Goal: Task Accomplishment & Management: Use online tool/utility

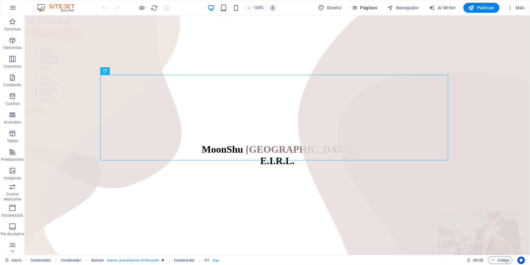
click at [365, 10] on span "Páginas" at bounding box center [365, 8] width 26 height 6
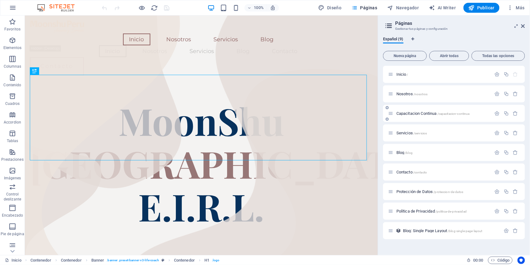
click at [409, 116] on div "Capacitacion Continua /capacitacion-continua" at bounding box center [440, 113] width 104 height 7
click at [411, 113] on span "Capacitacion Continua /capacitacion-continua" at bounding box center [433, 113] width 73 height 5
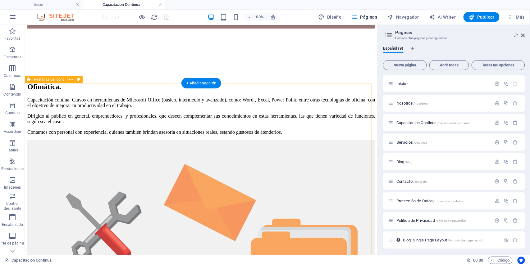
scroll to position [787, 0]
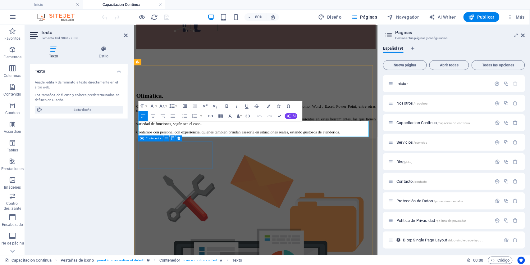
scroll to position [769, 0]
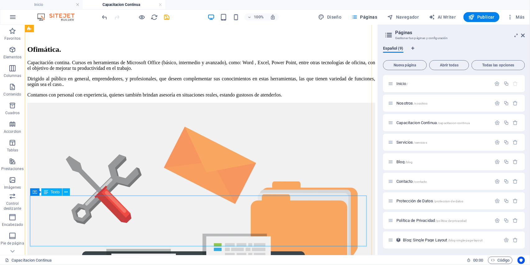
scroll to position [870, 0]
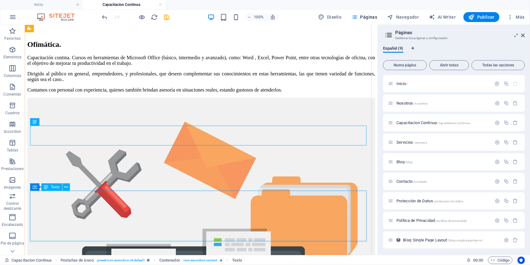
scroll to position [912, 0]
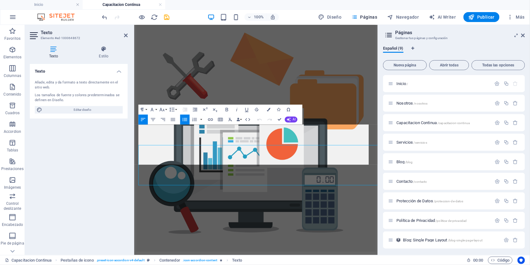
scroll to position [886, 0]
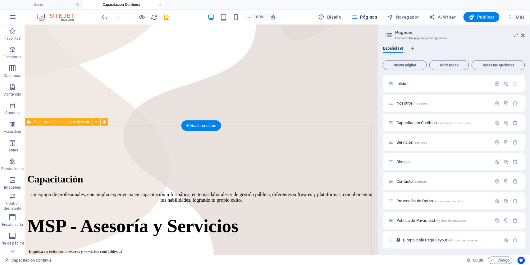
scroll to position [166, 0]
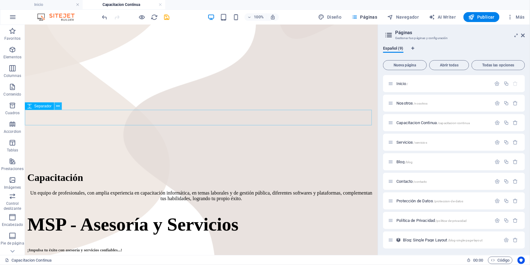
click at [58, 106] on icon at bounding box center [58, 106] width 3 height 7
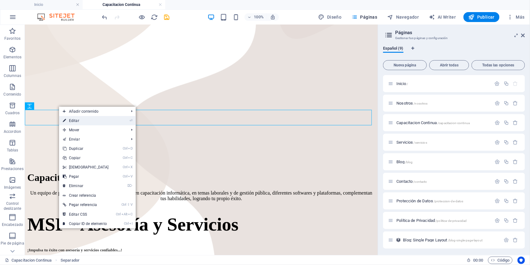
click at [70, 122] on link "⏎ Editar" at bounding box center [85, 120] width 53 height 9
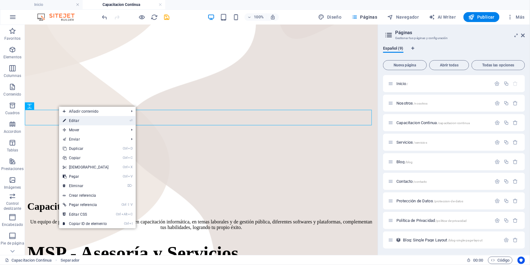
select select "px"
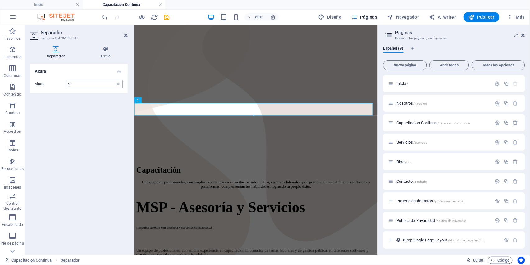
click at [77, 85] on input "50" at bounding box center [94, 84] width 56 height 7
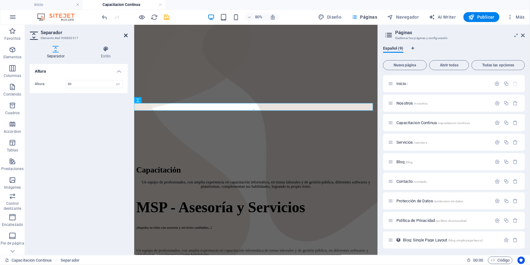
type input "30"
click at [124, 35] on icon at bounding box center [126, 35] width 4 height 5
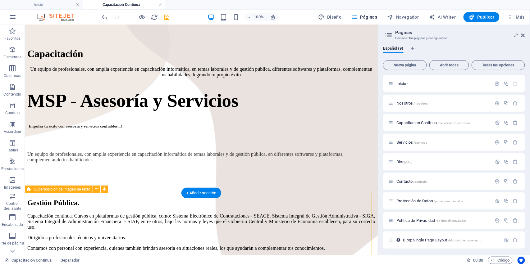
scroll to position [331, 0]
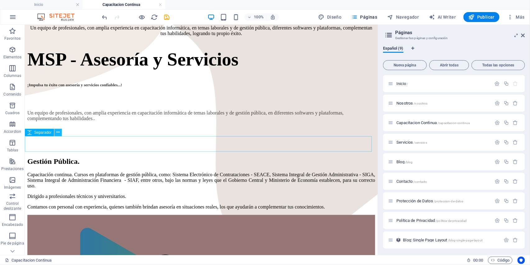
click at [59, 133] on icon at bounding box center [58, 132] width 3 height 7
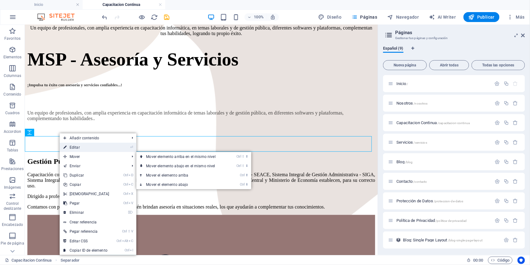
click at [69, 147] on link "⏎ Editar" at bounding box center [86, 147] width 53 height 9
select select "px"
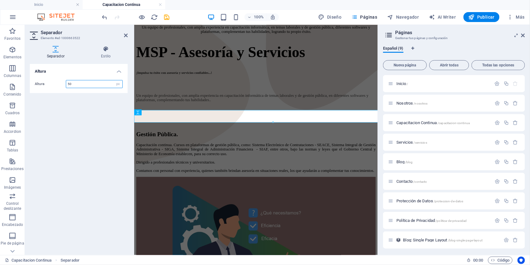
scroll to position [336, 0]
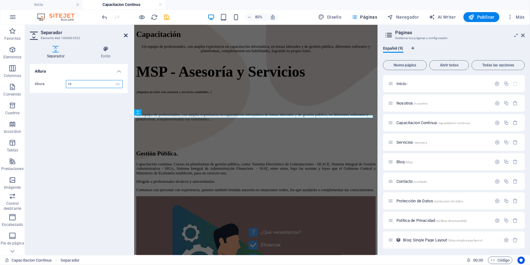
type input "10"
click at [127, 35] on icon at bounding box center [126, 35] width 4 height 5
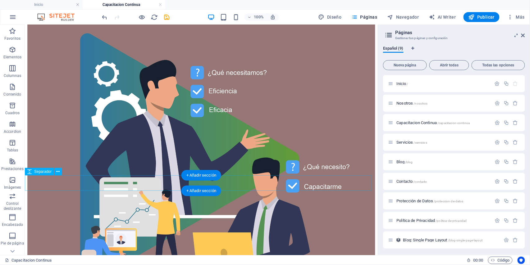
scroll to position [538, 0]
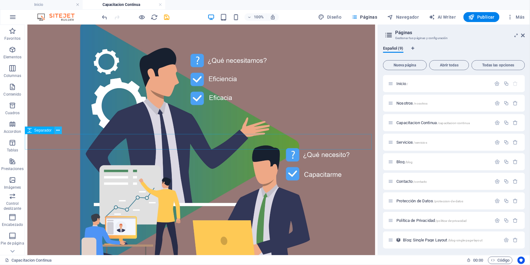
click at [58, 132] on icon at bounding box center [58, 130] width 3 height 7
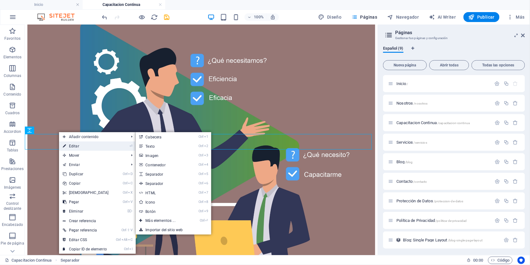
click at [64, 144] on icon at bounding box center [64, 146] width 3 height 9
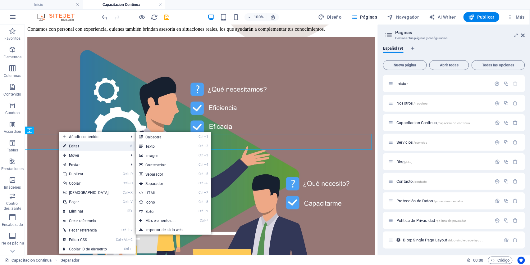
select select "px"
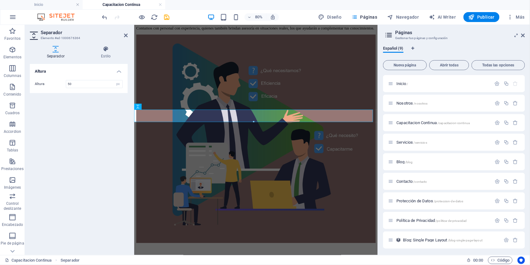
scroll to position [532, 0]
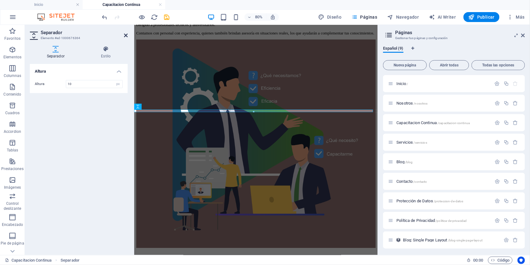
type input "10"
click at [127, 36] on icon at bounding box center [126, 35] width 4 height 5
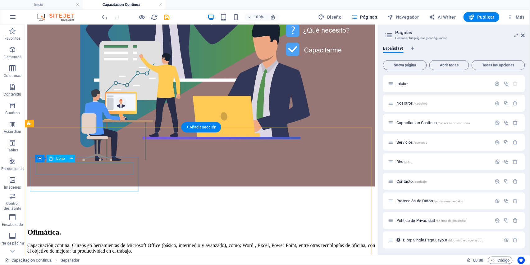
scroll to position [663, 0]
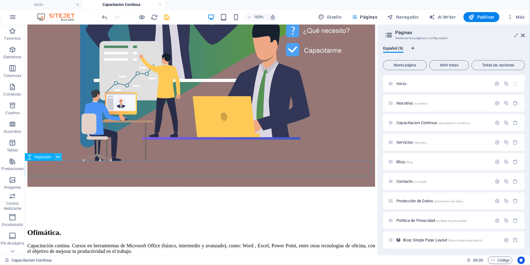
click at [57, 160] on icon at bounding box center [58, 157] width 3 height 7
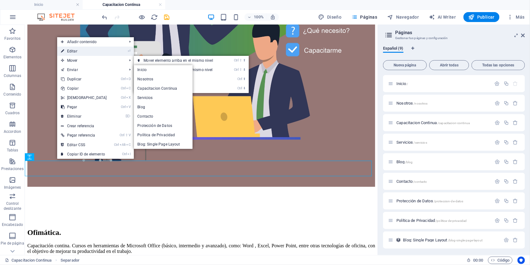
click at [70, 51] on link "⏎ Editar" at bounding box center [83, 51] width 53 height 9
select select "px"
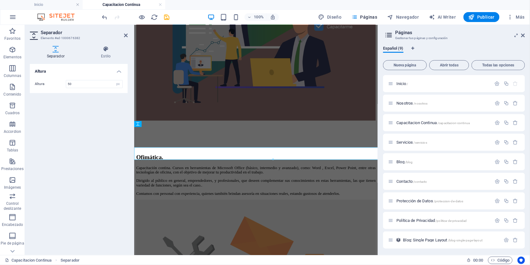
scroll to position [645, 0]
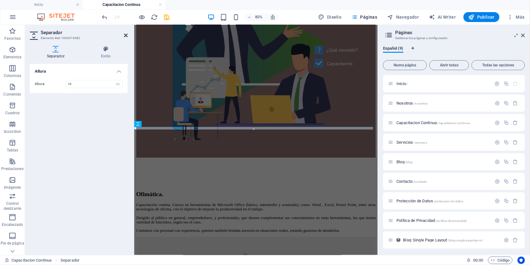
type input "10"
click at [127, 35] on icon at bounding box center [126, 35] width 4 height 5
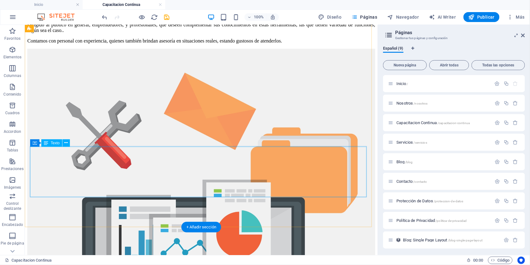
scroll to position [912, 0]
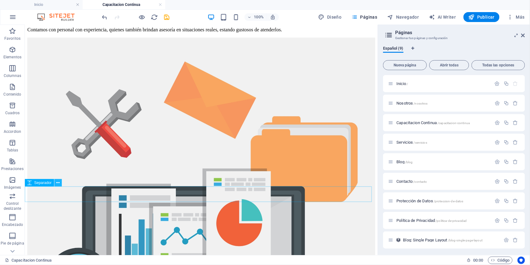
click at [57, 184] on icon at bounding box center [58, 183] width 3 height 7
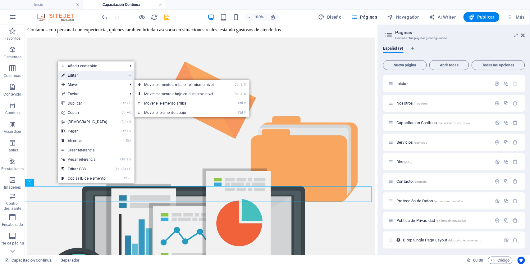
click at [73, 74] on link "⏎ Editar" at bounding box center [84, 75] width 53 height 9
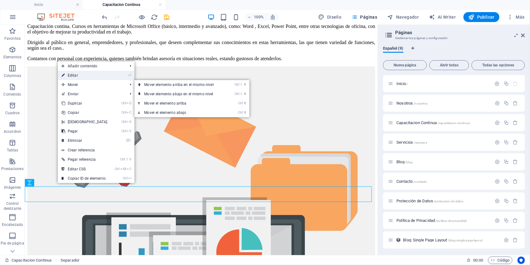
select select "px"
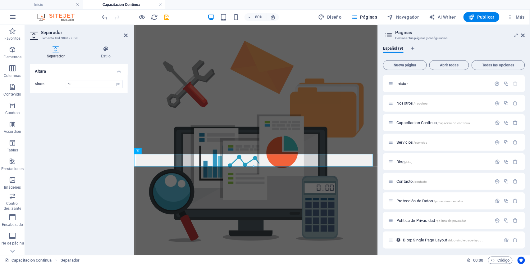
scroll to position [886, 0]
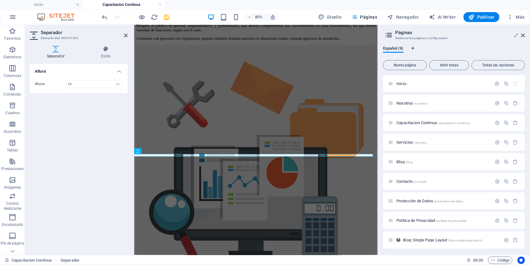
type input "10"
click at [123, 35] on h2 "Separador" at bounding box center [84, 33] width 87 height 6
click at [124, 35] on icon at bounding box center [126, 35] width 4 height 5
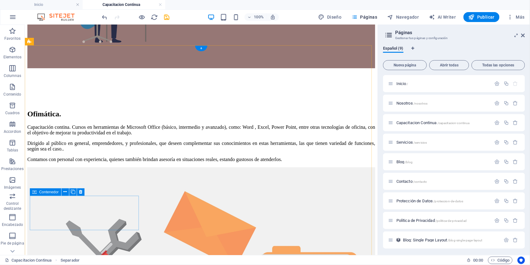
scroll to position [704, 0]
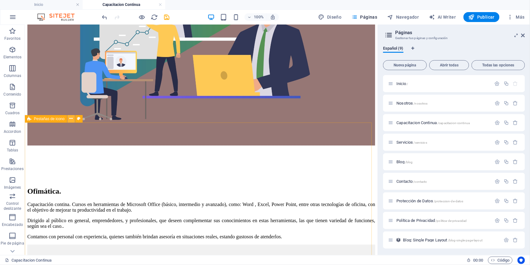
click at [70, 120] on icon at bounding box center [70, 119] width 3 height 7
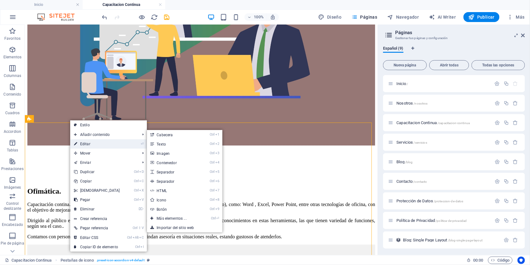
click at [80, 144] on link "⏎ Editar" at bounding box center [96, 144] width 53 height 9
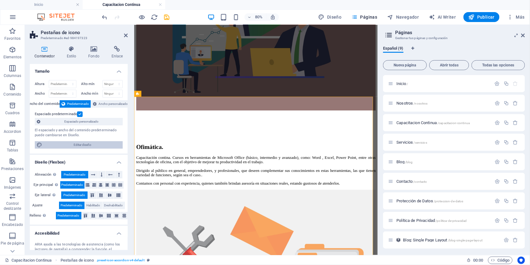
scroll to position [686, 0]
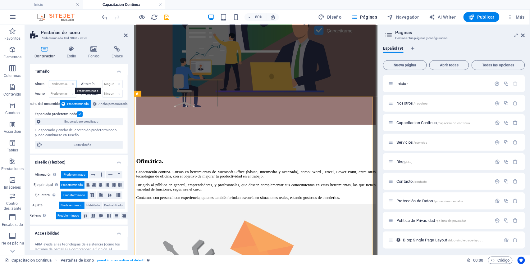
click at [72, 84] on select "Predeterminado px rem % vh vw" at bounding box center [62, 84] width 27 height 7
select select "px"
click at [67, 81] on select "Predeterminado px rem % vh vw" at bounding box center [62, 84] width 27 height 7
click at [62, 84] on input "889" at bounding box center [62, 84] width 27 height 7
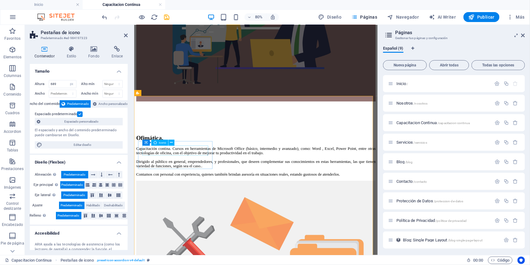
scroll to position [728, 0]
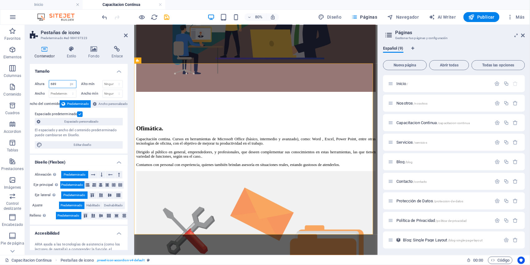
click at [59, 84] on input "689" at bounding box center [62, 84] width 27 height 7
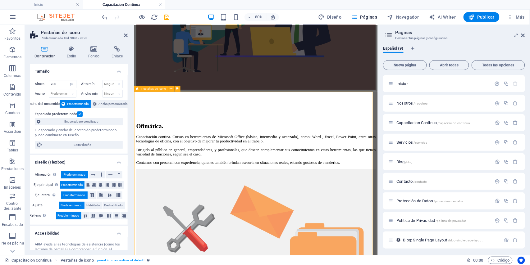
scroll to position [686, 0]
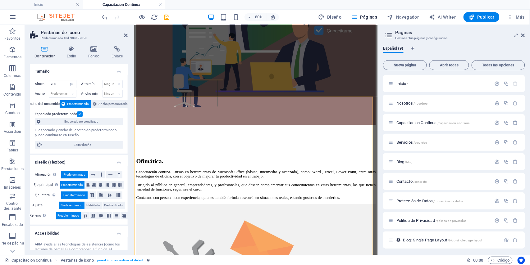
click at [59, 89] on div "Altura 700 Predeterminado px rem % vh vw" at bounding box center [57, 85] width 44 height 10
click at [58, 82] on input "700" at bounding box center [62, 84] width 27 height 7
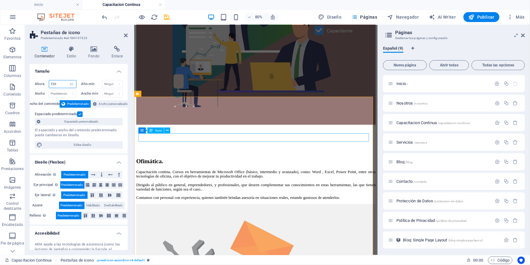
type input "720"
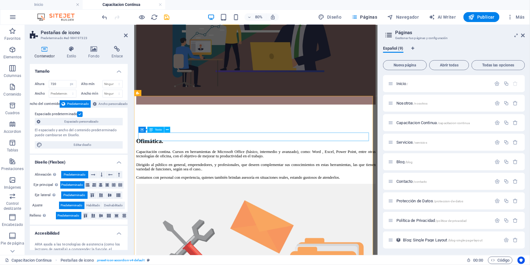
scroll to position [769, 0]
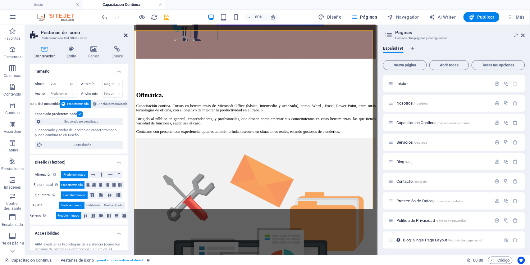
click at [126, 36] on icon at bounding box center [126, 35] width 4 height 5
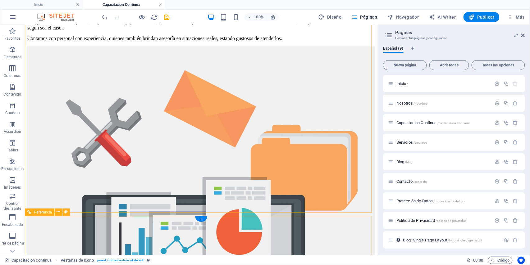
scroll to position [903, 0]
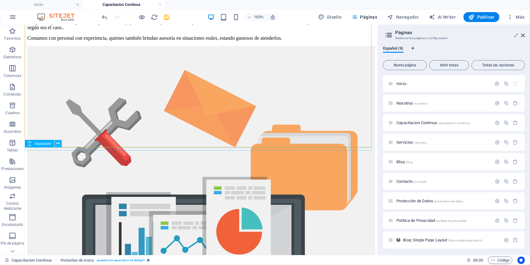
click at [59, 145] on icon at bounding box center [58, 144] width 3 height 7
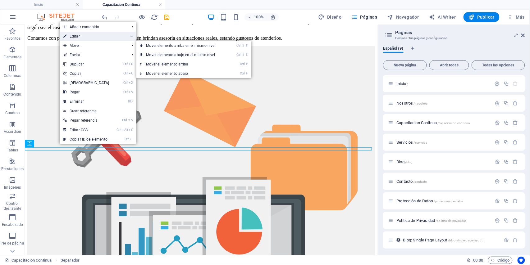
click at [77, 36] on link "⏎ Editar" at bounding box center [86, 36] width 53 height 9
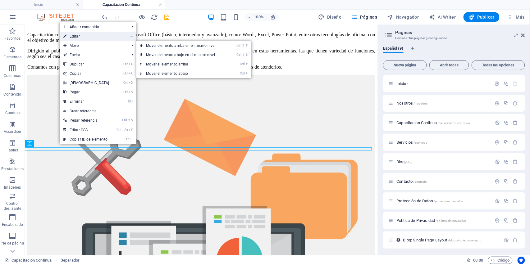
scroll to position [877, 0]
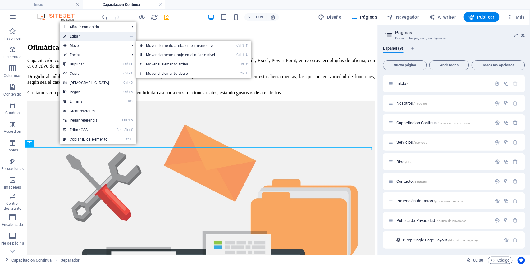
select select "px"
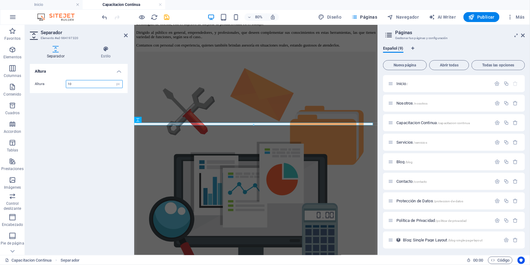
click at [77, 82] on input "10" at bounding box center [94, 84] width 56 height 7
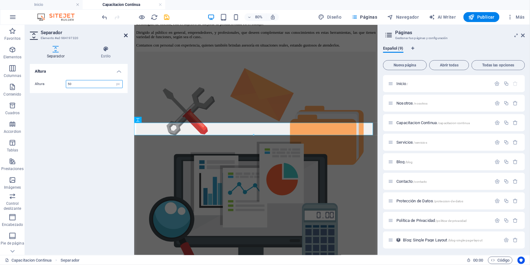
type input "50"
click at [125, 36] on icon at bounding box center [126, 35] width 4 height 5
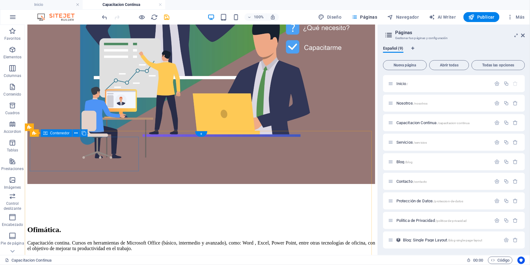
scroll to position [654, 0]
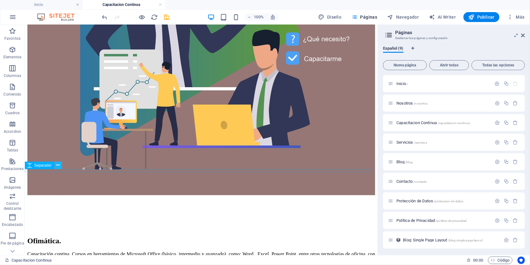
click at [57, 166] on icon at bounding box center [58, 165] width 3 height 7
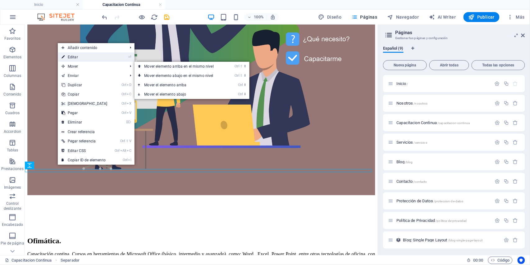
click at [71, 56] on link "⏎ Editar" at bounding box center [84, 57] width 53 height 9
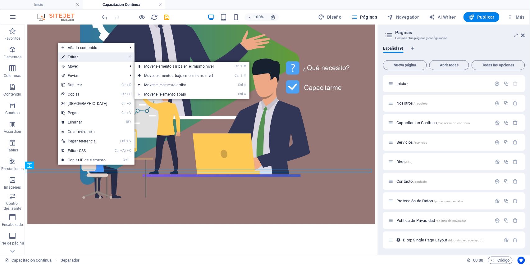
scroll to position [637, 0]
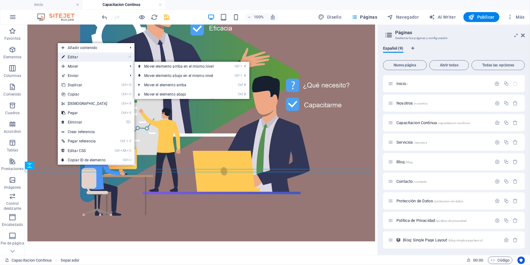
select select "px"
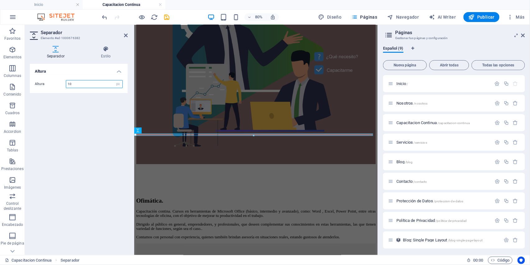
click at [76, 83] on input "10" at bounding box center [94, 84] width 56 height 7
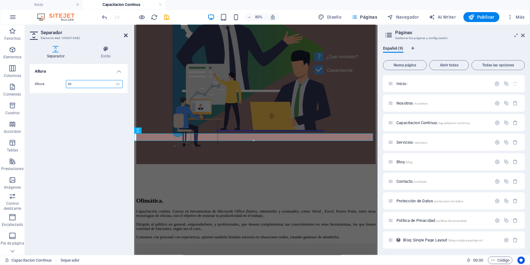
type input "30"
click at [125, 34] on icon at bounding box center [126, 35] width 4 height 5
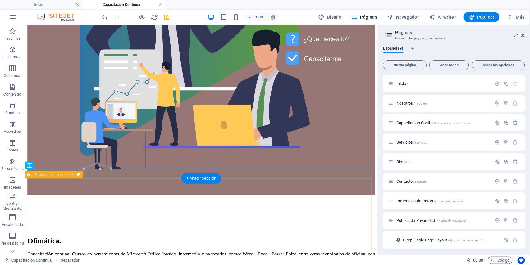
scroll to position [571, 0]
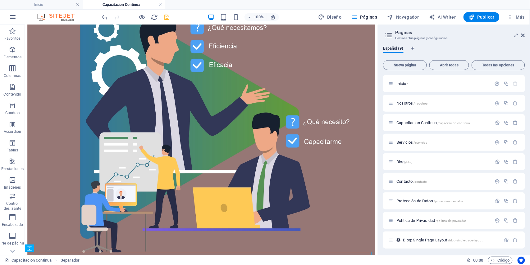
click at [165, 16] on icon "save" at bounding box center [167, 17] width 7 height 7
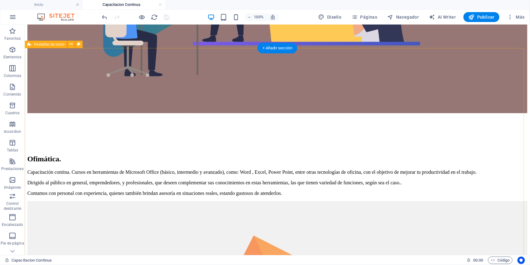
scroll to position [909, 0]
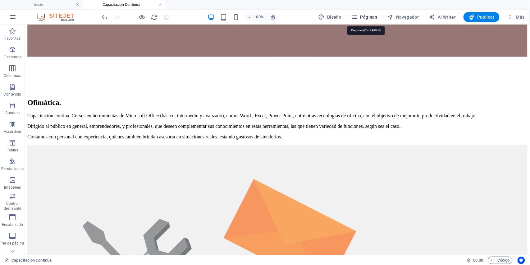
click at [372, 17] on span "Páginas" at bounding box center [365, 17] width 26 height 6
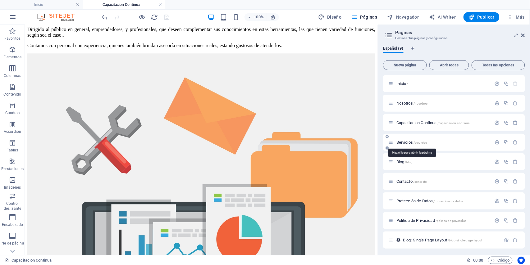
click at [404, 141] on span "Servicios /servicios" at bounding box center [412, 142] width 31 height 5
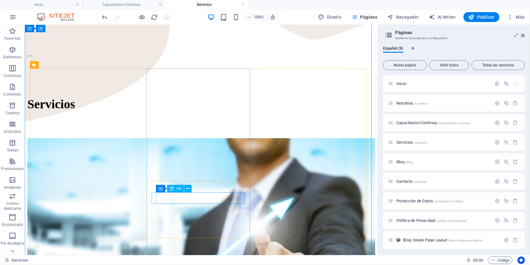
scroll to position [373, 0]
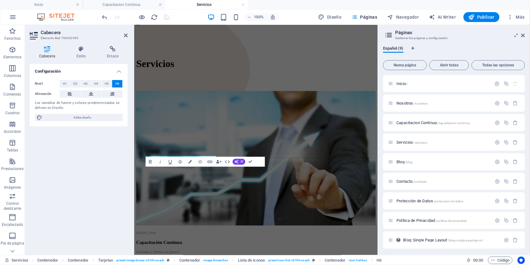
scroll to position [346, 0]
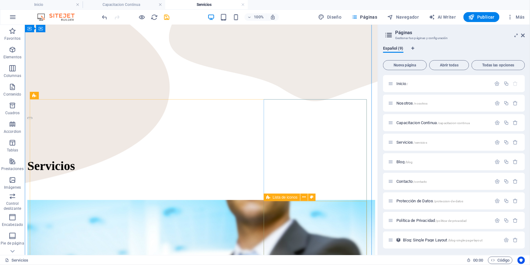
scroll to position [318, 0]
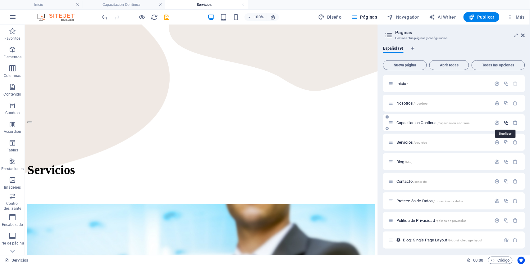
click at [506, 121] on icon "button" at bounding box center [506, 122] width 5 height 5
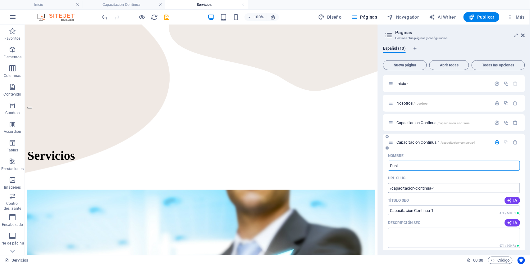
type input "Publi"
type input "/pub"
type input "Pub"
type input "Publicidad Dig"
type input "/publicidad"
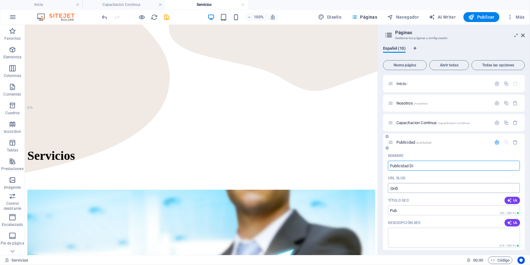
type input "Publicidad"
type input "Publicidad Digital e Impresa"
type input "/publicidad-digital-e-impresa"
type input "Publicidad Digital e Impresa"
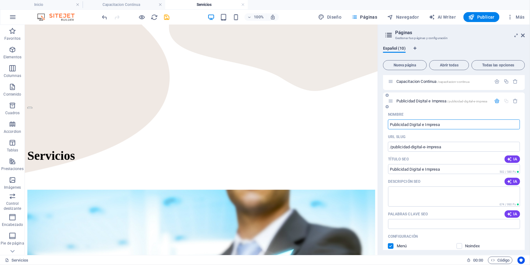
scroll to position [0, 0]
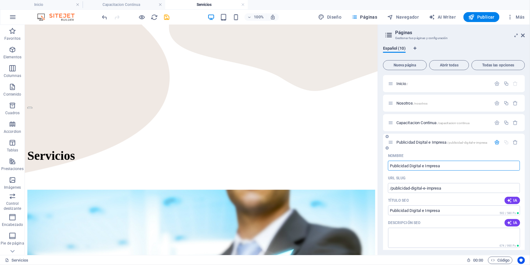
type input "Publicidad Digital e Impresa"
click at [416, 142] on span "Publicidad Digital e Impresa /publicidad-digital-e-impresa" at bounding box center [442, 142] width 91 height 5
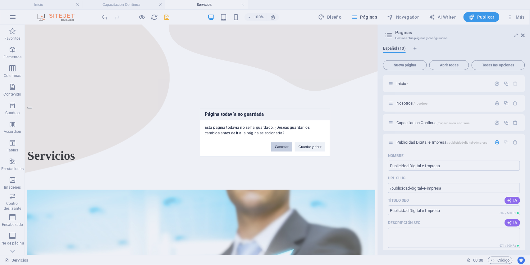
click at [284, 149] on button "Cancelar" at bounding box center [281, 147] width 21 height 9
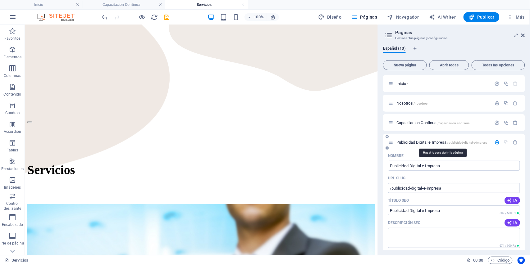
click at [422, 144] on span "Publicidad Digital e Impresa /publicidad-digital-e-impresa" at bounding box center [442, 142] width 91 height 5
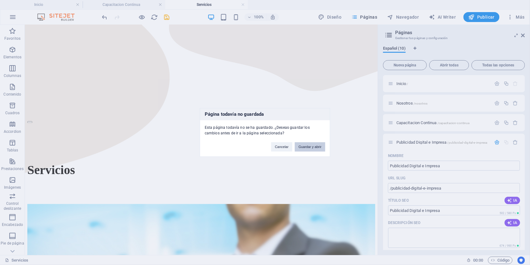
click at [302, 150] on button "Guardar y abrir" at bounding box center [310, 147] width 30 height 9
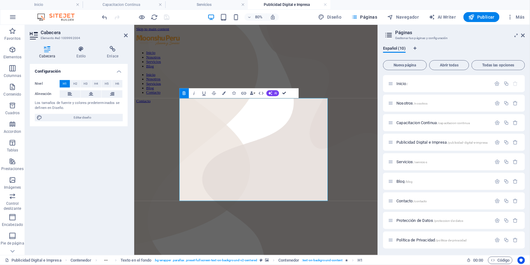
drag, startPoint x: 285, startPoint y: 94, endPoint x: 259, endPoint y: 69, distance: 36.1
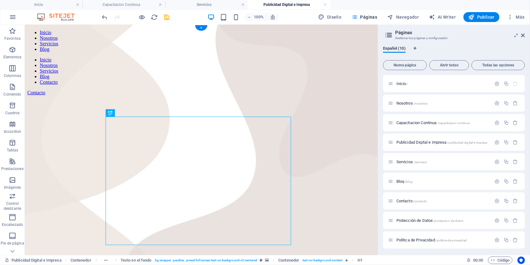
scroll to position [41, 0]
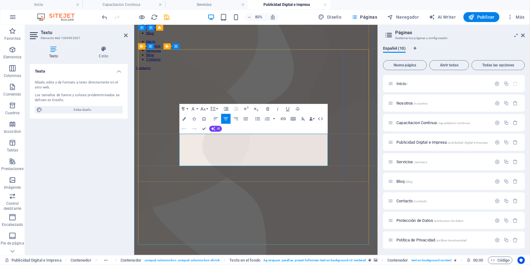
drag, startPoint x: 238, startPoint y: 166, endPoint x: 192, endPoint y: 211, distance: 64.6
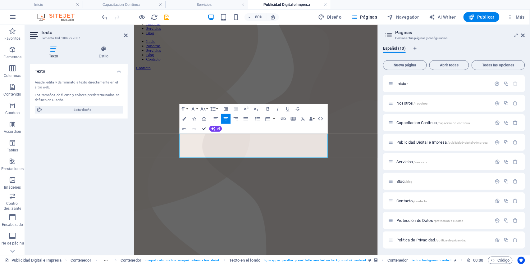
drag, startPoint x: 202, startPoint y: 129, endPoint x: 230, endPoint y: 157, distance: 40.0
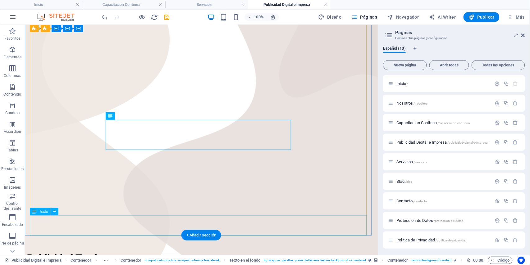
scroll to position [124, 0]
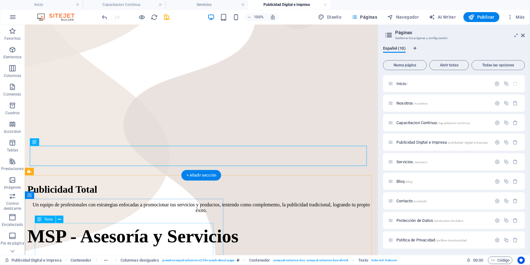
scroll to position [194, 0]
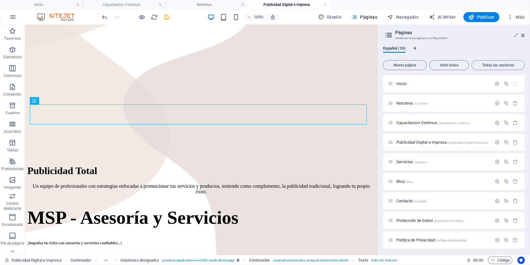
click at [167, 17] on icon "save" at bounding box center [167, 17] width 7 height 7
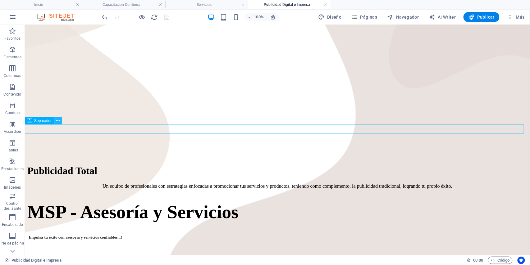
click at [60, 122] on button at bounding box center [57, 120] width 7 height 7
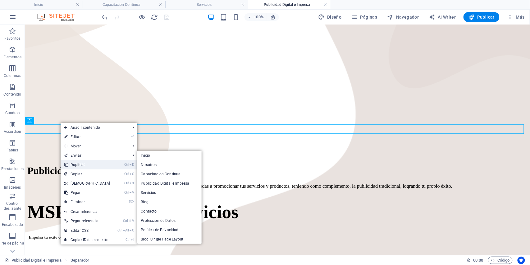
click at [70, 162] on link "Ctrl D Duplicar" at bounding box center [87, 164] width 53 height 9
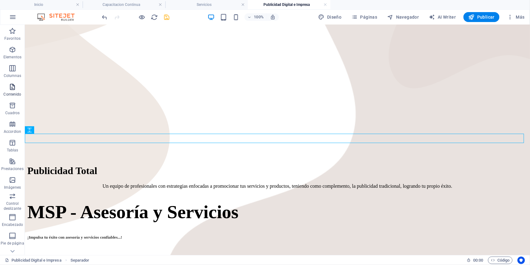
click at [16, 90] on icon "button" at bounding box center [12, 86] width 7 height 7
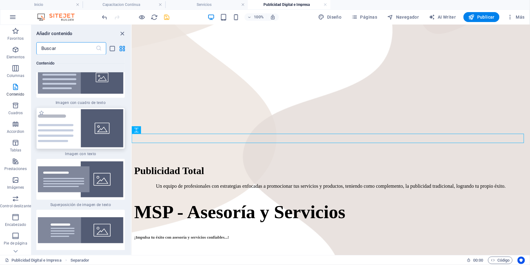
scroll to position [2308, 0]
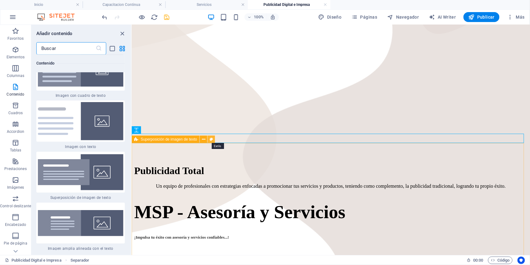
click at [210, 140] on icon at bounding box center [211, 139] width 3 height 7
select select "rem"
select select "px"
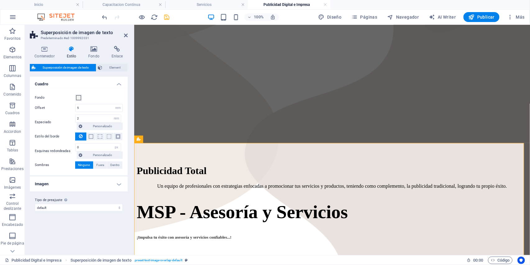
click at [120, 185] on h4 "Imagen" at bounding box center [79, 184] width 98 height 15
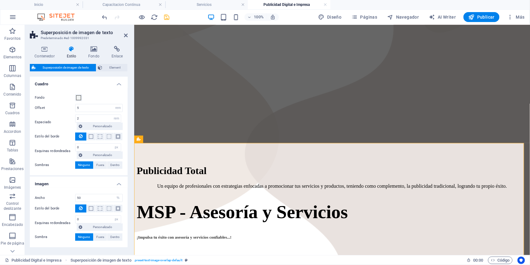
scroll to position [22, 0]
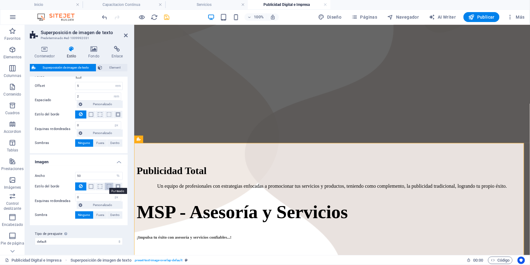
click at [107, 186] on span at bounding box center [109, 187] width 4 height 4
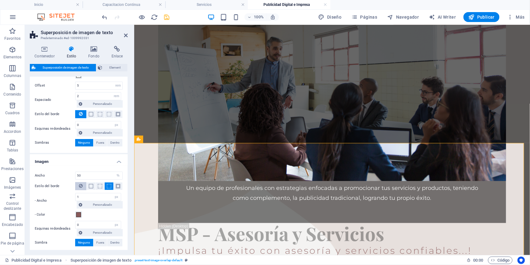
click at [80, 186] on icon at bounding box center [81, 185] width 4 height 7
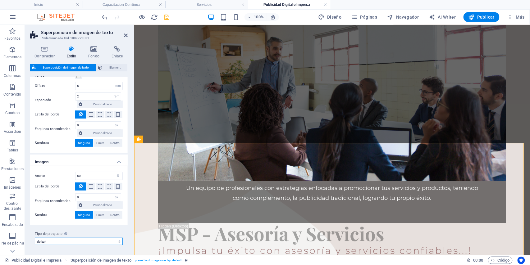
click at [101, 241] on select "default Añadir tipo de preajuste" at bounding box center [79, 241] width 88 height 7
click at [10, 87] on icon "button" at bounding box center [12, 86] width 7 height 7
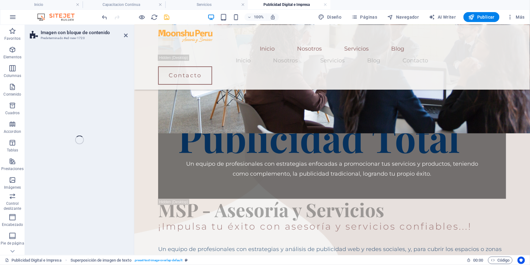
scroll to position [545, 0]
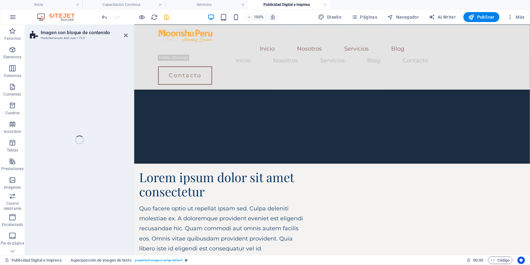
select select "rem"
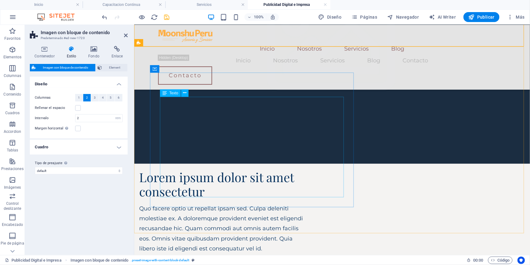
drag, startPoint x: 236, startPoint y: 190, endPoint x: 255, endPoint y: 137, distance: 56.3
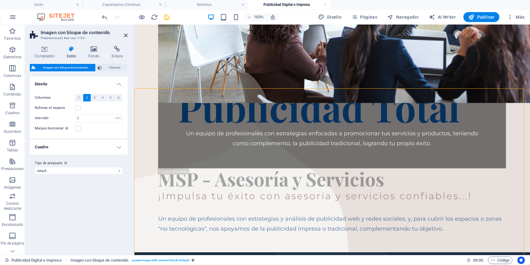
scroll to position [207, 0]
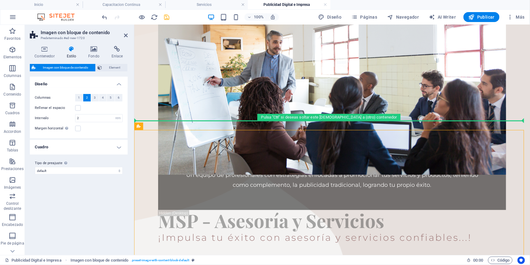
drag, startPoint x: 275, startPoint y: 152, endPoint x: 144, endPoint y: 119, distance: 135.2
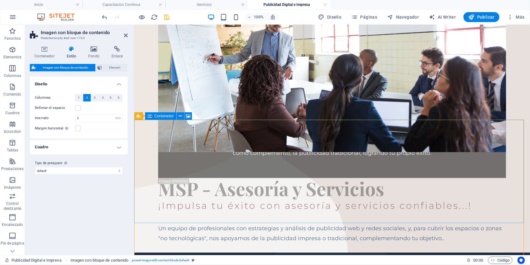
scroll to position [249, 0]
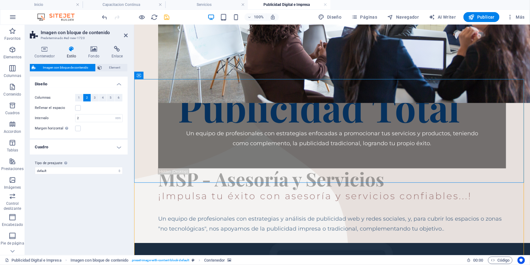
select select "px"
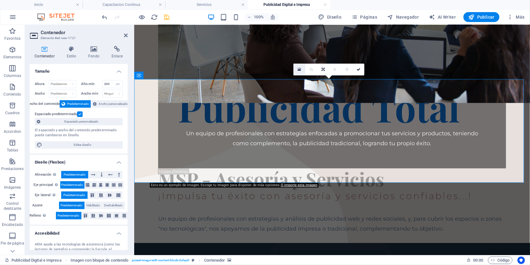
click at [300, 70] on icon at bounding box center [299, 69] width 3 height 4
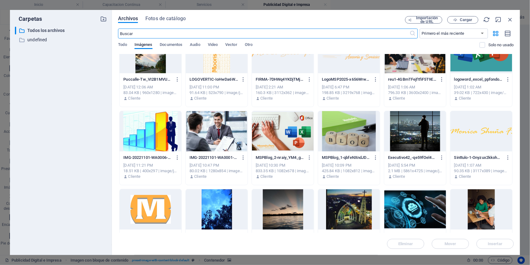
scroll to position [0, 0]
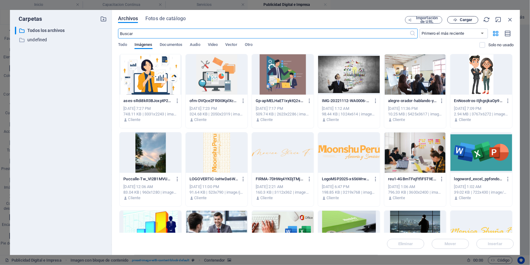
click at [460, 20] on span "Cargar" at bounding box center [466, 20] width 13 height 4
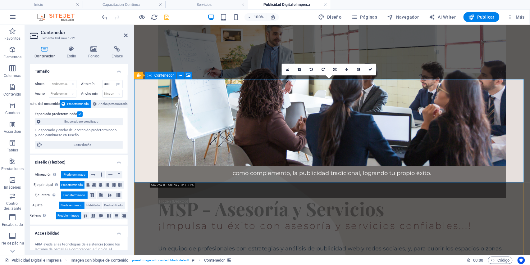
scroll to position [207, 0]
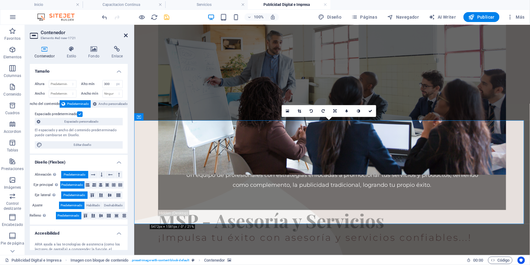
click at [125, 33] on icon at bounding box center [126, 35] width 4 height 5
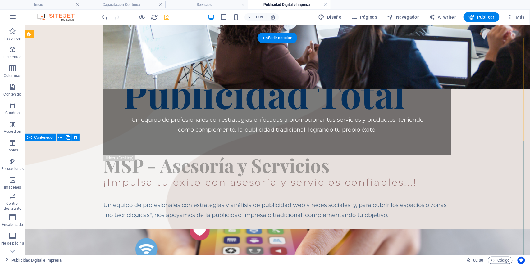
scroll to position [249, 0]
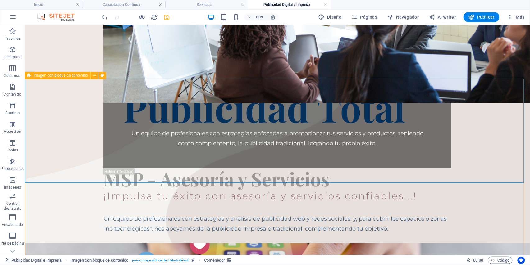
click at [29, 77] on icon at bounding box center [29, 75] width 4 height 7
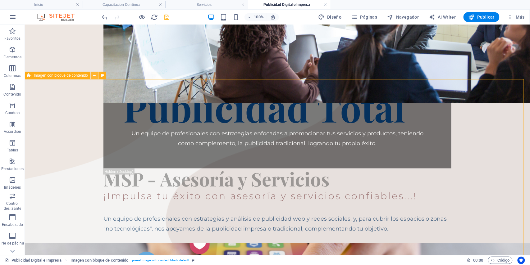
click at [91, 78] on button at bounding box center [94, 75] width 7 height 7
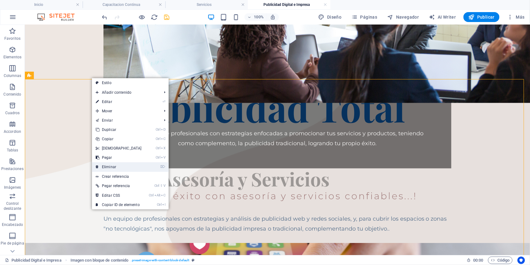
click at [108, 165] on link "⌦ Eliminar" at bounding box center [118, 167] width 53 height 9
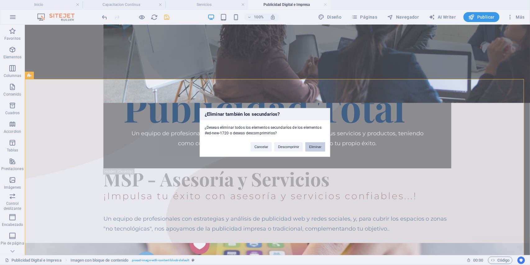
click at [316, 150] on button "Eliminar" at bounding box center [316, 147] width 20 height 9
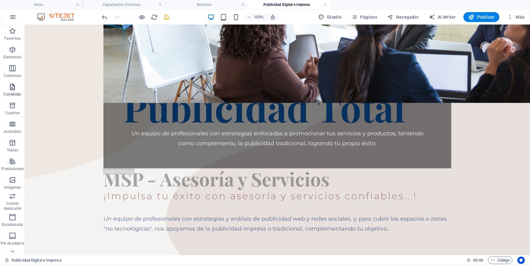
click at [9, 85] on icon "button" at bounding box center [12, 86] width 7 height 7
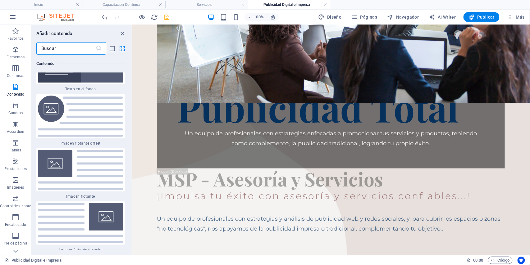
scroll to position [2588, 0]
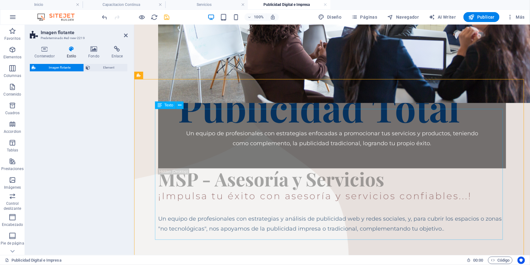
select select "%"
select select "rem"
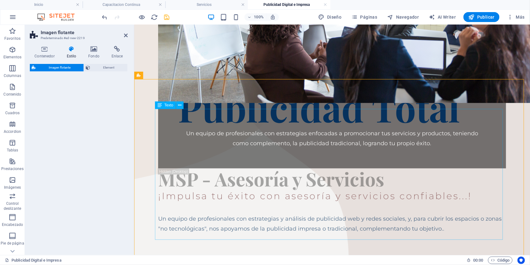
select select "%"
select select "preset-float-container-v3-custom"
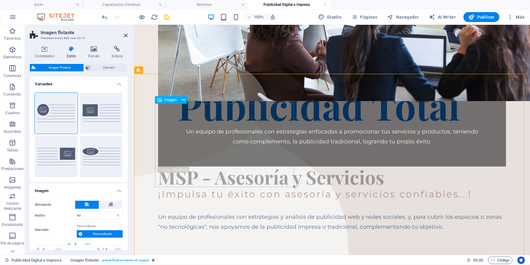
scroll to position [249, 0]
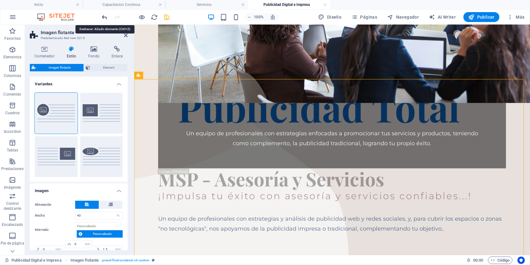
click at [103, 16] on icon "undo" at bounding box center [104, 17] width 7 height 7
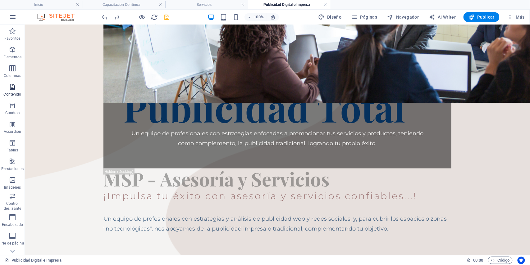
click at [9, 94] on p "Contenido" at bounding box center [12, 94] width 18 height 5
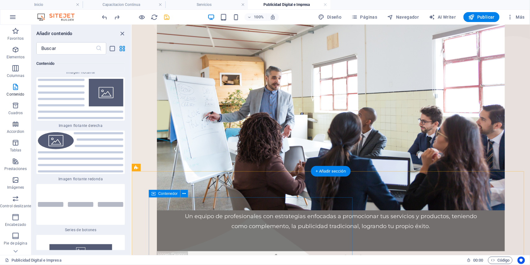
scroll to position [207, 0]
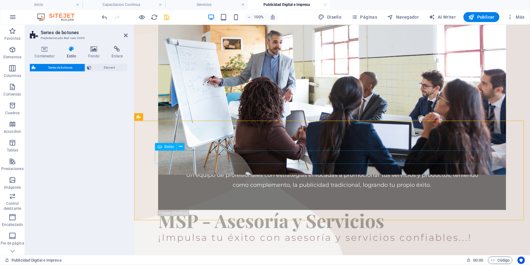
select select "rem"
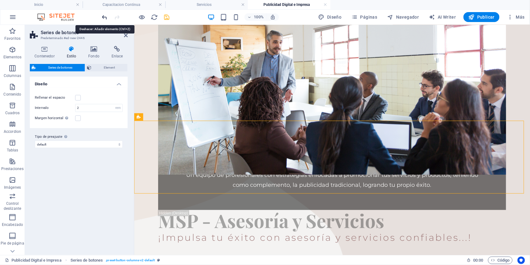
drag, startPoint x: 105, startPoint y: 19, endPoint x: 86, endPoint y: 24, distance: 19.1
click at [105, 19] on icon "undo" at bounding box center [104, 17] width 7 height 7
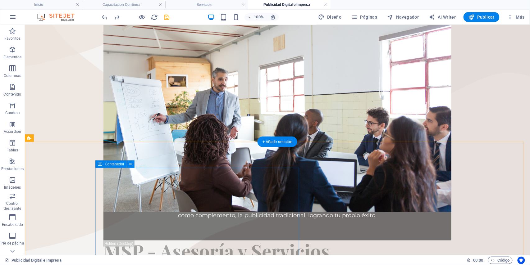
scroll to position [166, 0]
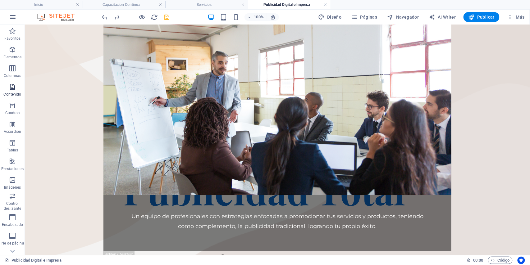
click at [14, 92] on p "Contenido" at bounding box center [12, 94] width 18 height 5
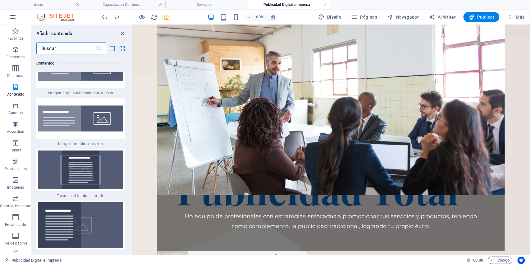
scroll to position [2505, 0]
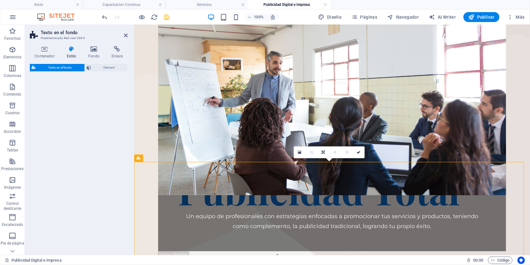
select select "%"
select select "rem"
select select "px"
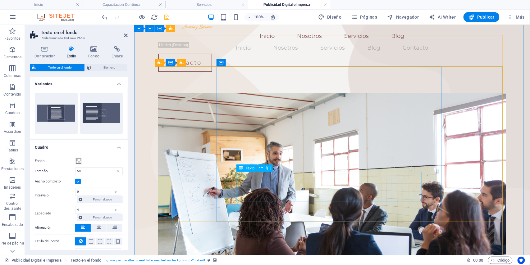
scroll to position [0, 0]
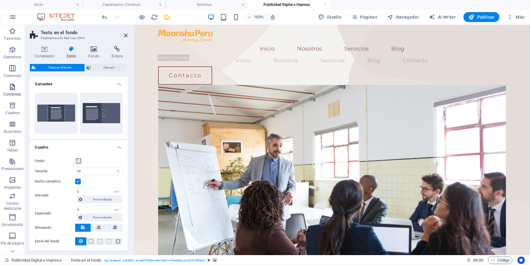
click at [14, 94] on p "Contenido" at bounding box center [12, 94] width 18 height 5
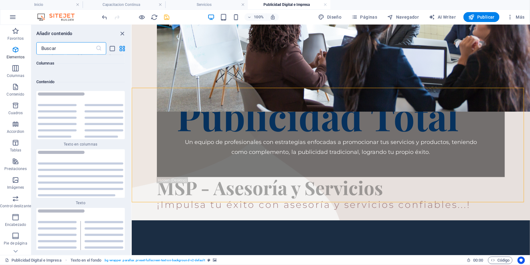
scroll to position [2091, 0]
click at [15, 55] on p "Elementos" at bounding box center [16, 57] width 18 height 5
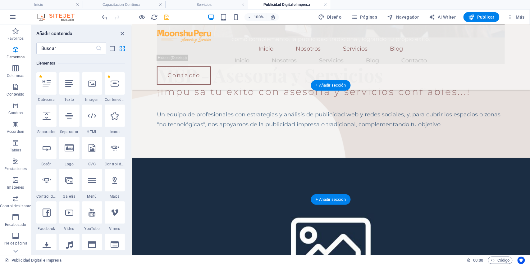
scroll to position [341, 0]
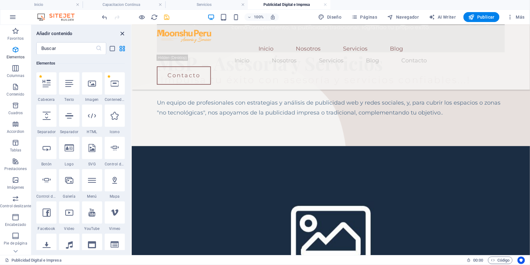
click at [121, 33] on icon "close panel" at bounding box center [122, 33] width 7 height 7
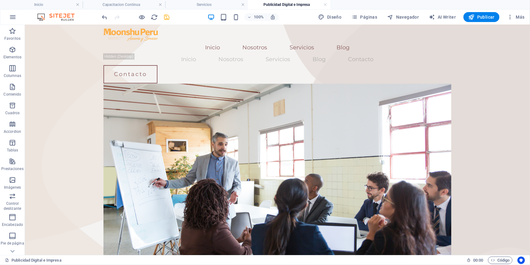
scroll to position [0, 0]
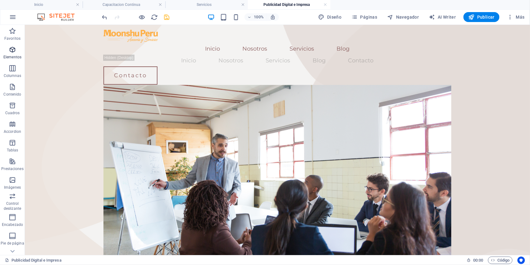
click at [11, 52] on icon "button" at bounding box center [12, 49] width 7 height 7
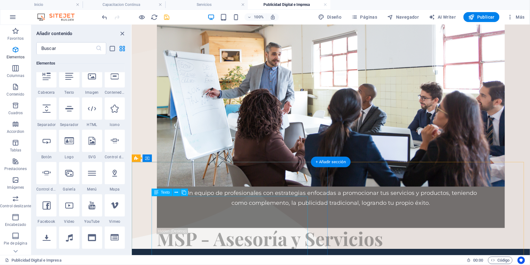
scroll to position [207, 0]
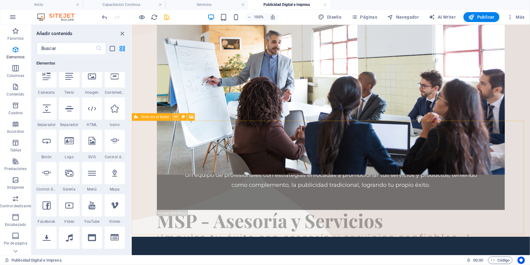
click at [177, 117] on icon at bounding box center [175, 117] width 3 height 7
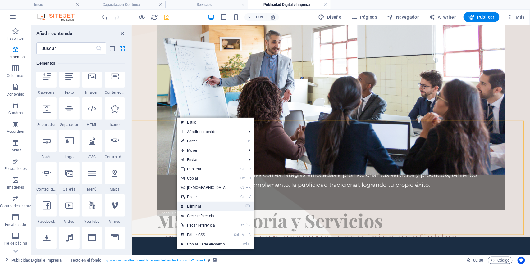
click at [190, 204] on link "⌦ Eliminar" at bounding box center [203, 206] width 53 height 9
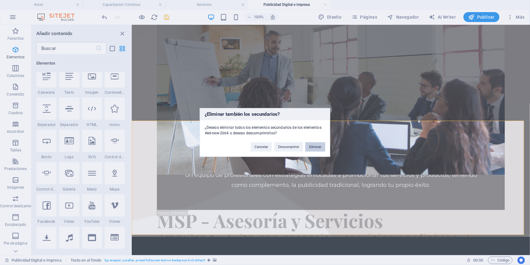
click at [309, 147] on button "Eliminar" at bounding box center [316, 147] width 20 height 9
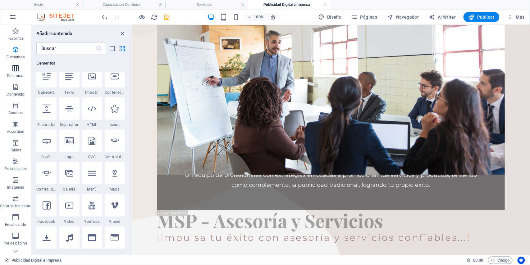
click at [19, 72] on span "Columnas" at bounding box center [15, 72] width 31 height 15
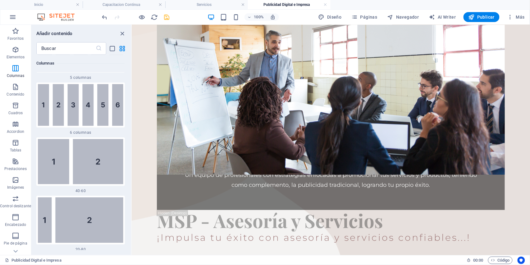
scroll to position [607, 0]
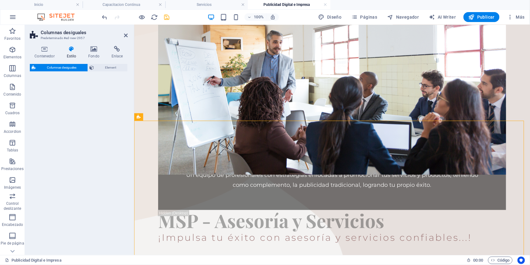
select select "%"
select select "rem"
select select "preset-unequal-columns-v2-1-40-60"
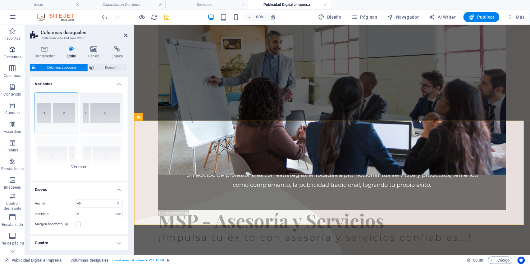
click at [13, 48] on icon "button" at bounding box center [12, 49] width 7 height 7
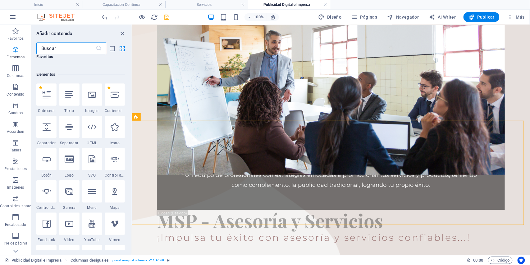
scroll to position [117, 0]
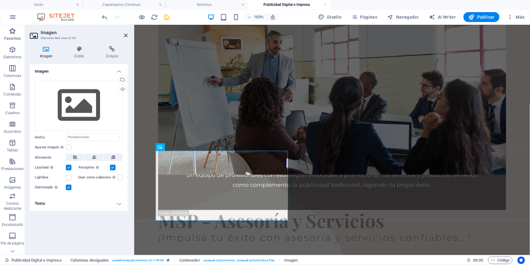
click at [11, 38] on p "Favoritos" at bounding box center [12, 38] width 16 height 5
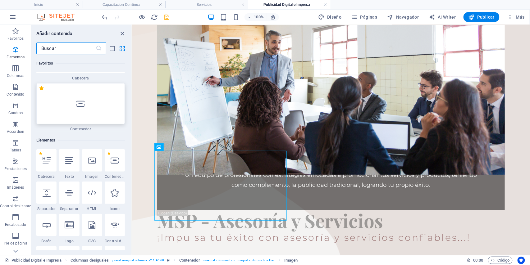
scroll to position [124, 0]
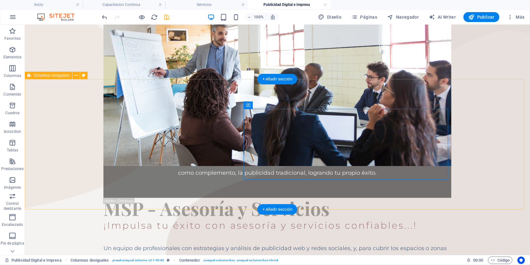
scroll to position [207, 0]
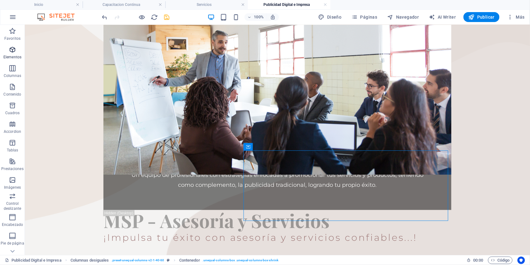
click at [13, 49] on icon "button" at bounding box center [12, 49] width 7 height 7
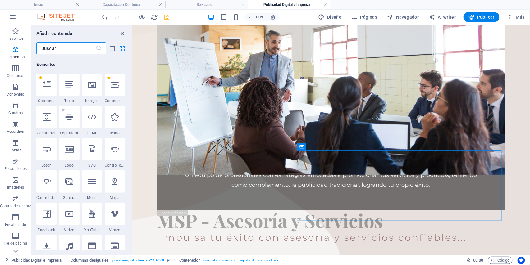
scroll to position [117, 0]
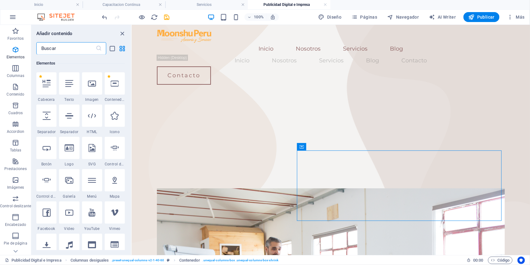
scroll to position [207, 0]
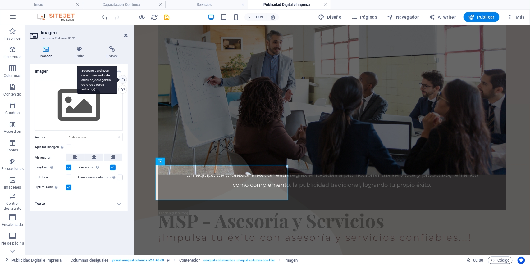
click at [118, 79] on div "Selecciona archivos del administrador de archivos, de la galería de fotos o car…" at bounding box center [97, 80] width 40 height 28
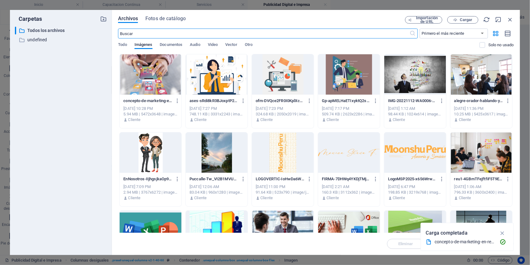
scroll to position [249, 0]
click at [136, 80] on div at bounding box center [151, 74] width 62 height 40
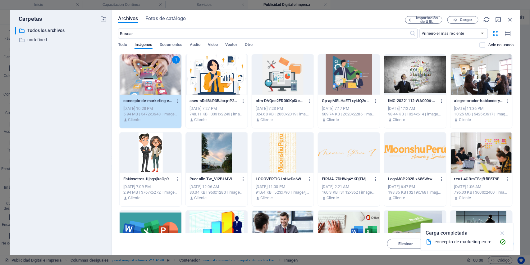
click at [503, 232] on icon "button" at bounding box center [502, 233] width 7 height 7
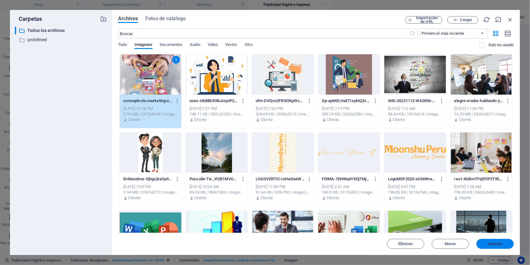
drag, startPoint x: 500, startPoint y: 244, endPoint x: 183, endPoint y: 196, distance: 320.8
click at [500, 244] on span "Insertar" at bounding box center [495, 244] width 15 height 4
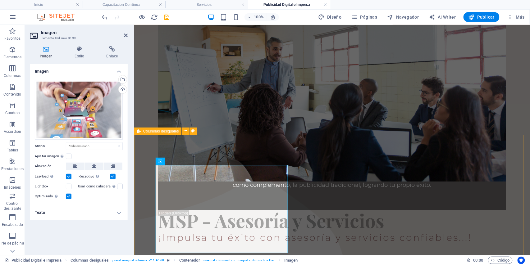
scroll to position [290, 0]
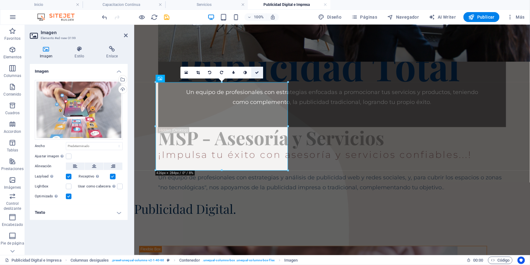
drag, startPoint x: 256, startPoint y: 73, endPoint x: 266, endPoint y: 125, distance: 52.3
click at [256, 73] on icon at bounding box center [258, 73] width 4 height 4
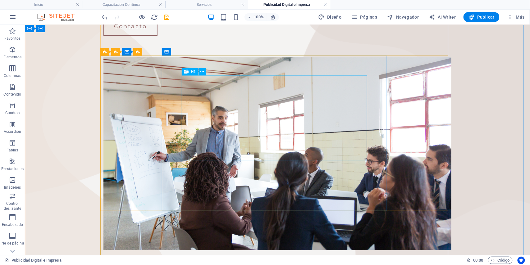
scroll to position [41, 0]
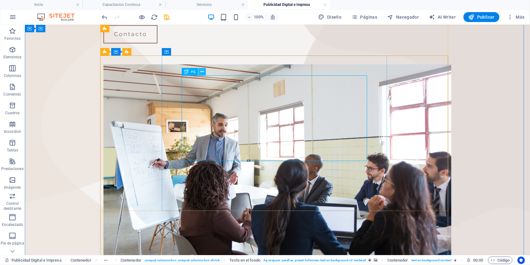
click at [201, 72] on icon at bounding box center [202, 72] width 3 height 7
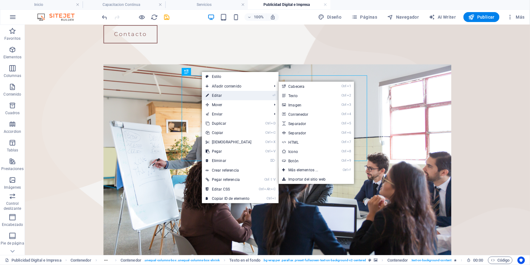
click at [215, 95] on link "⏎ Editar" at bounding box center [228, 95] width 53 height 9
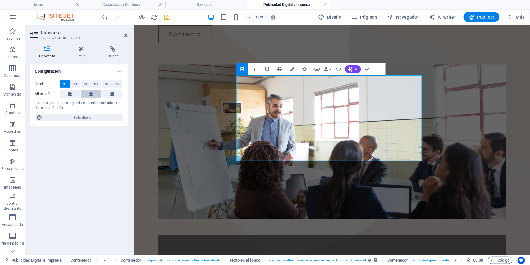
click at [92, 96] on icon at bounding box center [91, 93] width 4 height 7
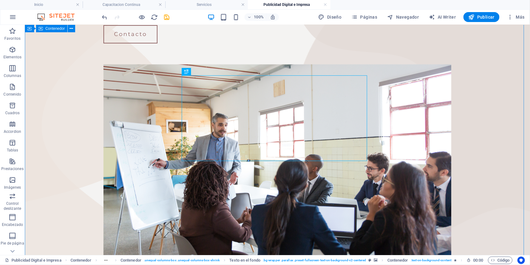
click at [464, 102] on div "Inicio Nosotros Servicios Blog Inicio Nosotros Servicios Blog Contacto Contacto…" at bounding box center [277, 212] width 505 height 458
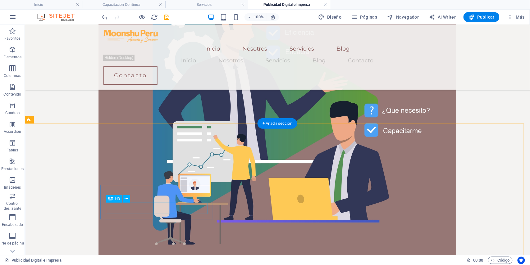
scroll to position [953, 0]
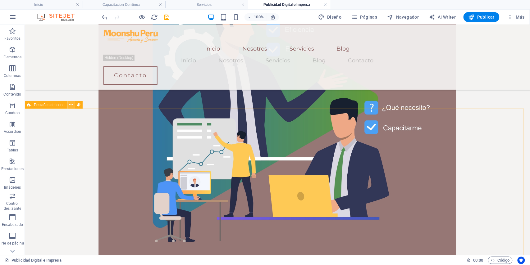
click at [70, 106] on icon at bounding box center [70, 105] width 3 height 7
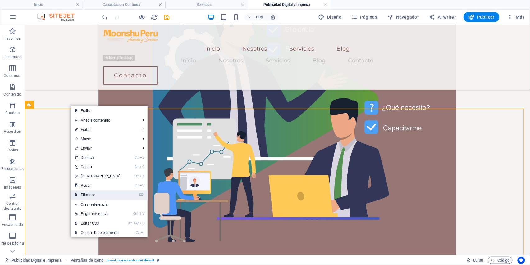
click at [90, 195] on link "⌦ Eliminar" at bounding box center [97, 195] width 53 height 9
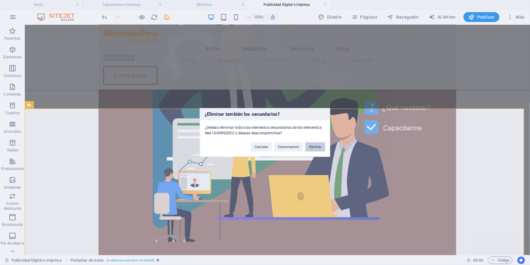
click at [315, 146] on button "Eliminar" at bounding box center [316, 147] width 20 height 9
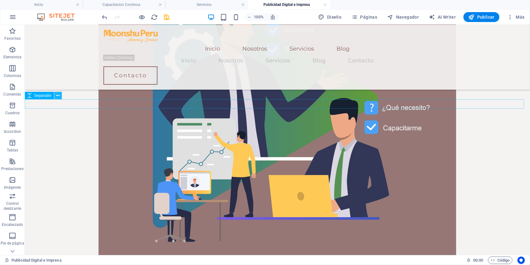
click at [58, 97] on icon at bounding box center [58, 96] width 3 height 7
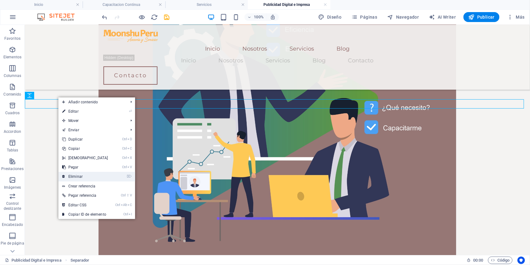
click at [82, 175] on link "⌦ Eliminar" at bounding box center [84, 176] width 53 height 9
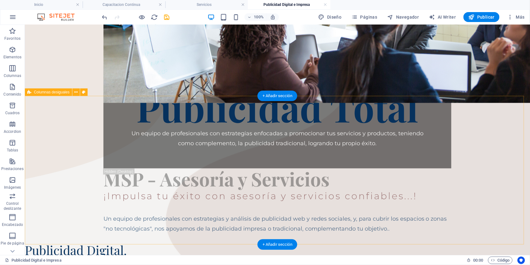
scroll to position [207, 0]
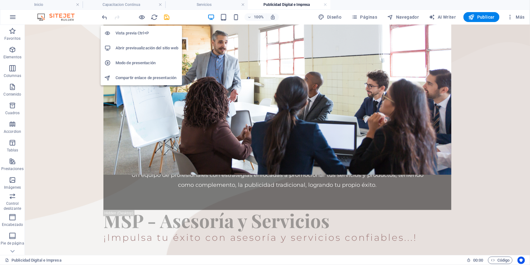
click at [167, 21] on div "Vista previa Ctrl+P Abrir previsualización del sitio web Modo de presentación C…" at bounding box center [141, 53] width 81 height 65
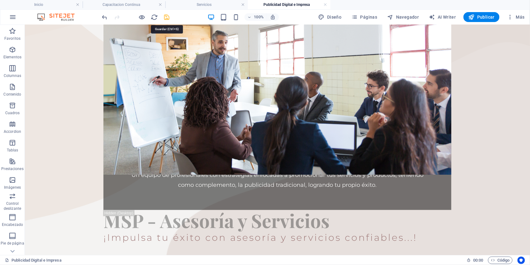
click at [167, 18] on icon "save" at bounding box center [167, 17] width 7 height 7
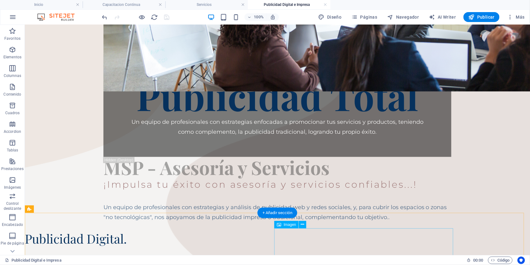
scroll to position [249, 0]
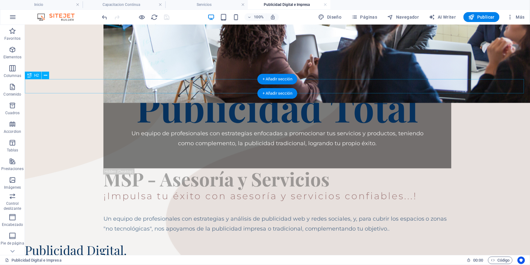
click at [117, 243] on div "Publicidad Digital." at bounding box center [277, 250] width 505 height 14
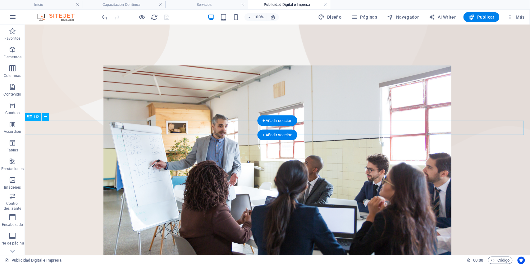
scroll to position [207, 0]
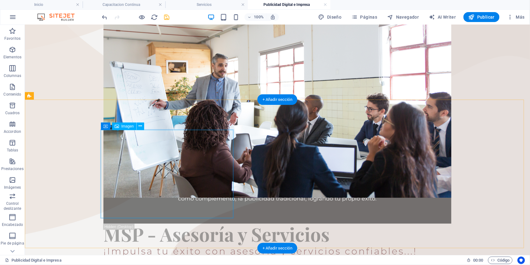
scroll to position [249, 0]
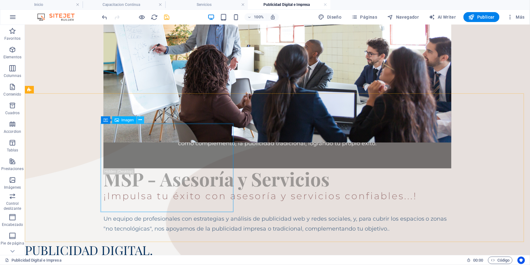
click at [142, 121] on button at bounding box center [140, 120] width 7 height 7
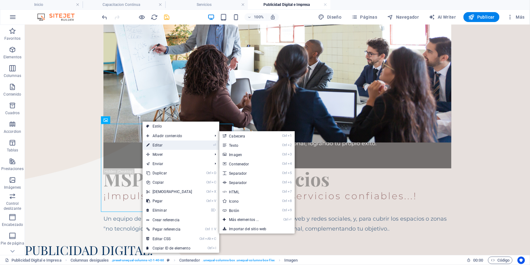
click at [149, 147] on icon at bounding box center [147, 145] width 3 height 9
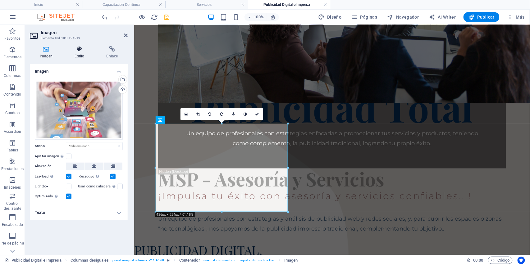
click at [78, 48] on icon at bounding box center [79, 49] width 29 height 6
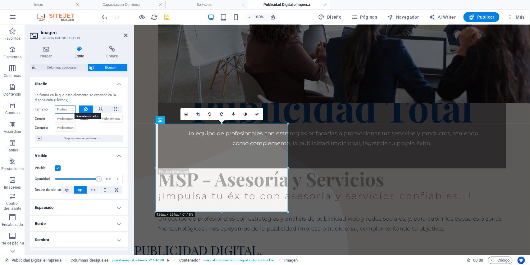
click at [72, 108] on select "Predeterminado automático px % 1/1 1/2 1/3 1/4 1/5 1/6 1/7 1/8 1/9 1/10" at bounding box center [65, 109] width 20 height 7
select select "px"
click at [66, 106] on select "Predeterminado automático px % 1/1 1/2 1/3 1/4 1/5 1/6 1/7 1/8 1/9 1/10" at bounding box center [65, 109] width 20 height 7
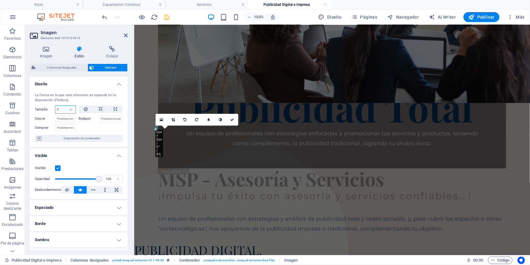
click at [62, 110] on input "0" at bounding box center [65, 109] width 20 height 7
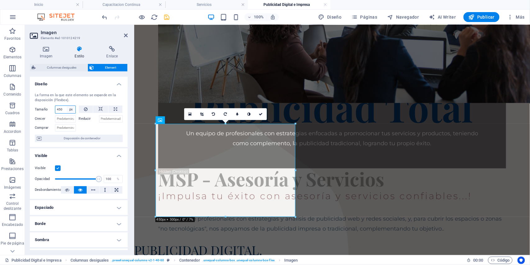
type input "450"
click at [72, 109] on select "Predeterminado automático px % 1/1 1/2 1/3 1/4 1/5 1/6 1/7 1/8 1/9 1/10" at bounding box center [71, 109] width 9 height 7
select select "462n9v1g9u8"
click at [67, 106] on select "Predeterminado automático px % 1/1 1/2 1/3 1/4 1/5 1/6 1/7 1/8 1/9 1/10" at bounding box center [71, 109] width 9 height 7
select select "DISABLED_OPTION_VALUE"
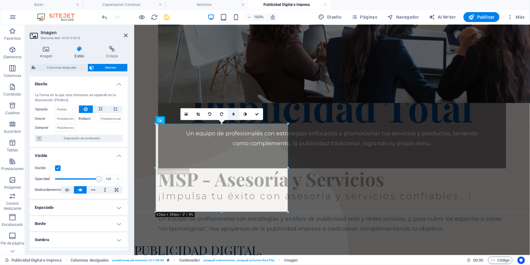
click at [234, 118] on link at bounding box center [234, 114] width 12 height 12
click at [104, 18] on icon "undo" at bounding box center [104, 17] width 7 height 7
click at [233, 115] on icon at bounding box center [234, 115] width 2 height 4
click at [104, 19] on icon "undo" at bounding box center [104, 17] width 7 height 7
click at [126, 34] on icon at bounding box center [126, 35] width 4 height 5
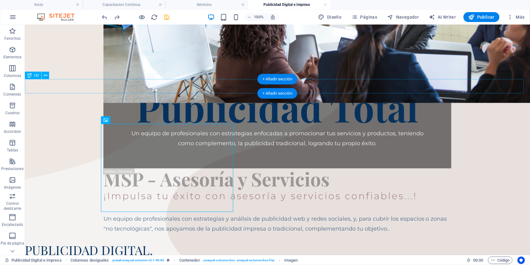
click at [105, 243] on div "PUBLICIDAD DIGITAL." at bounding box center [277, 250] width 505 height 14
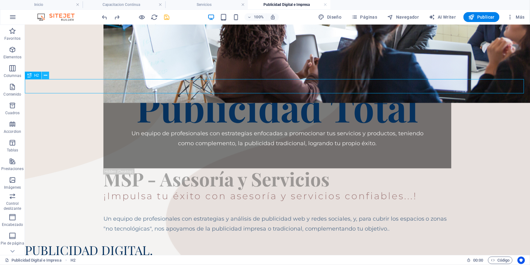
click at [46, 77] on icon at bounding box center [45, 75] width 3 height 7
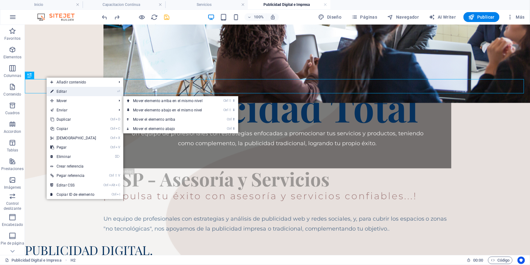
click at [70, 92] on link "⏎ Editar" at bounding box center [73, 91] width 53 height 9
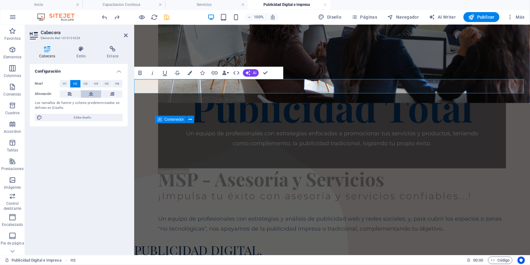
click at [90, 96] on icon at bounding box center [91, 93] width 4 height 7
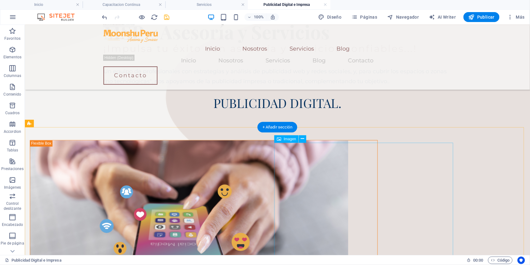
scroll to position [373, 0]
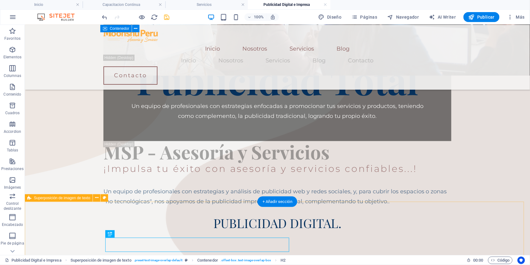
scroll to position [249, 0]
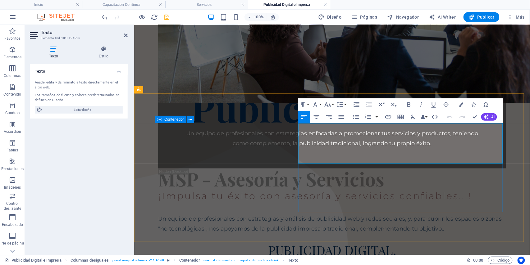
drag, startPoint x: 465, startPoint y: 159, endPoint x: 299, endPoint y: 129, distance: 168.7
copy p "Tenemos Publicidad Digital, para cubrir los diferentes [PERSON_NAME] sociales, …"
drag, startPoint x: 478, startPoint y: 116, endPoint x: 425, endPoint y: 99, distance: 55.4
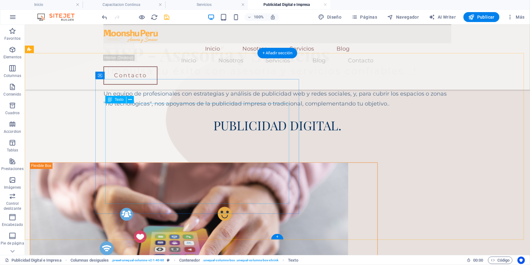
scroll to position [456, 0]
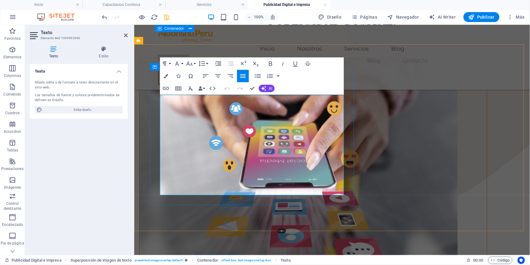
drag, startPoint x: 161, startPoint y: 99, endPoint x: 252, endPoint y: 151, distance: 104.6
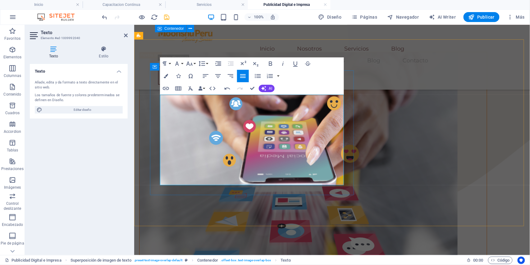
drag, startPoint x: 260, startPoint y: 181, endPoint x: 159, endPoint y: 153, distance: 104.0
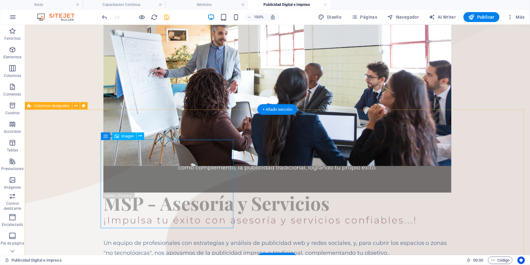
scroll to position [233, 0]
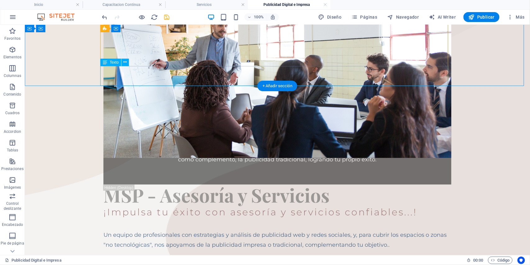
click at [362, 230] on div "Un equipo de profesionales con estrategias y análisis de publicidad web y redes…" at bounding box center [277, 240] width 348 height 20
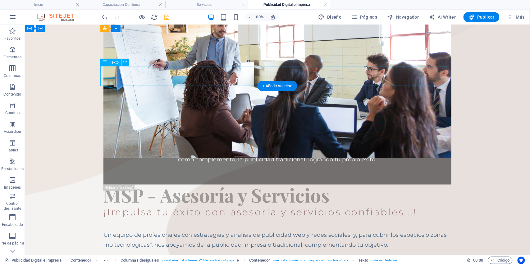
click at [362, 230] on div "Un equipo de profesionales con estrategias y análisis de publicidad web y redes…" at bounding box center [277, 240] width 348 height 20
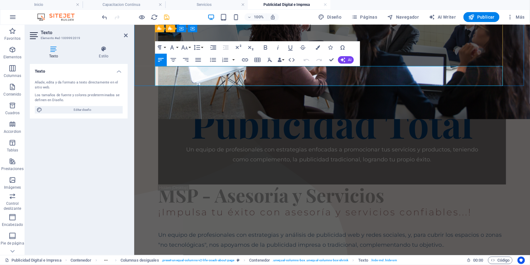
click at [438, 230] on p "Un equipo de profesionales con estrategias y análisis de publicidad web y redes…" at bounding box center [332, 240] width 348 height 20
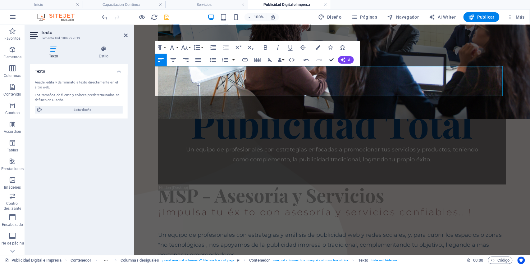
drag, startPoint x: 335, startPoint y: 58, endPoint x: 309, endPoint y: 36, distance: 33.7
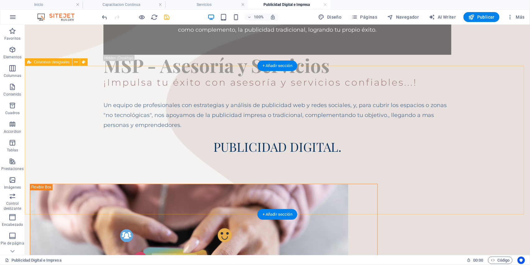
scroll to position [274, 0]
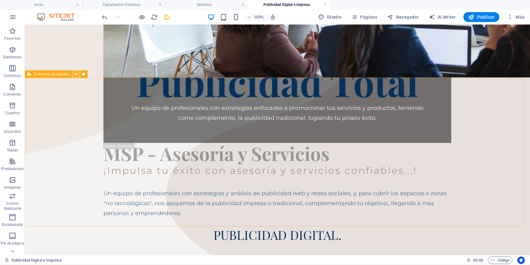
click at [75, 75] on icon at bounding box center [75, 74] width 3 height 7
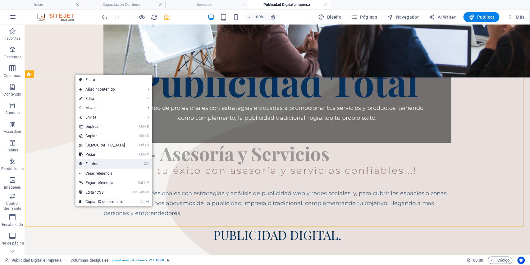
click at [91, 162] on link "⌦ Eliminar" at bounding box center [102, 163] width 53 height 9
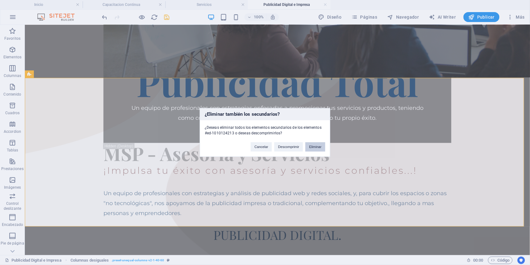
click at [313, 145] on button "Eliminar" at bounding box center [316, 147] width 20 height 9
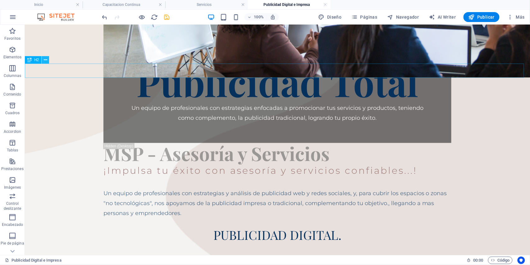
click at [48, 60] on button at bounding box center [45, 59] width 7 height 7
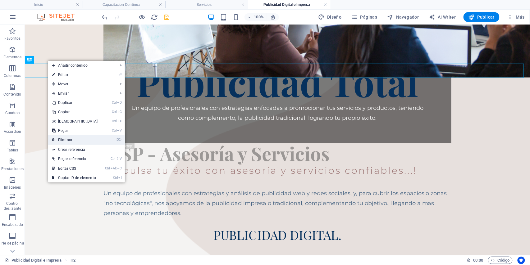
click at [76, 138] on link "⌦ Eliminar" at bounding box center [74, 140] width 53 height 9
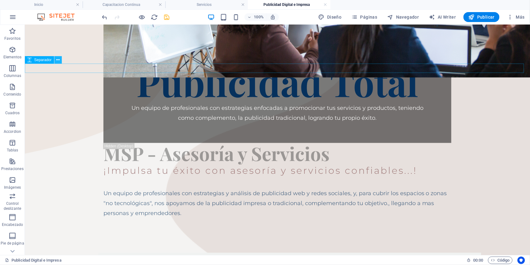
click at [55, 61] on button at bounding box center [57, 59] width 7 height 7
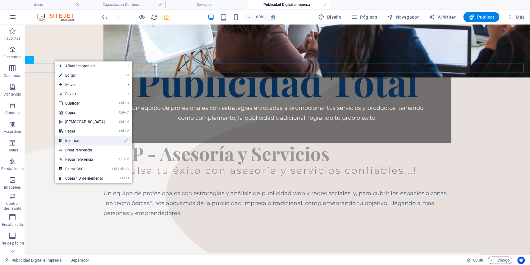
drag, startPoint x: 78, startPoint y: 138, endPoint x: 69, endPoint y: 102, distance: 37.3
click at [78, 138] on link "⌦ Eliminar" at bounding box center [81, 140] width 53 height 9
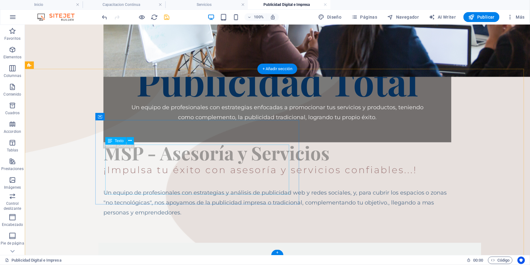
scroll to position [233, 0]
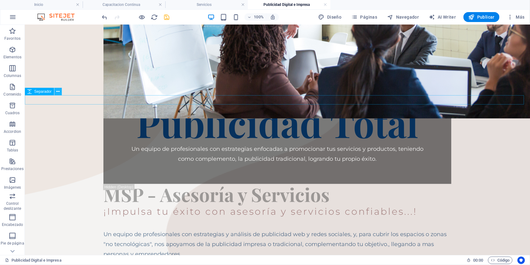
click at [57, 93] on icon at bounding box center [58, 92] width 3 height 7
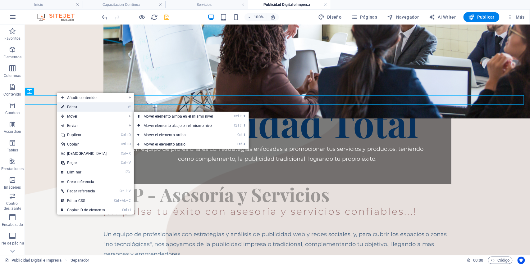
click at [67, 108] on link "⏎ Editar" at bounding box center [83, 107] width 53 height 9
select select "px"
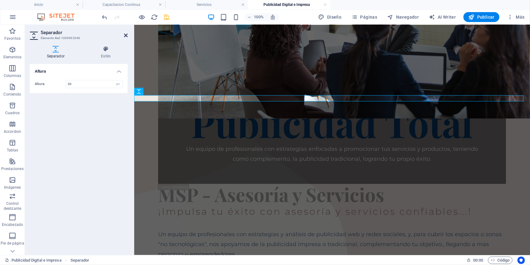
type input "20"
drag, startPoint x: 125, startPoint y: 35, endPoint x: 103, endPoint y: 32, distance: 22.5
click at [125, 35] on icon at bounding box center [126, 35] width 4 height 5
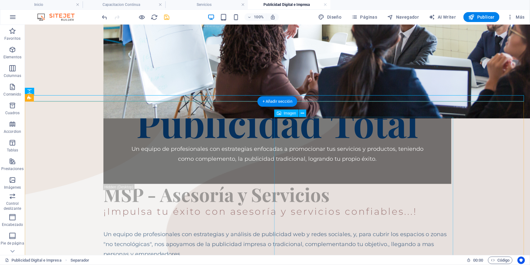
select select "%"
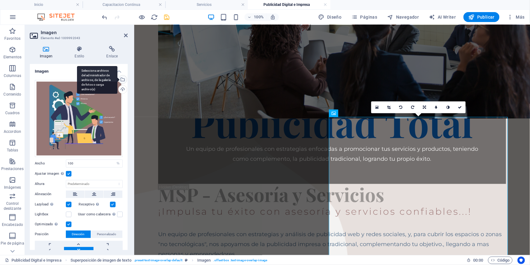
click at [122, 80] on div "Selecciona archivos del administrador de archivos, de la galería de fotos o car…" at bounding box center [122, 80] width 9 height 9
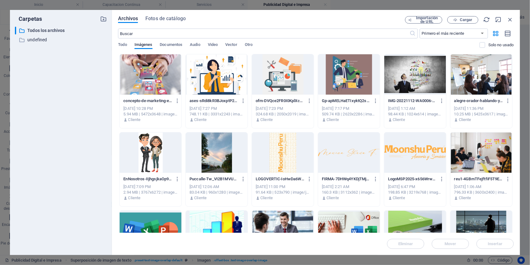
click at [167, 80] on div at bounding box center [151, 74] width 62 height 40
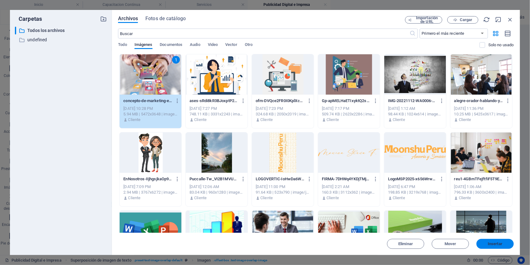
drag, startPoint x: 328, startPoint y: 212, endPoint x: 483, endPoint y: 246, distance: 158.5
click at [483, 246] on span "Insertar" at bounding box center [495, 244] width 32 height 4
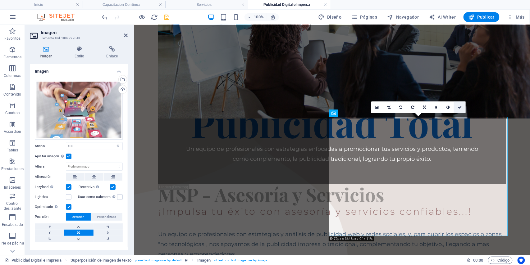
click at [460, 106] on icon at bounding box center [460, 108] width 4 height 4
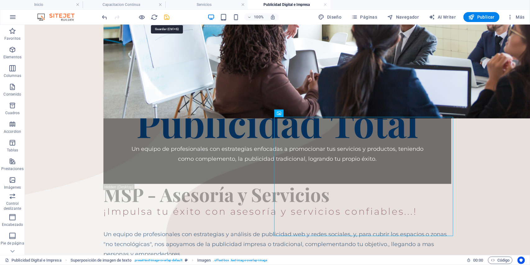
drag, startPoint x: 168, startPoint y: 17, endPoint x: 181, endPoint y: 49, distance: 34.4
click at [168, 17] on icon "save" at bounding box center [167, 17] width 7 height 7
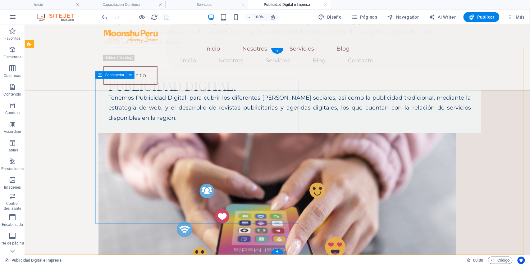
scroll to position [441, 0]
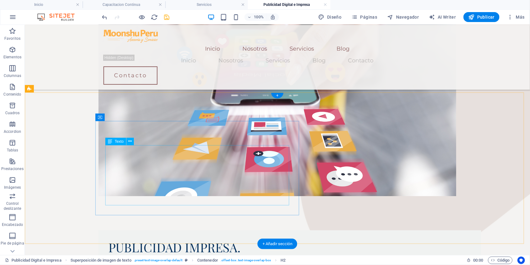
scroll to position [606, 0]
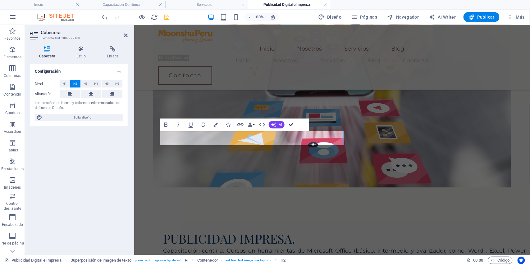
drag, startPoint x: 290, startPoint y: 126, endPoint x: 267, endPoint y: 105, distance: 30.6
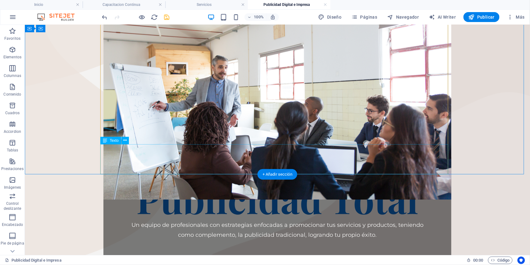
scroll to position [151, 0]
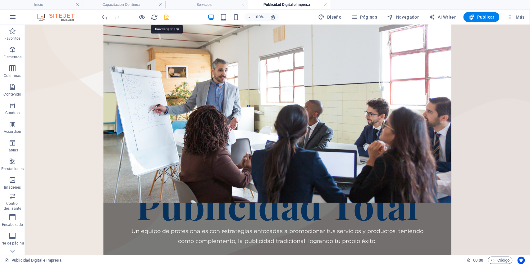
click at [167, 18] on icon "save" at bounding box center [167, 17] width 7 height 7
click at [376, 19] on span "Páginas" at bounding box center [365, 17] width 26 height 6
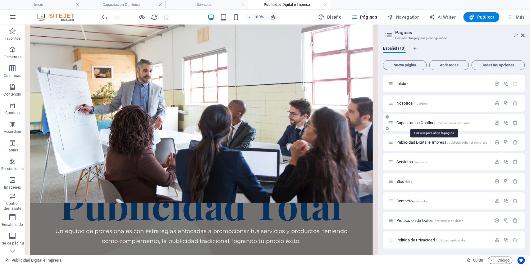
click at [408, 123] on span "Capacitacion Continua /capacitacion-continua" at bounding box center [433, 123] width 73 height 5
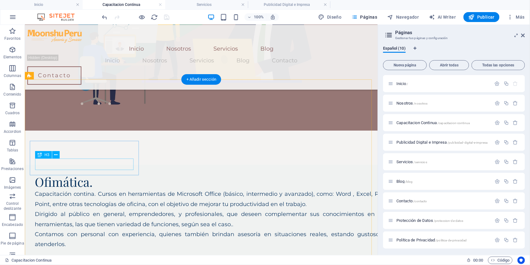
scroll to position [771, 0]
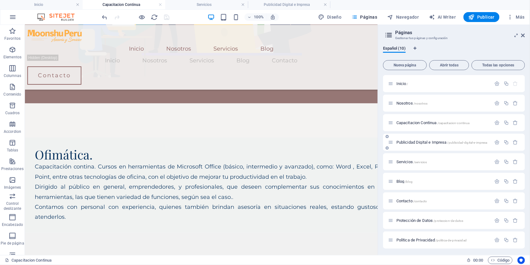
click at [405, 141] on span "Publicidad Digital e Impresa /publicidad-digital-e-impresa" at bounding box center [442, 142] width 91 height 5
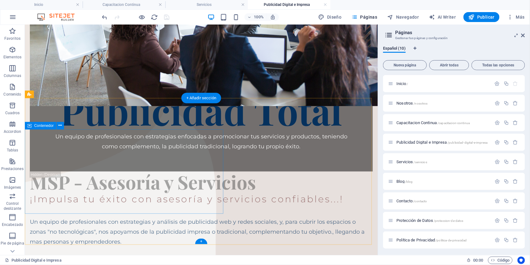
scroll to position [234, 0]
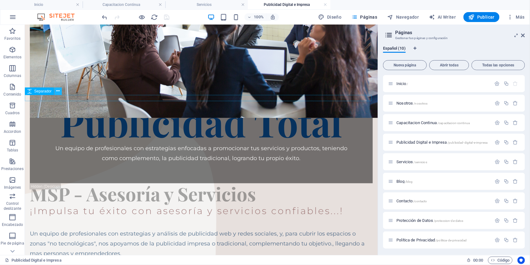
click at [59, 92] on icon at bounding box center [58, 91] width 3 height 7
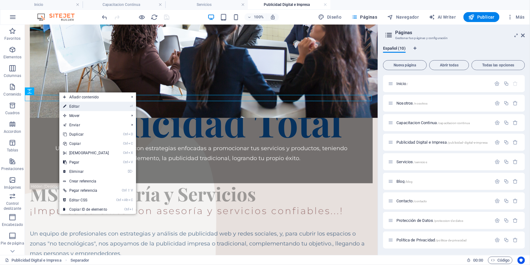
click at [66, 108] on icon at bounding box center [64, 106] width 3 height 9
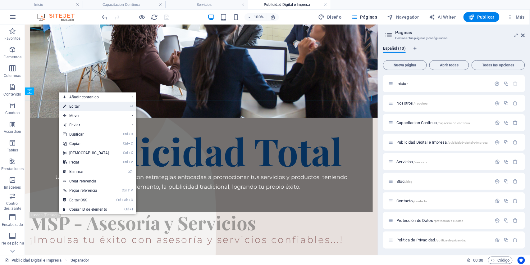
select select "px"
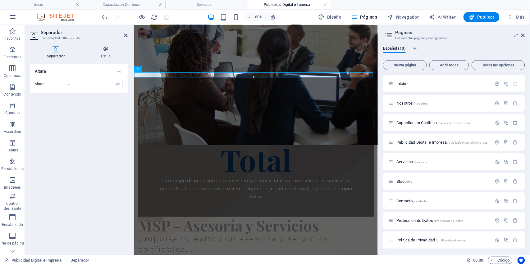
scroll to position [257, 0]
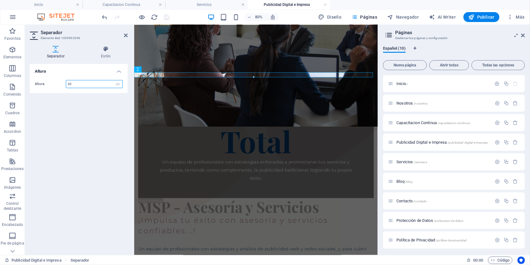
click at [75, 87] on input "20" at bounding box center [94, 84] width 56 height 7
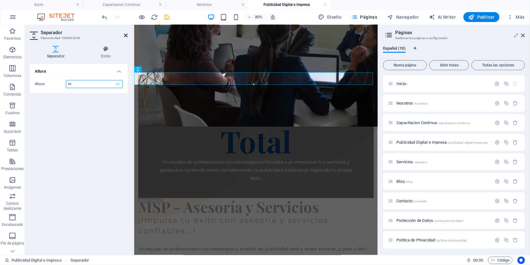
type input "50"
click at [126, 35] on icon at bounding box center [126, 35] width 4 height 5
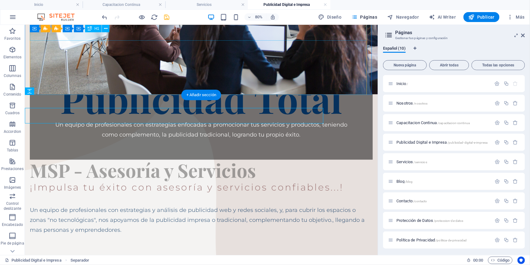
scroll to position [234, 0]
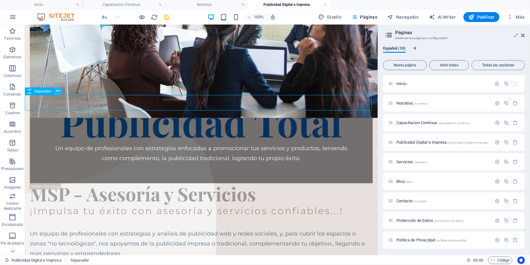
click at [58, 92] on icon at bounding box center [58, 91] width 3 height 7
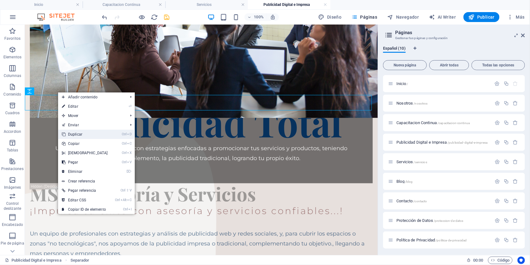
drag, startPoint x: 78, startPoint y: 136, endPoint x: 52, endPoint y: 111, distance: 35.6
click at [78, 136] on link "Ctrl D Duplicar" at bounding box center [84, 134] width 53 height 9
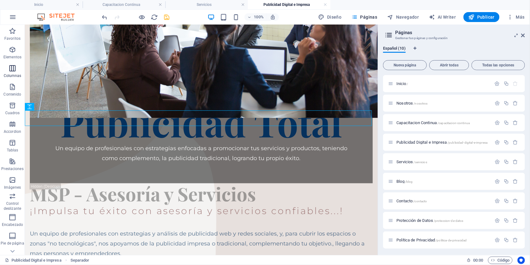
click at [11, 72] on icon "button" at bounding box center [12, 68] width 7 height 7
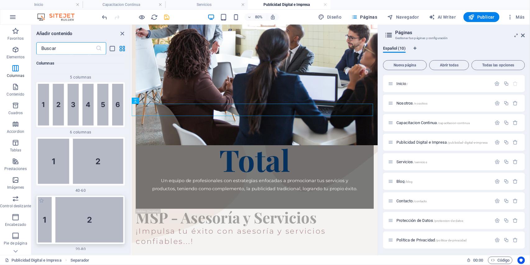
scroll to position [607, 0]
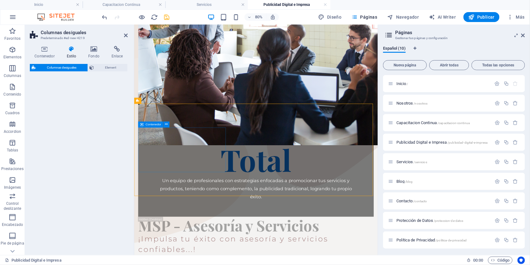
select select "%"
select select "rem"
select select "preset-unequal-columns-v2-1-40-60"
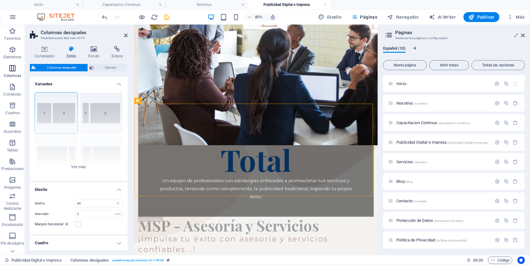
click at [7, 68] on span "Columnas" at bounding box center [12, 72] width 25 height 15
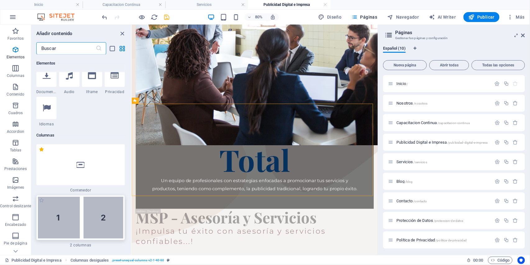
scroll to position [359, 0]
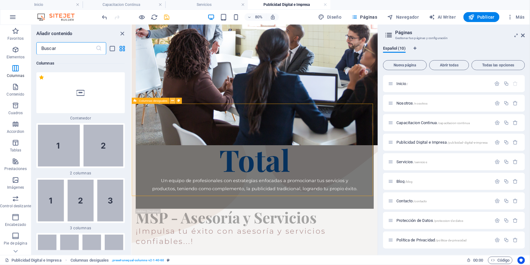
click at [173, 100] on icon at bounding box center [172, 100] width 3 height 5
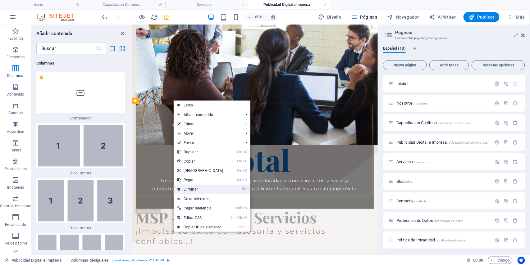
click at [182, 187] on link "⌦ Eliminar" at bounding box center [200, 189] width 53 height 9
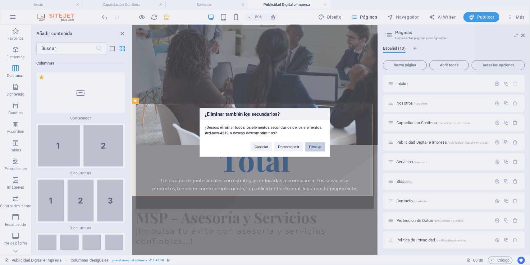
click at [313, 149] on button "Eliminar" at bounding box center [316, 147] width 20 height 9
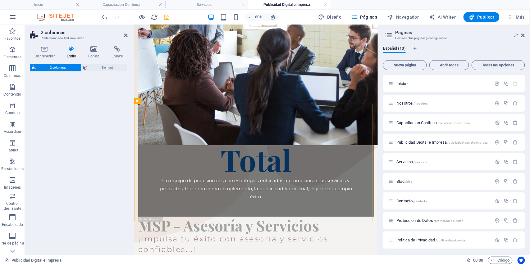
select select "rem"
select select "preset-columns-two-v2-default"
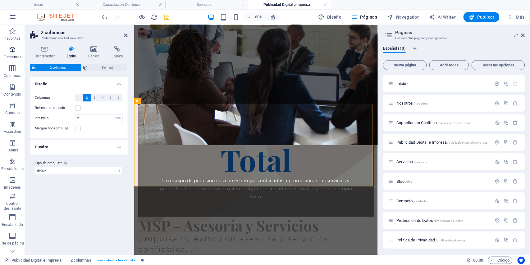
click at [15, 49] on icon "button" at bounding box center [12, 49] width 7 height 7
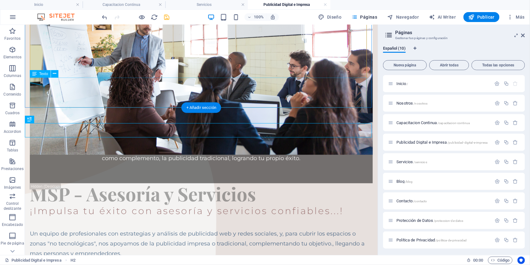
scroll to position [221, 0]
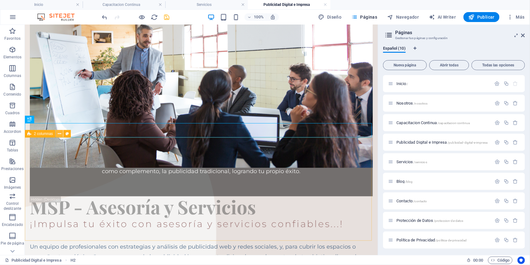
click at [59, 135] on icon at bounding box center [59, 134] width 3 height 7
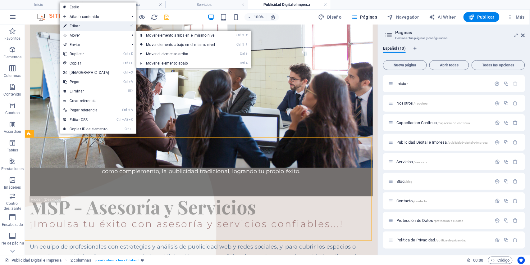
click at [76, 27] on link "⏎ Editar" at bounding box center [86, 25] width 53 height 9
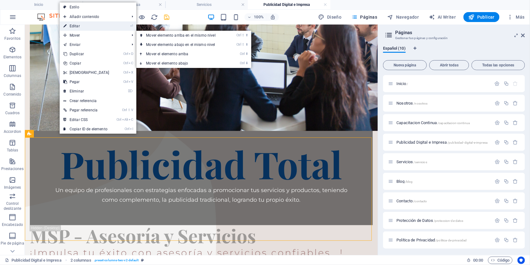
select select "rem"
select select "preset-columns-two-v2-default"
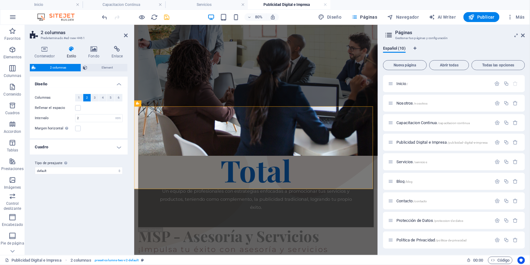
scroll to position [244, 0]
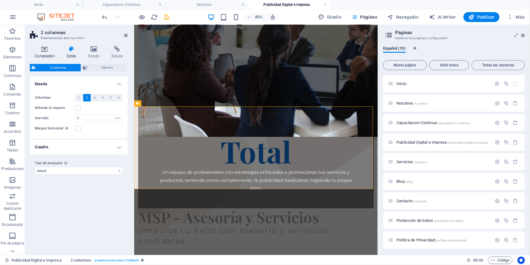
click at [50, 54] on h4 "Contenedor" at bounding box center [46, 52] width 32 height 13
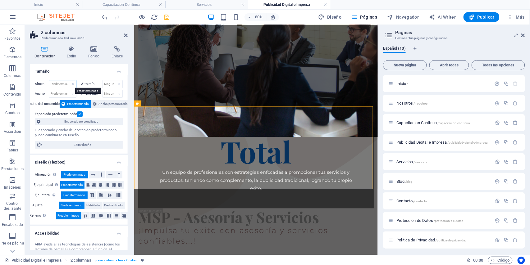
click at [71, 84] on select "Predeterminado px rem % vh vw" at bounding box center [62, 84] width 27 height 7
select select "px"
click at [67, 81] on select "Predeterminado px rem % vh vw" at bounding box center [62, 84] width 27 height 7
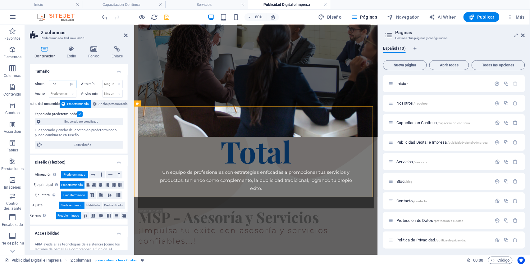
click at [61, 81] on input "365" at bounding box center [62, 84] width 27 height 7
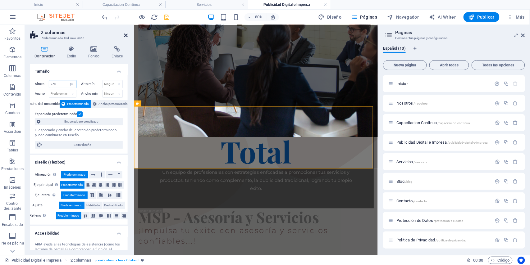
type input "250"
drag, startPoint x: 126, startPoint y: 35, endPoint x: 142, endPoint y: 90, distance: 56.6
click at [126, 35] on icon at bounding box center [126, 35] width 4 height 5
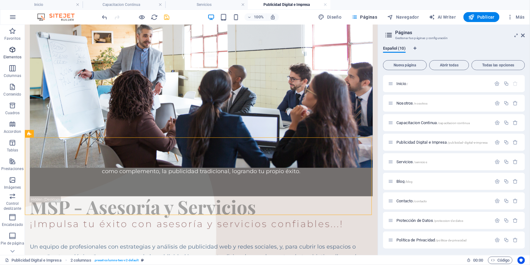
click at [10, 48] on icon "button" at bounding box center [12, 49] width 7 height 7
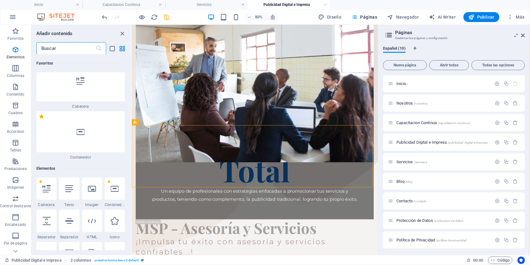
scroll to position [117, 0]
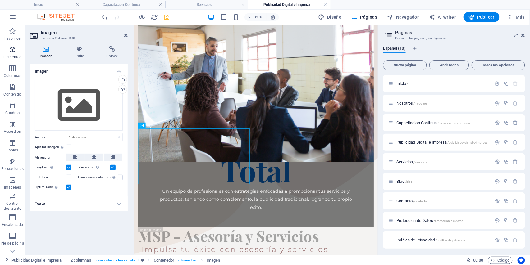
click at [11, 52] on icon "button" at bounding box center [12, 49] width 7 height 7
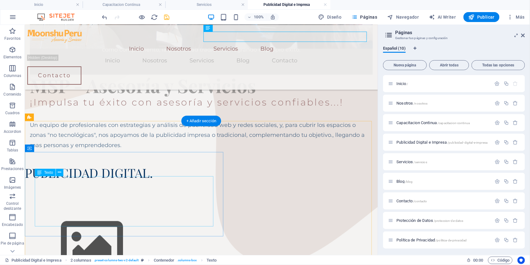
scroll to position [332, 0]
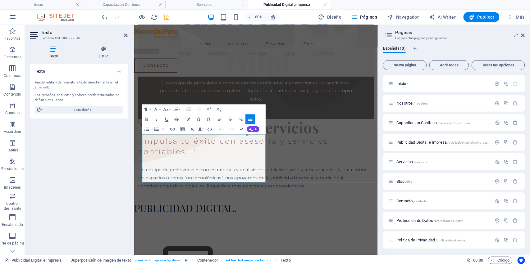
scroll to position [345, 0]
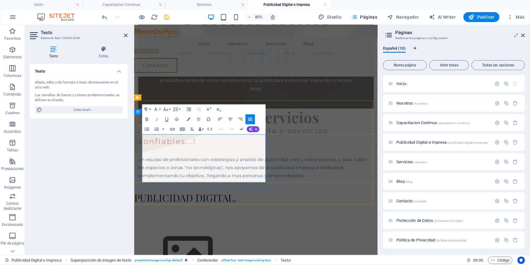
drag, startPoint x: 184, startPoint y: 217, endPoint x: 144, endPoint y: 168, distance: 63.4
copy p "Tenemos Publicidad Digital, para cubrir los diferentes [PERSON_NAME] sociales, …"
drag, startPoint x: 240, startPoint y: 126, endPoint x: 216, endPoint y: 102, distance: 34.5
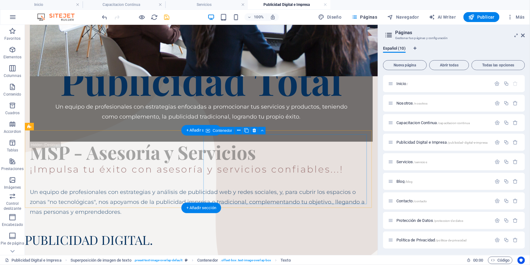
scroll to position [221, 0]
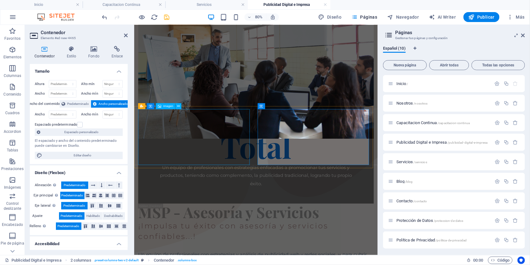
scroll to position [245, 0]
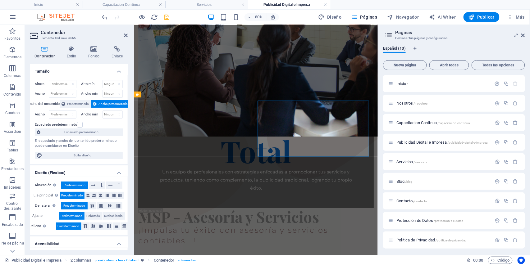
scroll to position [256, 0]
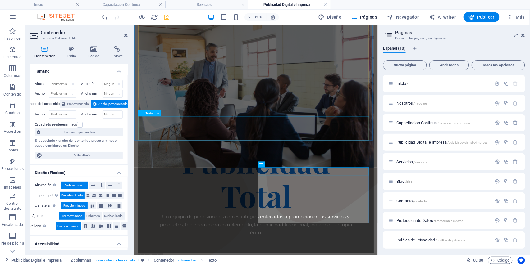
scroll to position [207, 0]
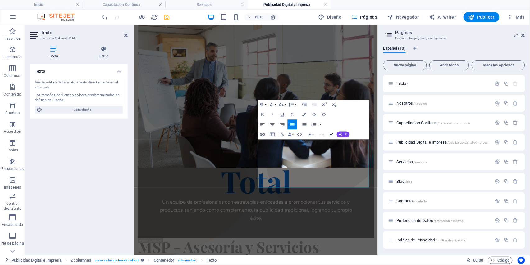
drag, startPoint x: 332, startPoint y: 136, endPoint x: 297, endPoint y: 121, distance: 38.3
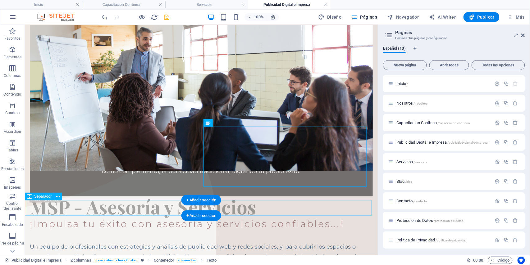
scroll to position [236, 0]
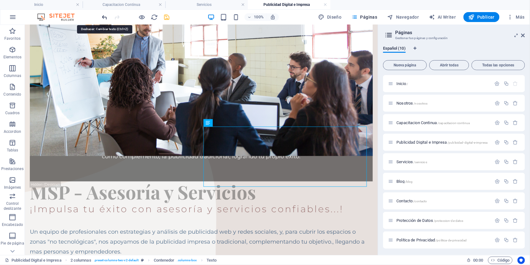
click at [104, 17] on icon "undo" at bounding box center [104, 17] width 7 height 7
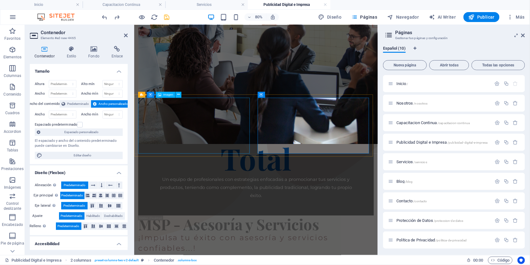
scroll to position [259, 0]
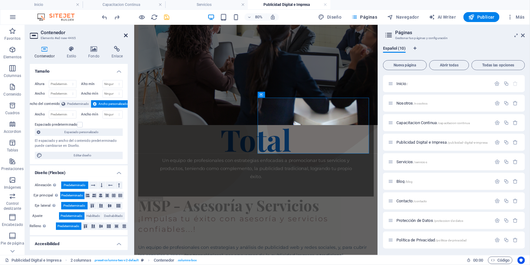
click at [126, 33] on icon at bounding box center [126, 35] width 4 height 5
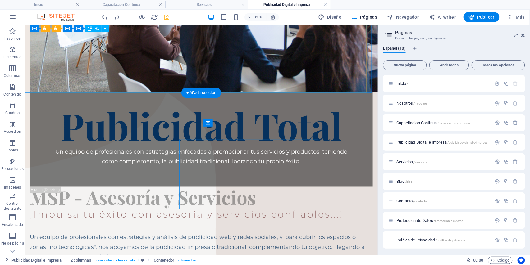
scroll to position [236, 0]
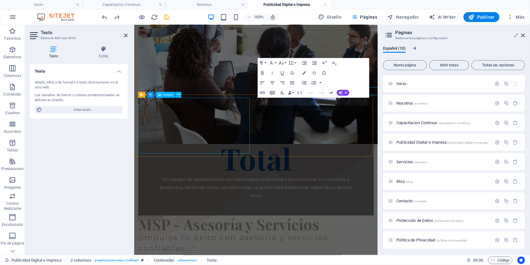
scroll to position [259, 0]
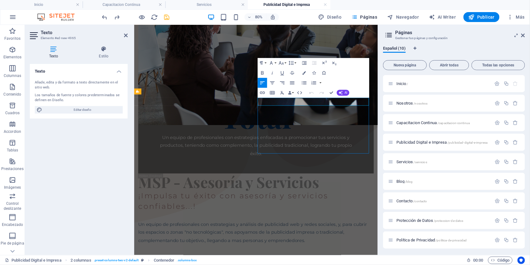
scroll to position [247, 0]
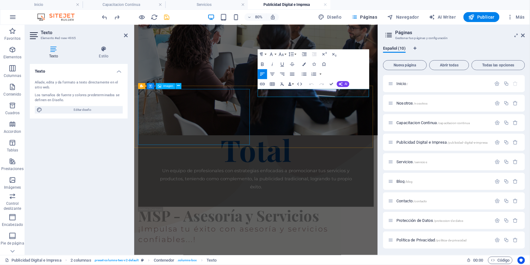
scroll to position [270, 0]
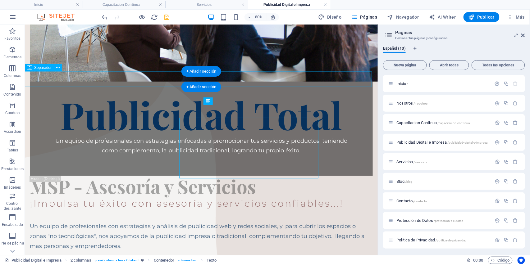
scroll to position [257, 0]
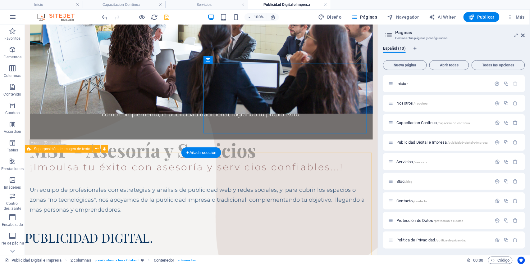
scroll to position [299, 0]
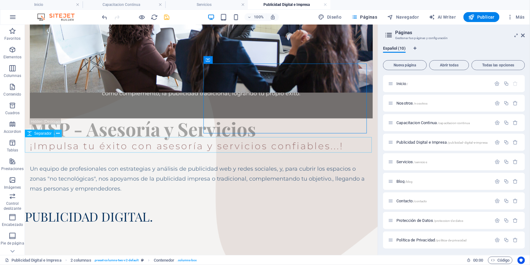
click at [57, 135] on icon at bounding box center [58, 134] width 3 height 7
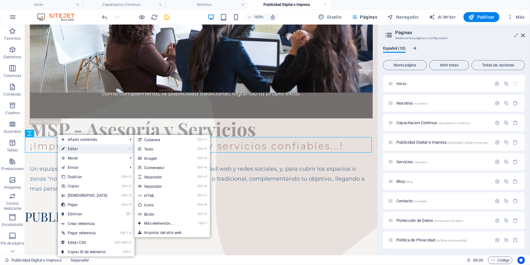
click at [65, 149] on link "⏎ Editar" at bounding box center [84, 149] width 53 height 9
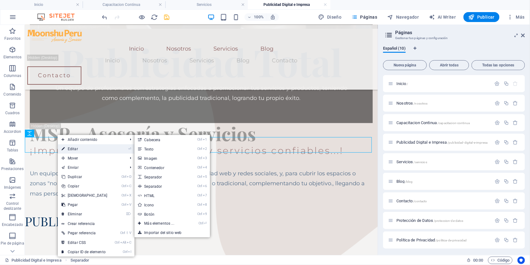
select select "px"
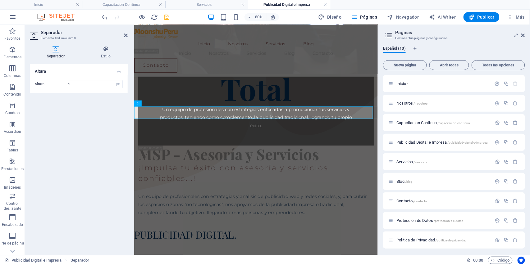
scroll to position [322, 0]
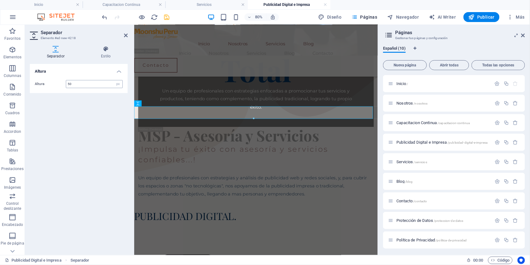
click at [84, 85] on input "50" at bounding box center [94, 84] width 56 height 7
click at [125, 34] on icon at bounding box center [126, 35] width 4 height 5
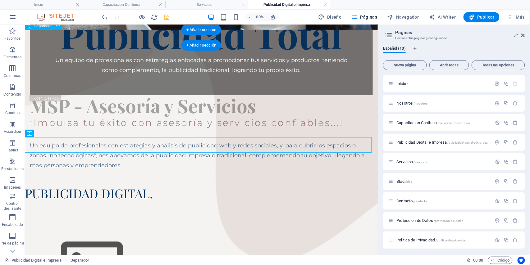
scroll to position [299, 0]
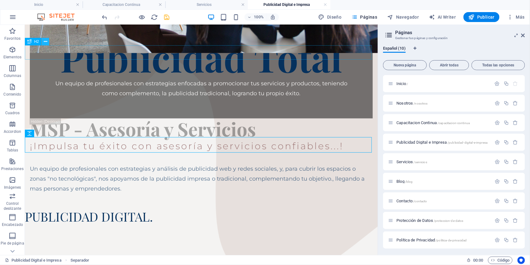
click at [46, 44] on icon at bounding box center [45, 42] width 3 height 7
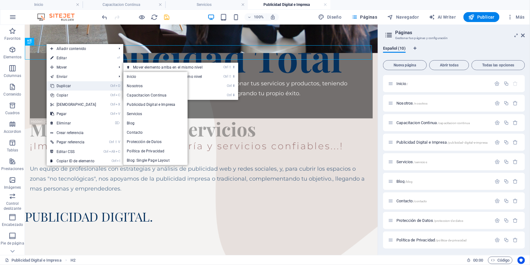
click at [60, 83] on link "Ctrl D Duplicar" at bounding box center [73, 85] width 53 height 9
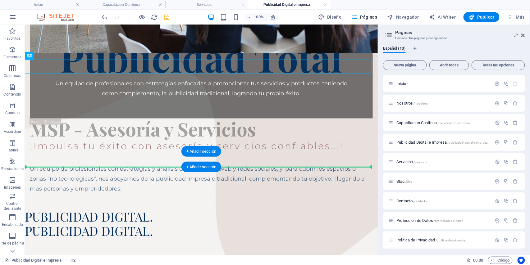
drag, startPoint x: 36, startPoint y: 69, endPoint x: 49, endPoint y: 164, distance: 96.3
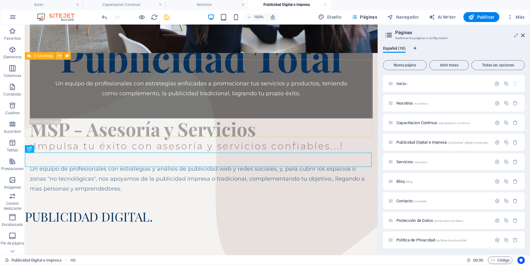
click at [59, 56] on icon at bounding box center [59, 56] width 3 height 7
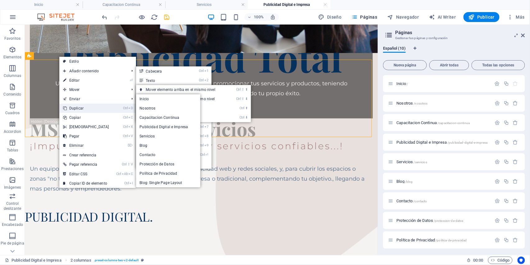
click at [72, 108] on link "Ctrl D Duplicar" at bounding box center [85, 108] width 53 height 9
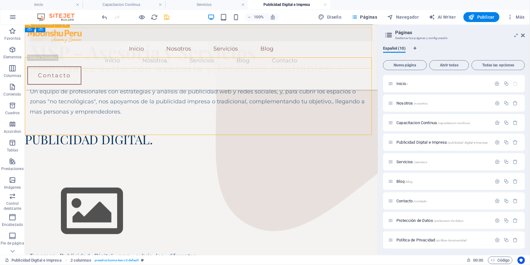
scroll to position [340, 0]
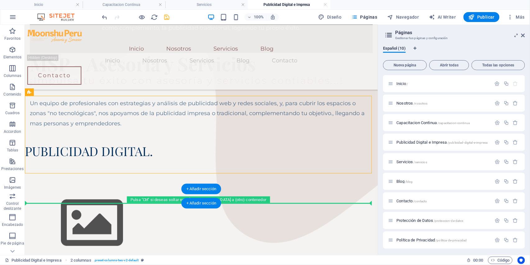
drag, startPoint x: 37, startPoint y: 104, endPoint x: 58, endPoint y: 198, distance: 96.6
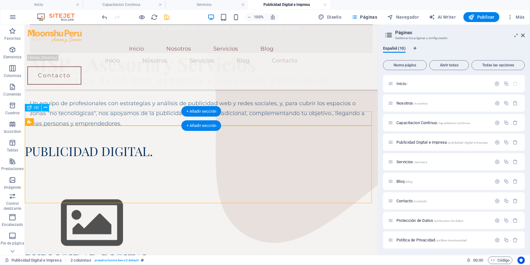
click at [102, 252] on div "PUBLICIDAD DIGITAL." at bounding box center [201, 259] width 353 height 14
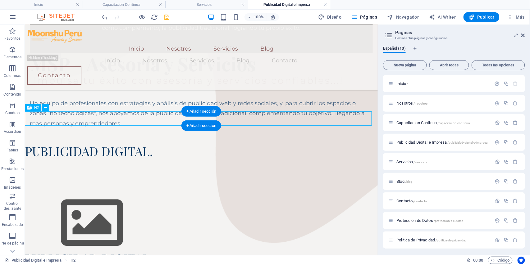
click at [102, 252] on div "PUBLICIDAD DIGITAL." at bounding box center [201, 259] width 353 height 14
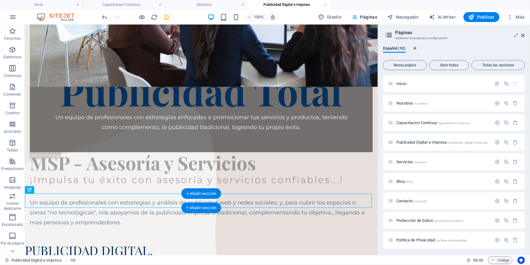
scroll to position [258, 0]
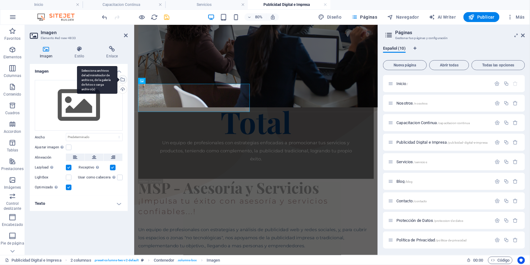
click at [124, 80] on div "Selecciona archivos del administrador de archivos, de la galería de fotos o car…" at bounding box center [122, 80] width 9 height 9
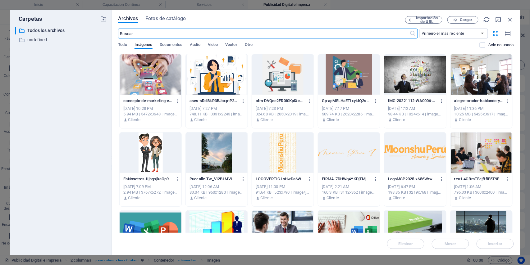
click at [143, 72] on div at bounding box center [151, 74] width 62 height 40
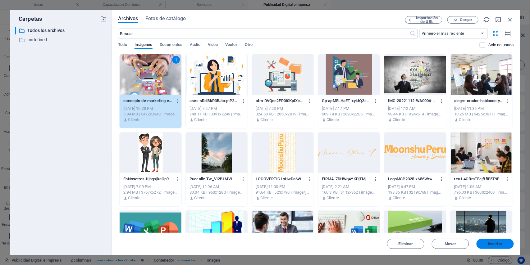
click at [489, 244] on span "Insertar" at bounding box center [495, 244] width 15 height 4
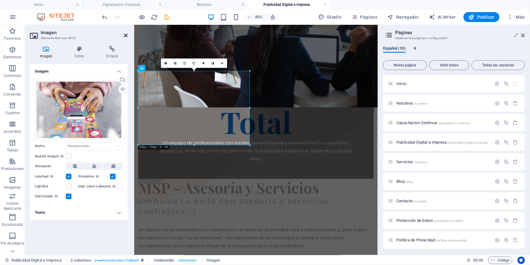
click at [124, 36] on icon at bounding box center [126, 35] width 4 height 5
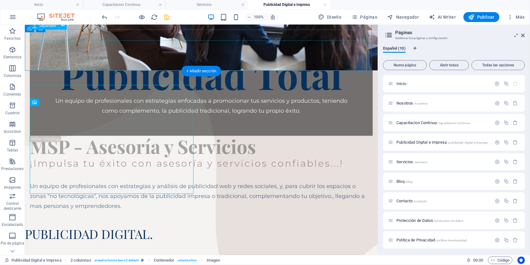
scroll to position [258, 0]
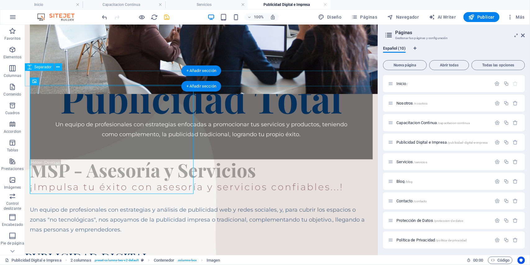
click at [246, 235] on div at bounding box center [201, 243] width 353 height 16
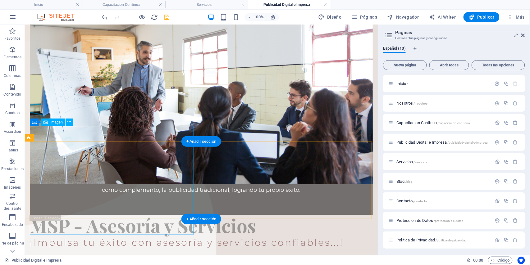
scroll to position [217, 0]
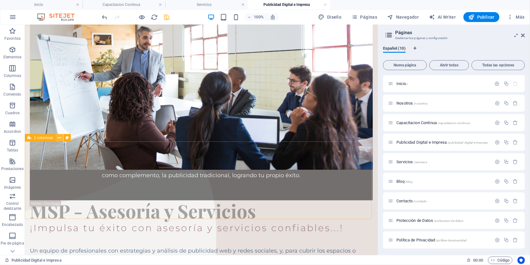
click at [59, 139] on icon at bounding box center [59, 138] width 3 height 7
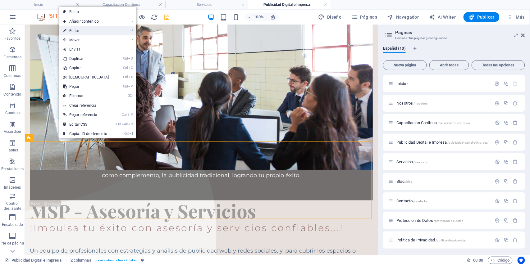
click at [76, 30] on link "⏎ Editar" at bounding box center [85, 30] width 53 height 9
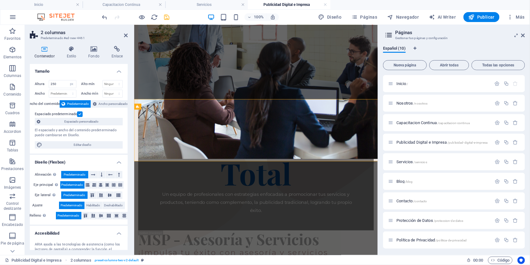
scroll to position [240, 0]
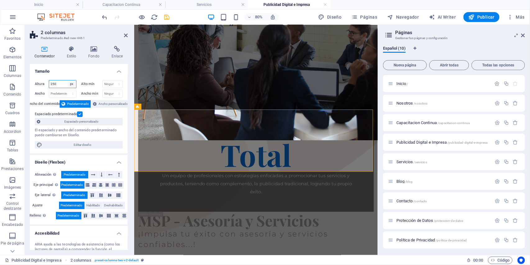
click at [72, 83] on select "Predeterminado px rem % vh vw" at bounding box center [71, 84] width 9 height 7
select select "default"
click at [67, 81] on select "Predeterminado px rem % vh vw" at bounding box center [71, 84] width 9 height 7
select select "DISABLED_OPTION_VALUE"
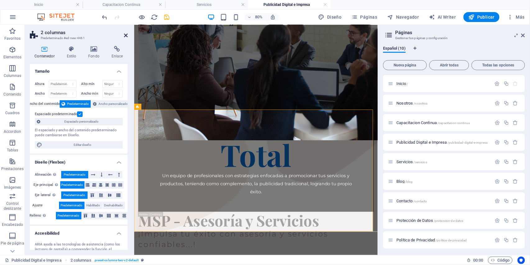
click at [124, 36] on icon at bounding box center [126, 35] width 4 height 5
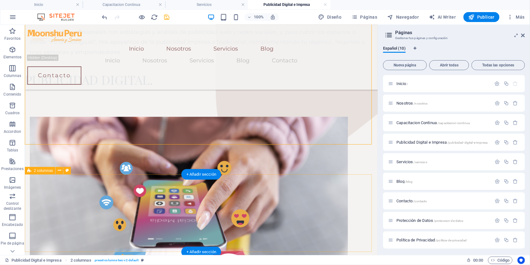
scroll to position [424, 0]
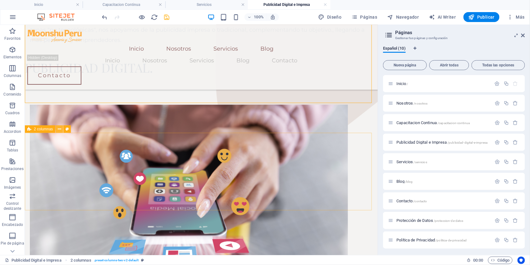
click at [60, 130] on icon at bounding box center [59, 129] width 3 height 7
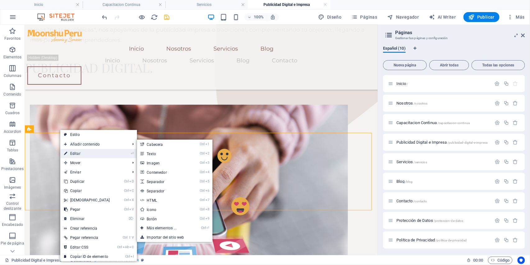
click at [72, 153] on link "⏎ Editar" at bounding box center [86, 153] width 53 height 9
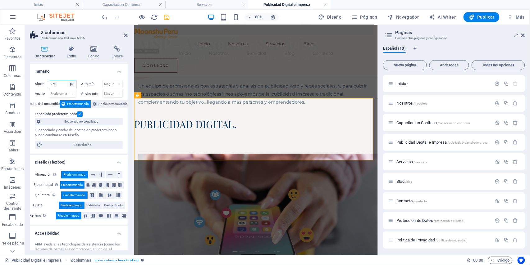
click at [72, 84] on select "Predeterminado px rem % vh vw" at bounding box center [71, 84] width 9 height 7
select select "default"
click at [67, 81] on select "Predeterminado px rem % vh vw" at bounding box center [71, 84] width 9 height 7
select select "DISABLED_OPTION_VALUE"
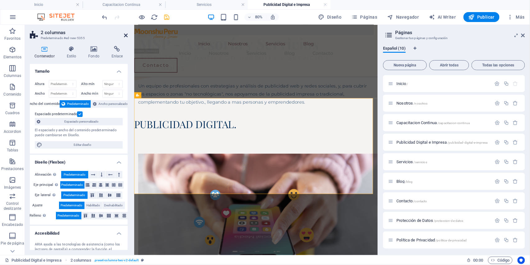
click at [124, 35] on icon at bounding box center [126, 35] width 4 height 5
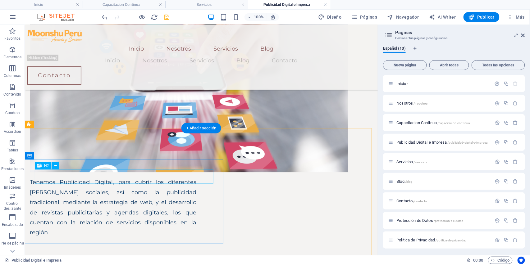
scroll to position [549, 0]
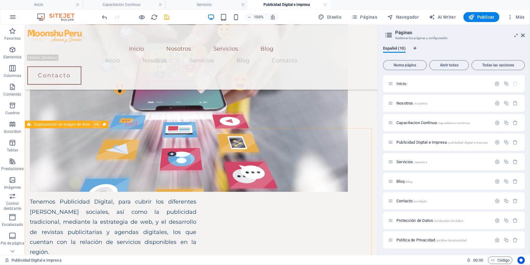
click at [98, 127] on icon at bounding box center [96, 125] width 3 height 7
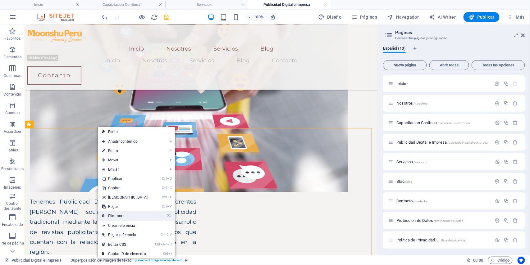
click at [123, 215] on link "⌦ Eliminar" at bounding box center [124, 216] width 53 height 9
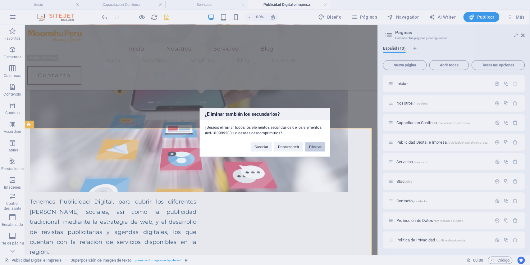
click at [314, 147] on button "Eliminar" at bounding box center [316, 147] width 20 height 9
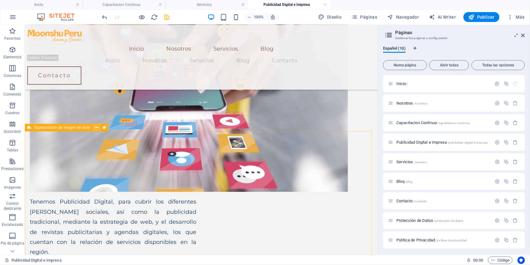
click at [96, 129] on icon at bounding box center [96, 128] width 3 height 7
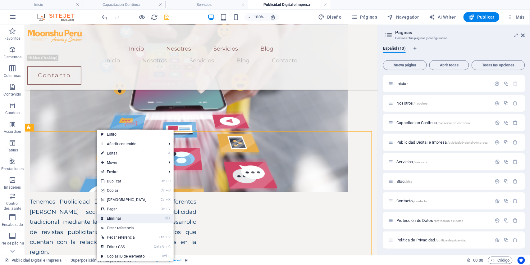
click at [139, 218] on link "⌦ Eliminar" at bounding box center [123, 218] width 53 height 9
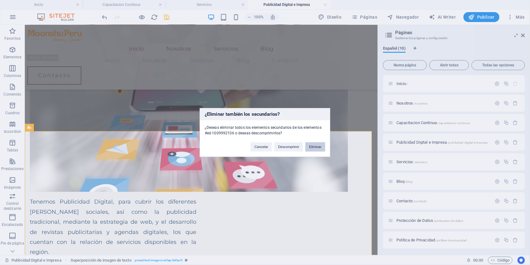
drag, startPoint x: 310, startPoint y: 149, endPoint x: 284, endPoint y: 124, distance: 35.6
click at [310, 149] on button "Eliminar" at bounding box center [316, 147] width 20 height 9
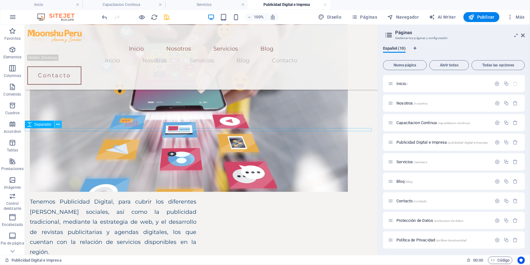
click at [59, 126] on icon at bounding box center [58, 125] width 3 height 7
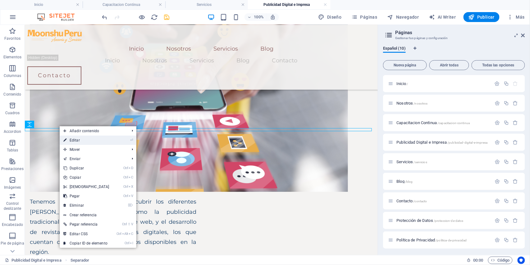
click at [65, 138] on icon at bounding box center [64, 140] width 3 height 9
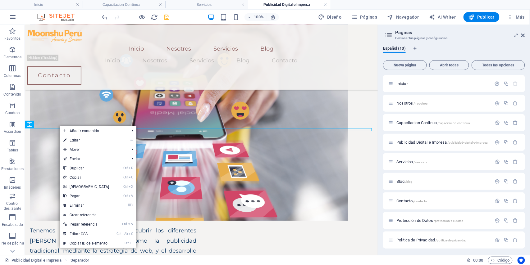
select select "px"
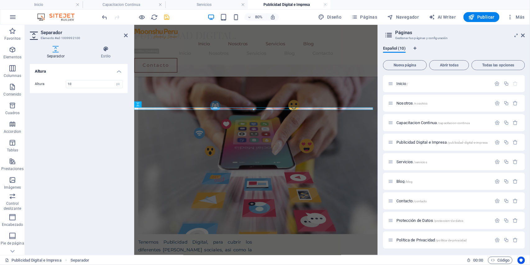
scroll to position [546, 0]
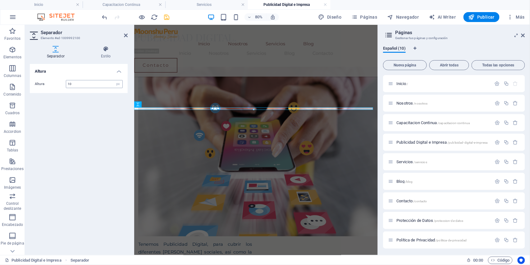
click at [79, 85] on input "10" at bounding box center [94, 84] width 56 height 7
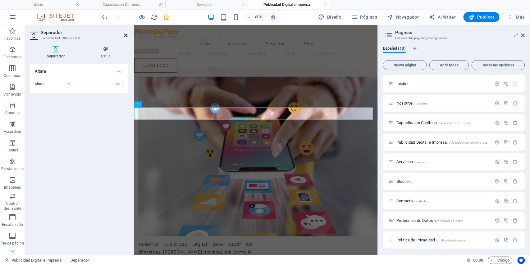
type input "50"
click at [126, 34] on icon at bounding box center [126, 35] width 4 height 5
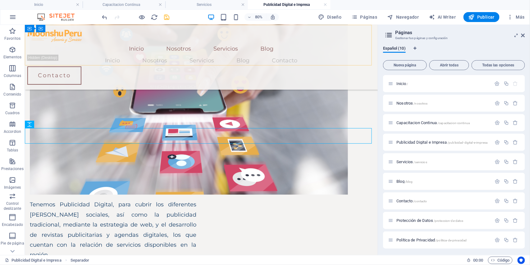
scroll to position [549, 0]
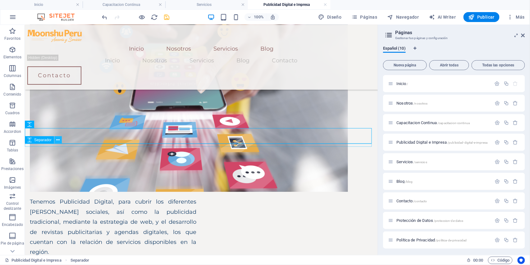
click at [58, 142] on icon at bounding box center [58, 140] width 3 height 7
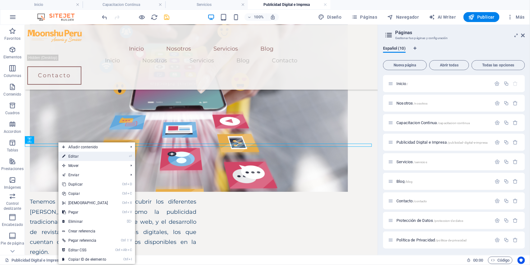
click at [68, 155] on link "⏎ Editar" at bounding box center [84, 156] width 53 height 9
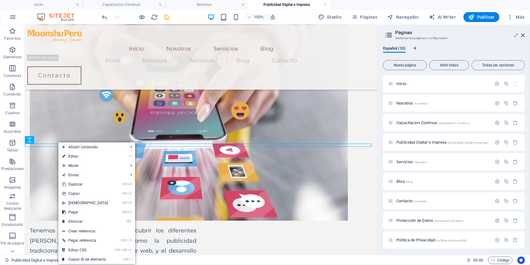
select select "px"
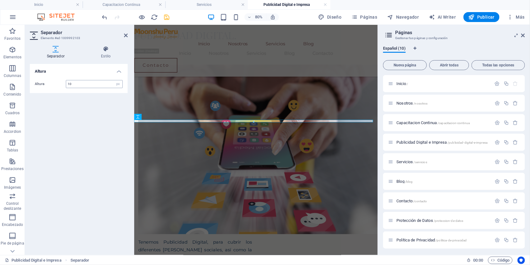
scroll to position [546, 0]
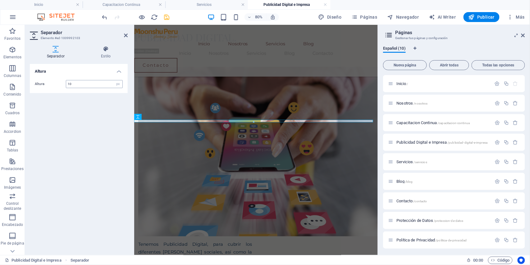
click at [76, 84] on input "10" at bounding box center [94, 84] width 56 height 7
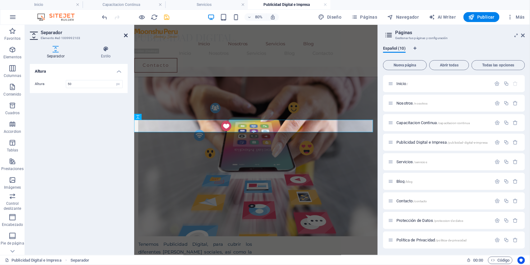
type input "50"
drag, startPoint x: 126, startPoint y: 33, endPoint x: 102, endPoint y: 60, distance: 36.6
click at [126, 33] on icon at bounding box center [126, 35] width 4 height 5
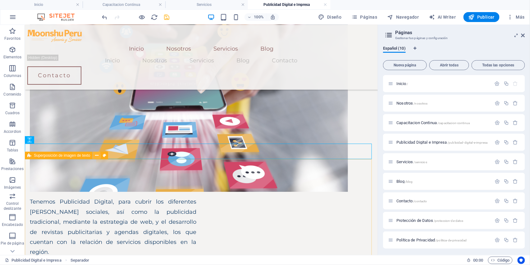
click at [96, 157] on icon at bounding box center [96, 156] width 3 height 7
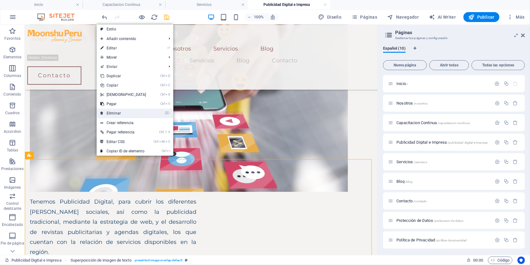
click at [114, 114] on link "⌦ Eliminar" at bounding box center [123, 113] width 53 height 9
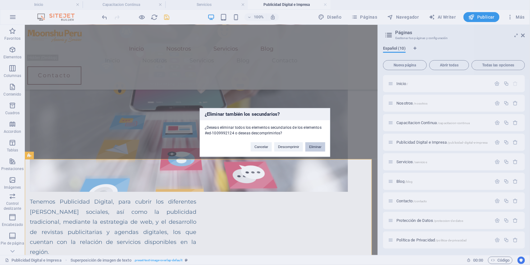
click at [315, 145] on button "Eliminar" at bounding box center [316, 147] width 20 height 9
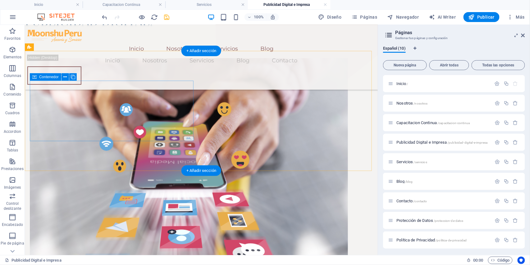
scroll to position [466, 0]
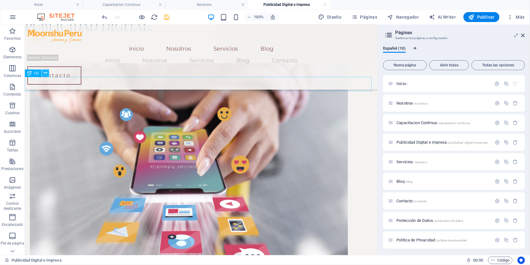
click at [46, 75] on icon at bounding box center [45, 73] width 3 height 7
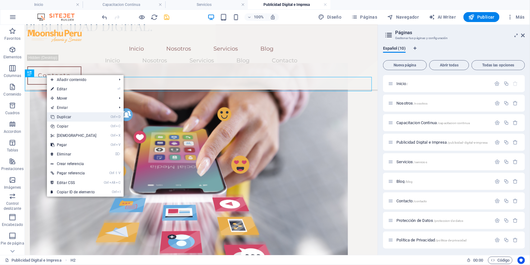
click at [70, 117] on link "Ctrl D Duplicar" at bounding box center [73, 117] width 53 height 9
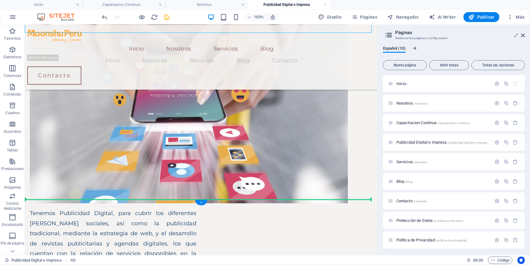
scroll to position [540, 0]
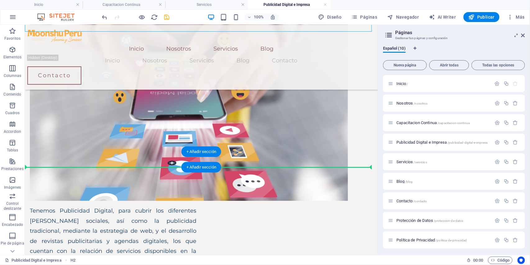
drag, startPoint x: 59, startPoint y: 113, endPoint x: 70, endPoint y: 165, distance: 53.2
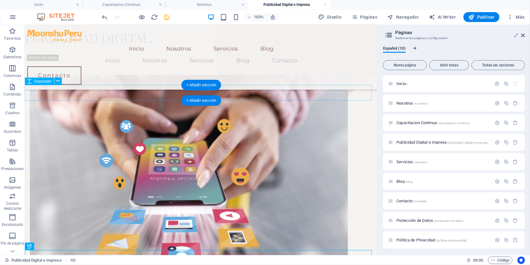
scroll to position [442, 0]
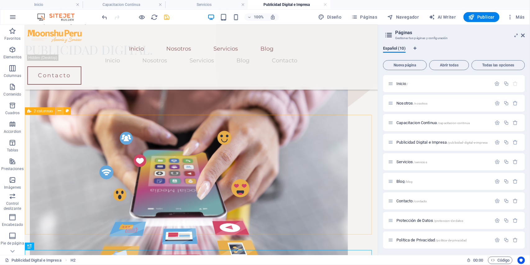
click at [57, 111] on button at bounding box center [59, 111] width 7 height 7
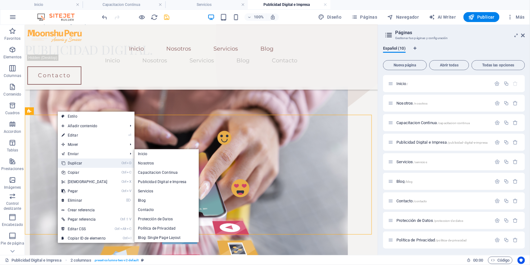
click at [76, 164] on link "Ctrl D Duplicar" at bounding box center [84, 163] width 53 height 9
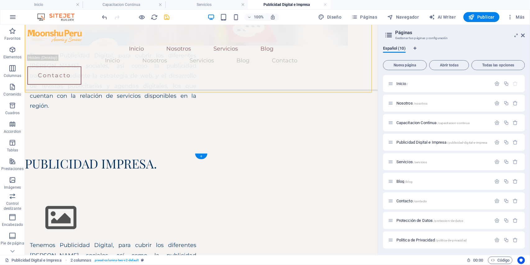
scroll to position [704, 0]
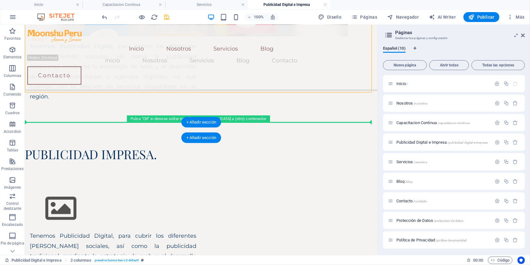
drag, startPoint x: 73, startPoint y: 133, endPoint x: 115, endPoint y: 126, distance: 42.0
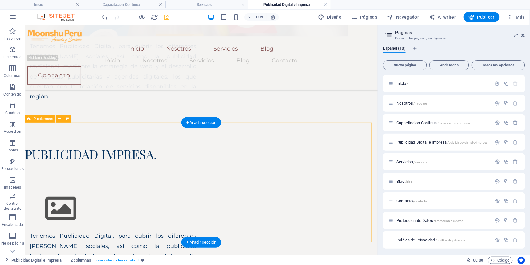
scroll to position [584, 0]
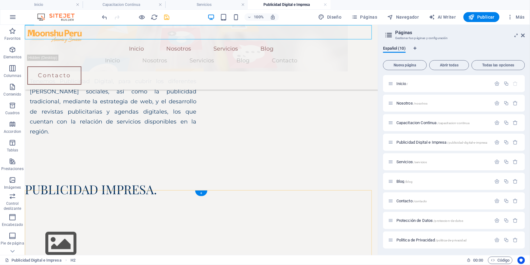
scroll to position [668, 0]
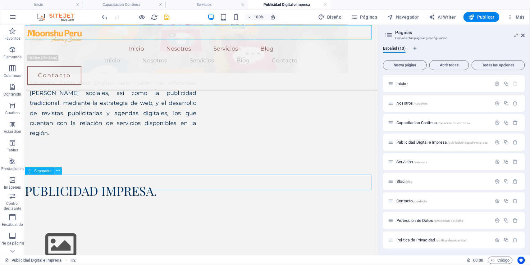
click at [58, 172] on icon at bounding box center [58, 171] width 3 height 7
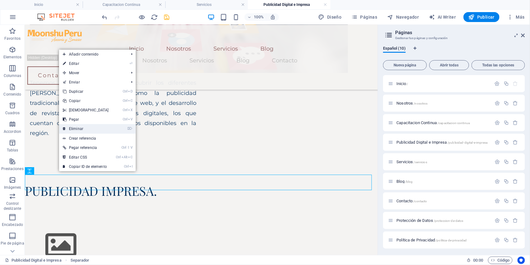
click at [73, 131] on link "⌦ Eliminar" at bounding box center [85, 128] width 53 height 9
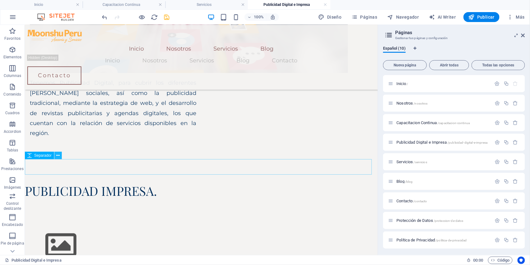
click at [58, 155] on icon at bounding box center [58, 156] width 3 height 7
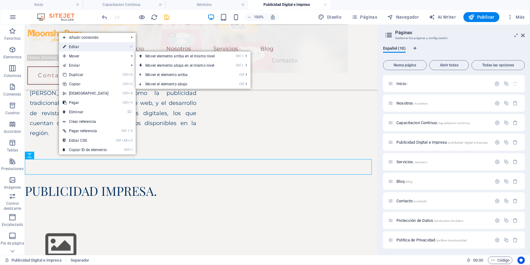
click at [78, 47] on link "⏎ Editar" at bounding box center [85, 46] width 53 height 9
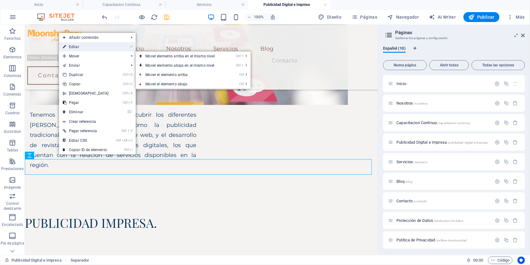
select select "px"
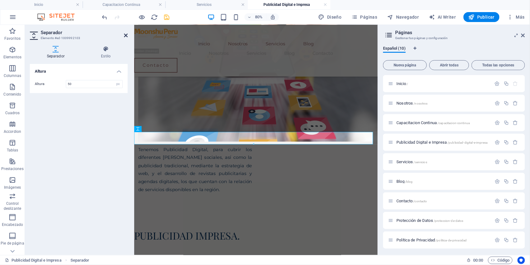
click at [125, 37] on icon at bounding box center [126, 35] width 4 height 5
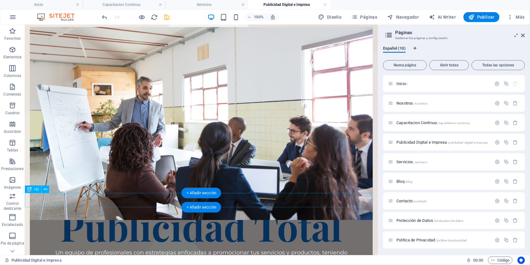
scroll to position [254, 0]
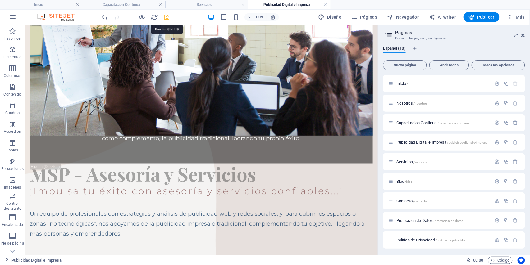
click at [167, 16] on icon "save" at bounding box center [167, 17] width 7 height 7
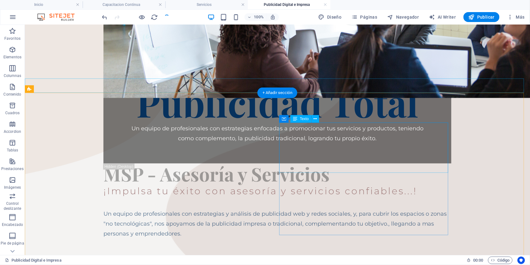
scroll to position [295, 0]
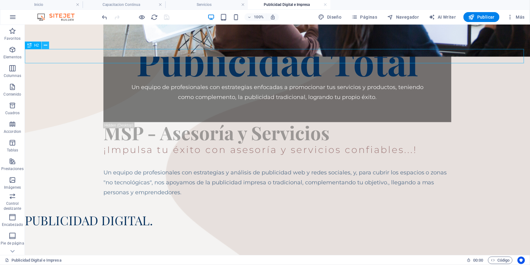
click at [47, 45] on button at bounding box center [45, 45] width 7 height 7
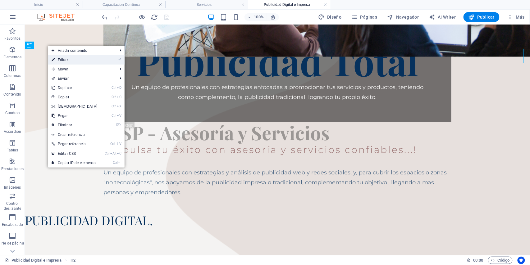
click at [58, 58] on link "⏎ Editar" at bounding box center [74, 59] width 53 height 9
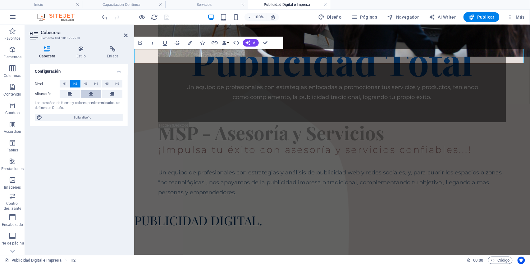
click at [86, 92] on button at bounding box center [91, 93] width 21 height 7
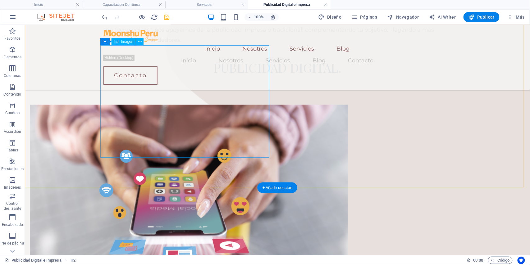
scroll to position [461, 0]
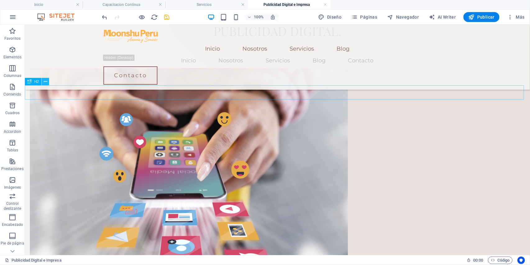
click at [45, 82] on icon at bounding box center [45, 82] width 3 height 7
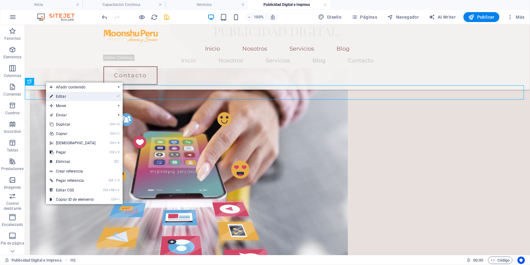
click at [54, 95] on link "⏎ Editar" at bounding box center [72, 96] width 53 height 9
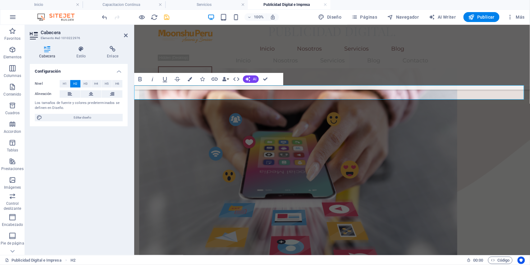
drag, startPoint x: 90, startPoint y: 94, endPoint x: 100, endPoint y: 79, distance: 17.7
click at [90, 94] on icon at bounding box center [91, 93] width 4 height 7
click at [125, 35] on icon at bounding box center [126, 35] width 4 height 5
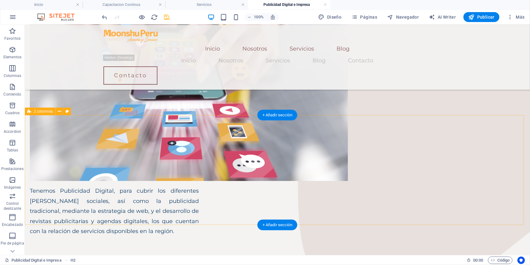
scroll to position [585, 0]
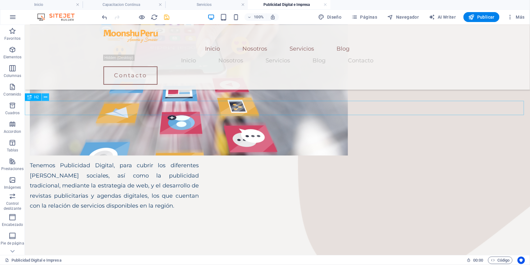
click at [47, 99] on icon at bounding box center [45, 97] width 3 height 7
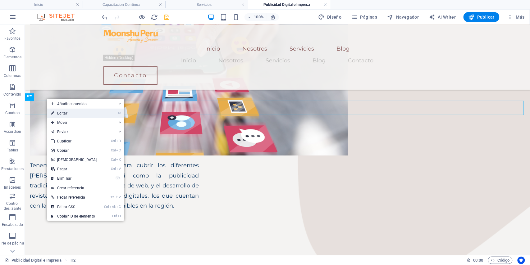
click at [52, 113] on icon at bounding box center [52, 113] width 3 height 9
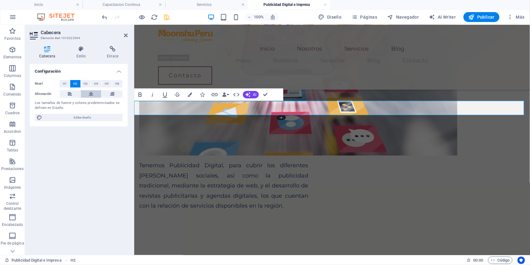
click at [93, 93] on icon at bounding box center [91, 93] width 4 height 7
click at [124, 36] on icon at bounding box center [126, 35] width 4 height 5
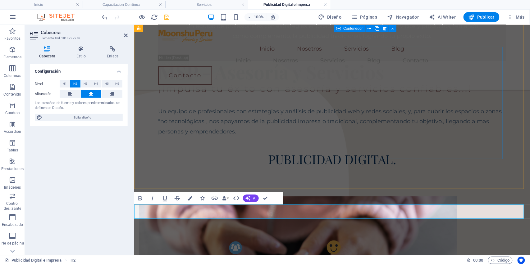
scroll to position [330, 0]
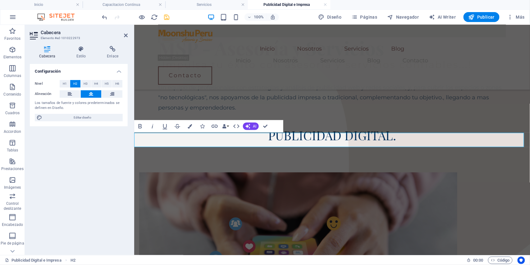
scroll to position [211, 0]
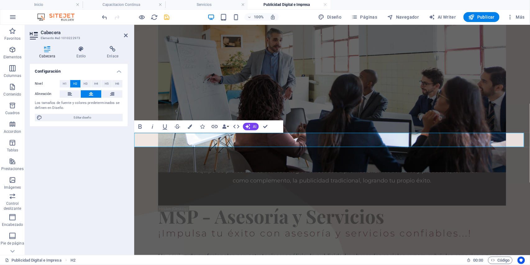
drag, startPoint x: 263, startPoint y: 126, endPoint x: 249, endPoint y: 129, distance: 14.3
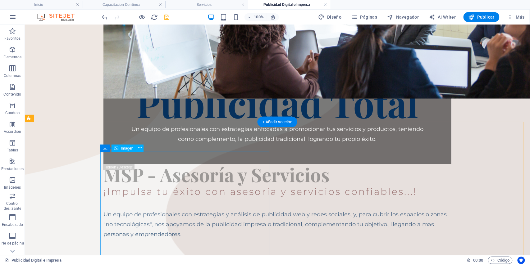
scroll to position [212, 0]
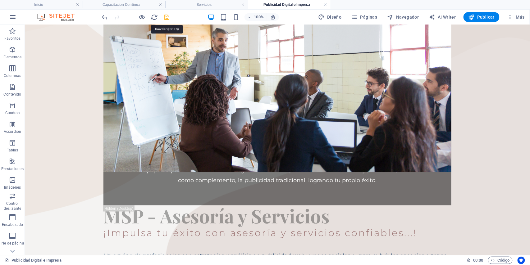
click at [167, 19] on icon "save" at bounding box center [167, 17] width 7 height 7
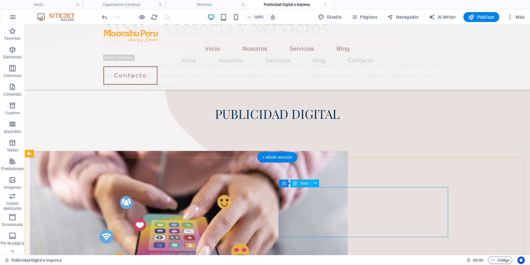
scroll to position [460, 0]
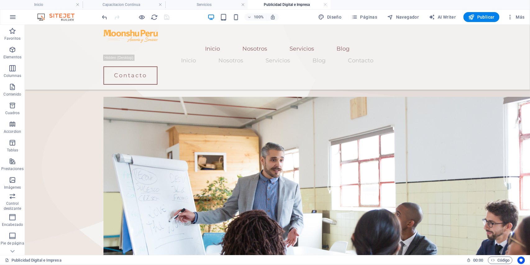
scroll to position [460, 0]
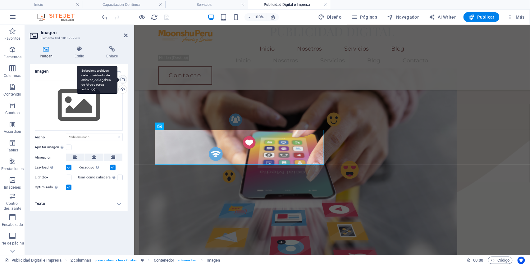
click at [118, 80] on div "Selecciona archivos del administrador de archivos, de la galería de fotos o car…" at bounding box center [97, 80] width 40 height 28
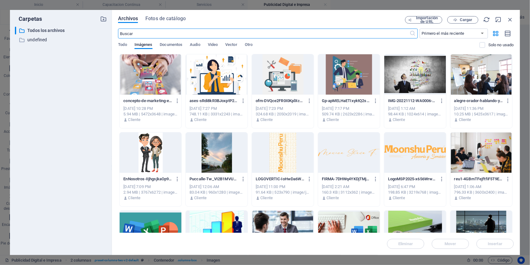
scroll to position [474, 0]
click at [459, 20] on span "Cargar" at bounding box center [462, 20] width 25 height 4
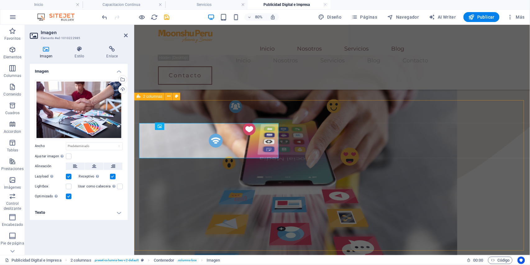
scroll to position [460, 0]
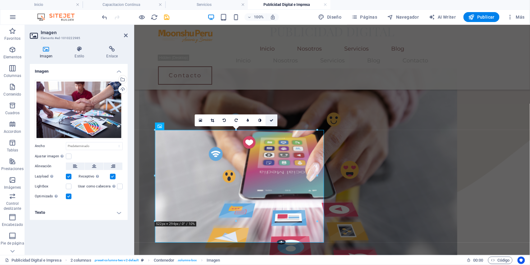
click at [273, 120] on icon at bounding box center [272, 121] width 4 height 4
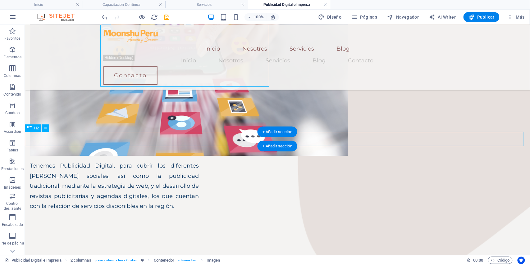
scroll to position [668, 0]
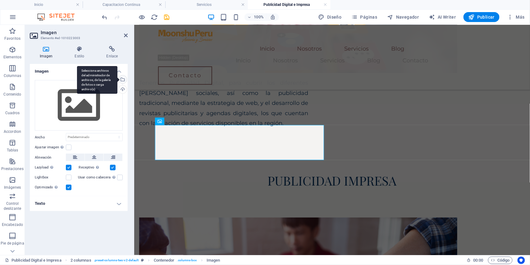
click at [118, 80] on div "Selecciona archivos del administrador de archivos, de la galería de fotos o car…" at bounding box center [97, 80] width 40 height 28
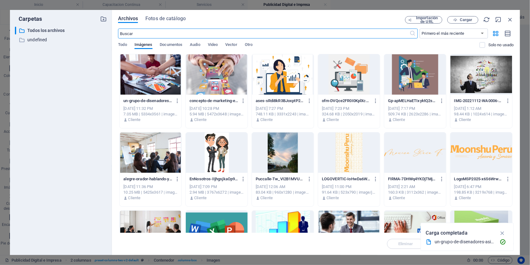
scroll to position [661, 0]
click at [470, 22] on span "Cargar" at bounding box center [466, 20] width 13 height 4
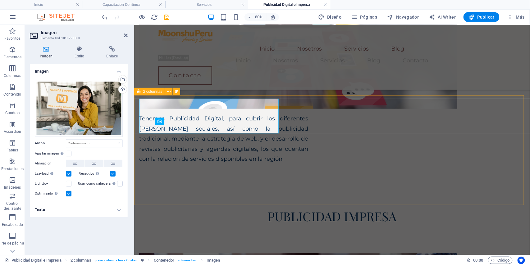
scroll to position [668, 0]
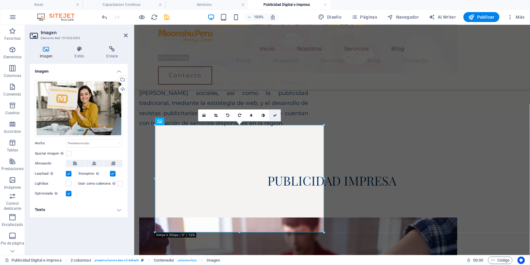
click at [275, 115] on icon at bounding box center [275, 116] width 4 height 4
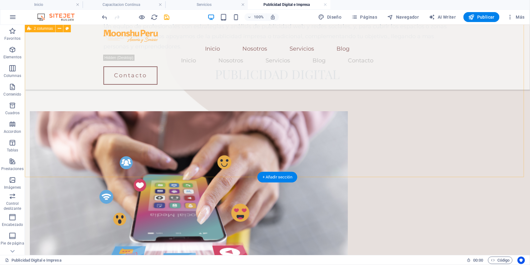
scroll to position [420, 0]
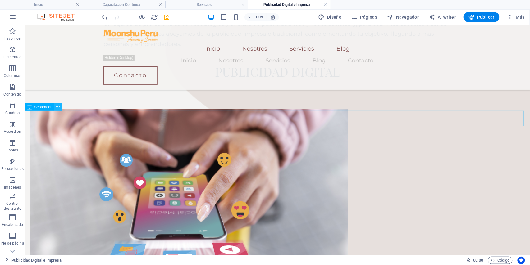
click at [59, 106] on icon at bounding box center [58, 107] width 3 height 7
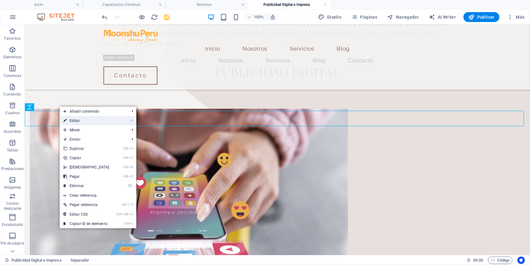
click at [64, 119] on icon at bounding box center [64, 120] width 3 height 9
select select "px"
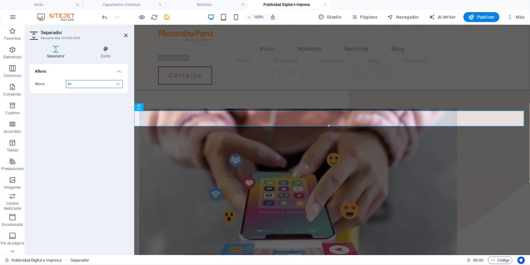
click at [84, 85] on input "50" at bounding box center [94, 84] width 56 height 7
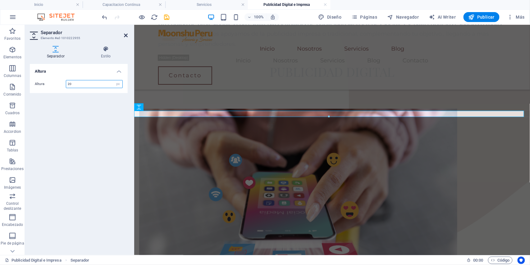
type input "20"
click at [124, 36] on icon at bounding box center [126, 35] width 4 height 5
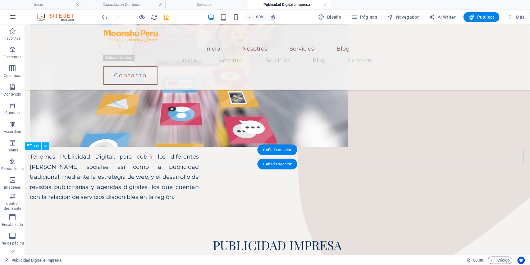
scroll to position [586, 0]
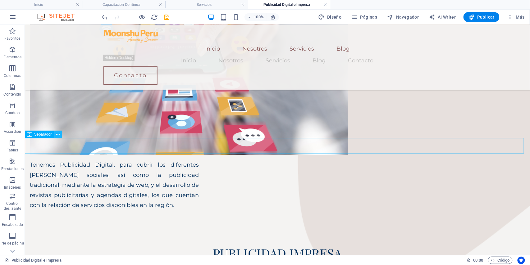
click at [58, 133] on icon at bounding box center [58, 135] width 3 height 7
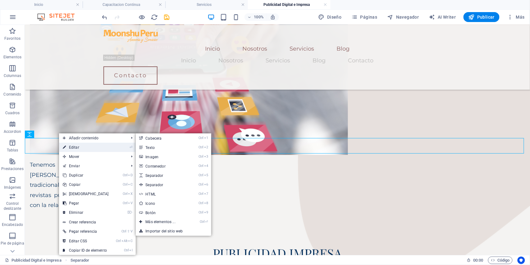
click at [63, 147] on icon at bounding box center [64, 147] width 3 height 9
select select "px"
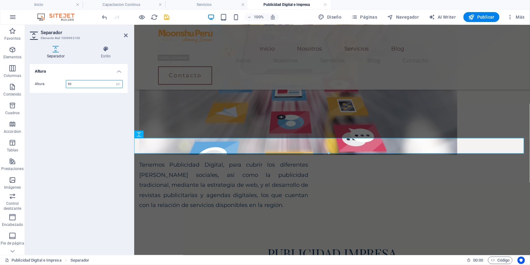
click at [80, 86] on input "50" at bounding box center [94, 84] width 56 height 7
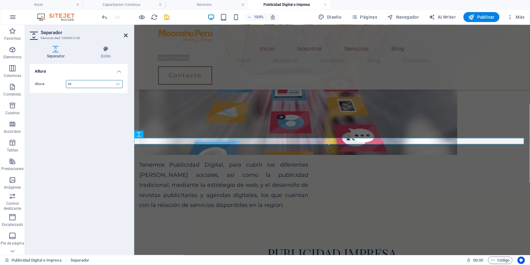
type input "20"
click at [124, 36] on icon at bounding box center [126, 35] width 4 height 5
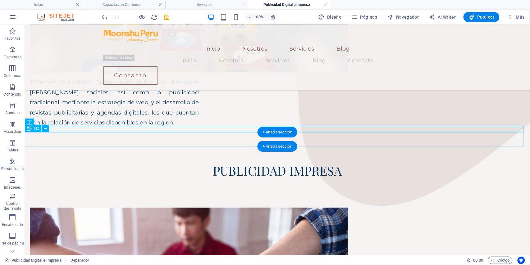
scroll to position [751, 0]
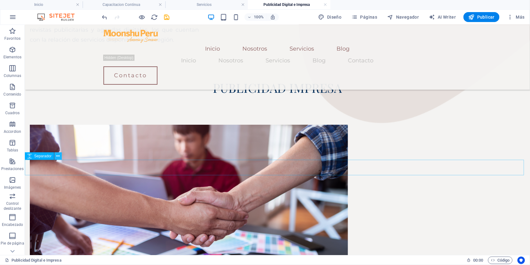
click at [58, 157] on icon at bounding box center [58, 156] width 3 height 7
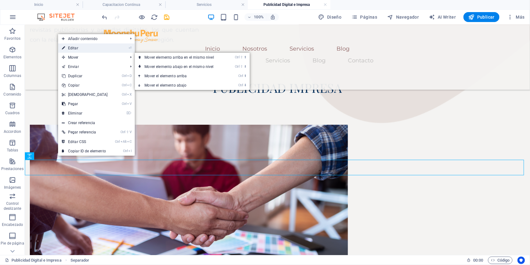
click at [79, 48] on link "⏎ Editar" at bounding box center [84, 48] width 53 height 9
select select "px"
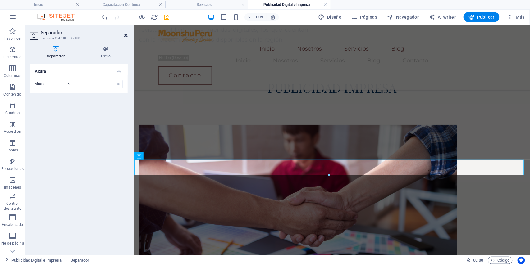
drag, startPoint x: 125, startPoint y: 36, endPoint x: 101, endPoint y: 27, distance: 25.2
click at [125, 36] on icon at bounding box center [126, 35] width 4 height 5
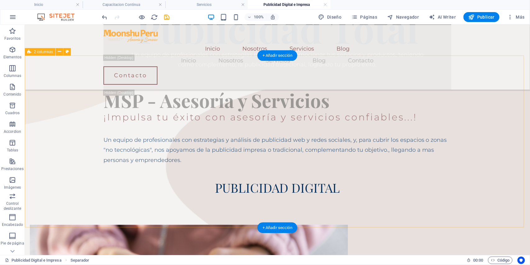
scroll to position [296, 0]
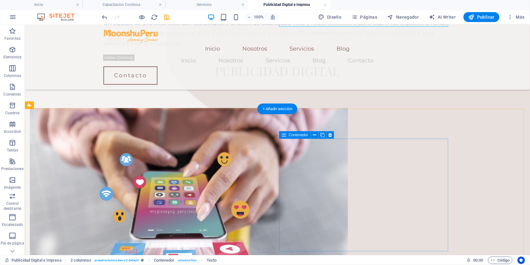
scroll to position [462, 0]
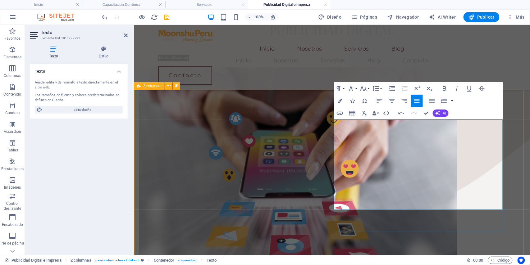
drag, startPoint x: 380, startPoint y: 126, endPoint x: 404, endPoint y: 133, distance: 24.7
click at [442, 90] on icon "button" at bounding box center [444, 88] width 7 height 7
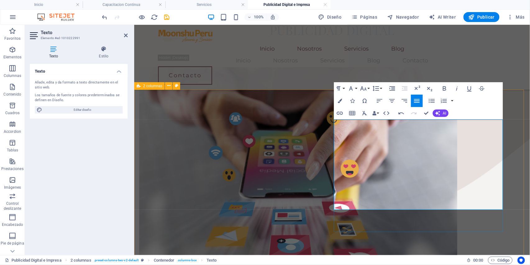
drag, startPoint x: 434, startPoint y: 156, endPoint x: 435, endPoint y: 162, distance: 6.4
click at [443, 89] on icon "button" at bounding box center [444, 88] width 7 height 7
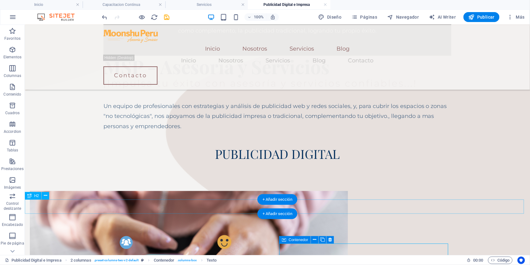
scroll to position [255, 0]
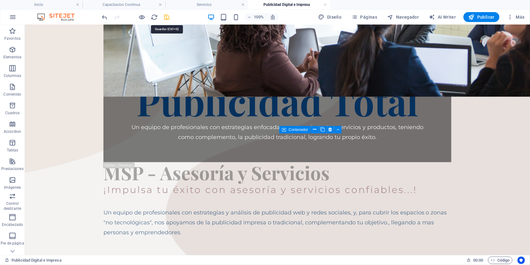
click at [167, 19] on icon "save" at bounding box center [167, 17] width 7 height 7
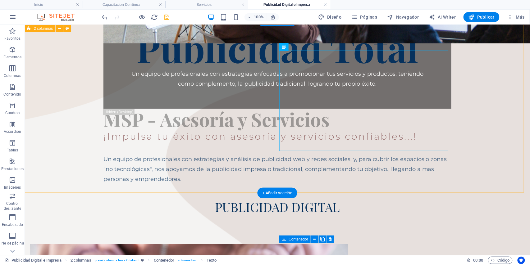
scroll to position [297, 0]
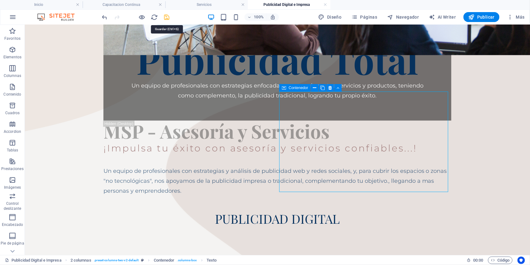
drag, startPoint x: 164, startPoint y: 15, endPoint x: 218, endPoint y: 94, distance: 95.1
click at [164, 15] on icon "save" at bounding box center [167, 17] width 7 height 7
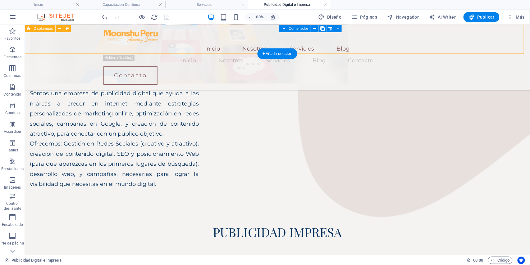
scroll to position [670, 0]
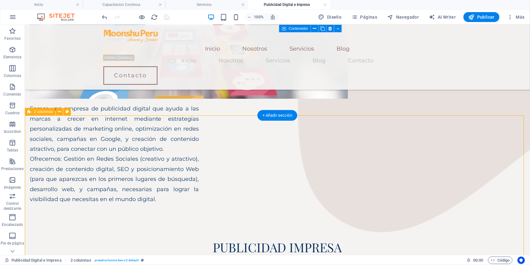
scroll to position [629, 0]
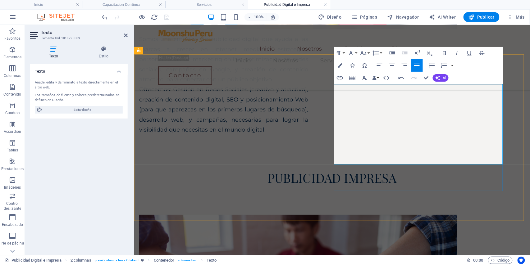
scroll to position [670, 0]
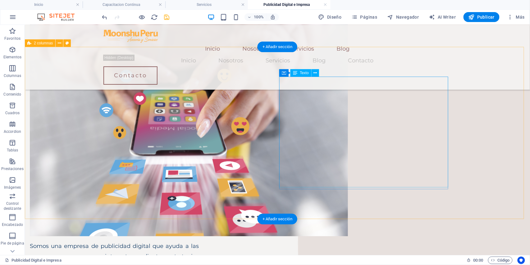
scroll to position [463, 0]
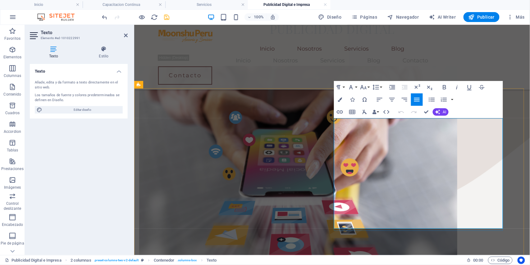
drag, startPoint x: 418, startPoint y: 125, endPoint x: 485, endPoint y: 125, distance: 66.8
click at [445, 86] on icon "button" at bounding box center [444, 87] width 7 height 7
drag, startPoint x: 478, startPoint y: 134, endPoint x: 424, endPoint y: 145, distance: 55.7
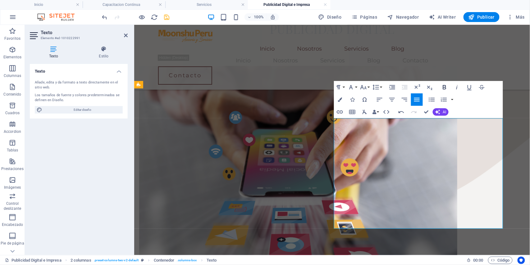
click at [443, 86] on icon "button" at bounding box center [444, 87] width 7 height 7
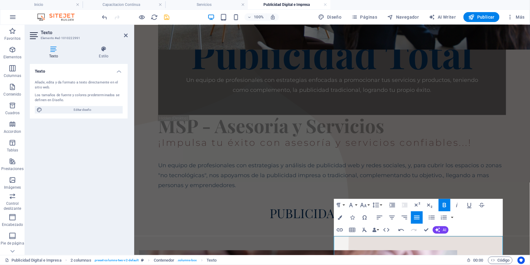
scroll to position [298, 0]
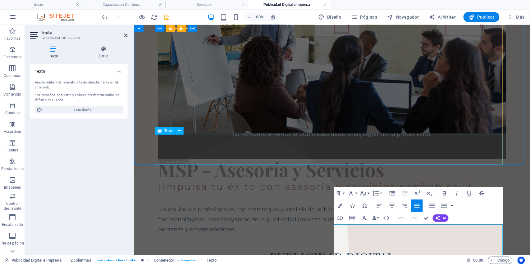
scroll to position [298, 0]
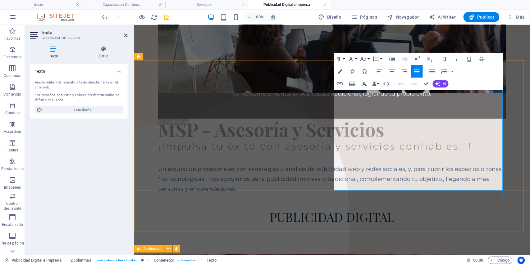
drag, startPoint x: 472, startPoint y: 106, endPoint x: 436, endPoint y: 115, distance: 36.9
click at [445, 60] on icon "button" at bounding box center [444, 58] width 7 height 7
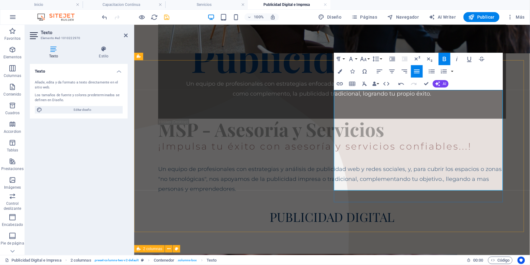
drag, startPoint x: 335, startPoint y: 147, endPoint x: 363, endPoint y: 149, distance: 28.7
click at [446, 59] on icon "button" at bounding box center [444, 58] width 7 height 7
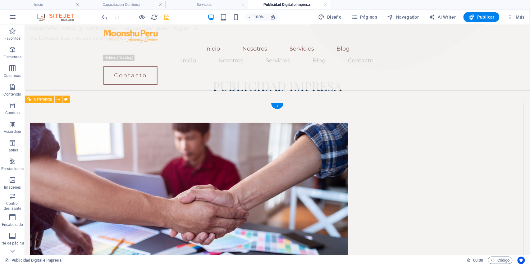
scroll to position [837, 0]
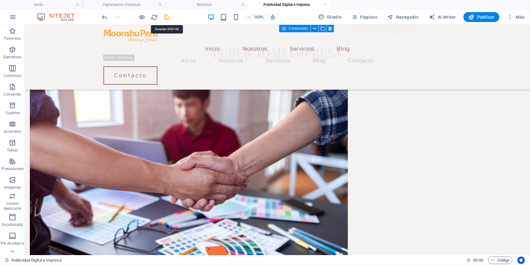
drag, startPoint x: 166, startPoint y: 16, endPoint x: 257, endPoint y: 82, distance: 112.9
click at [166, 16] on icon "save" at bounding box center [167, 17] width 7 height 7
